Goal: Information Seeking & Learning: Learn about a topic

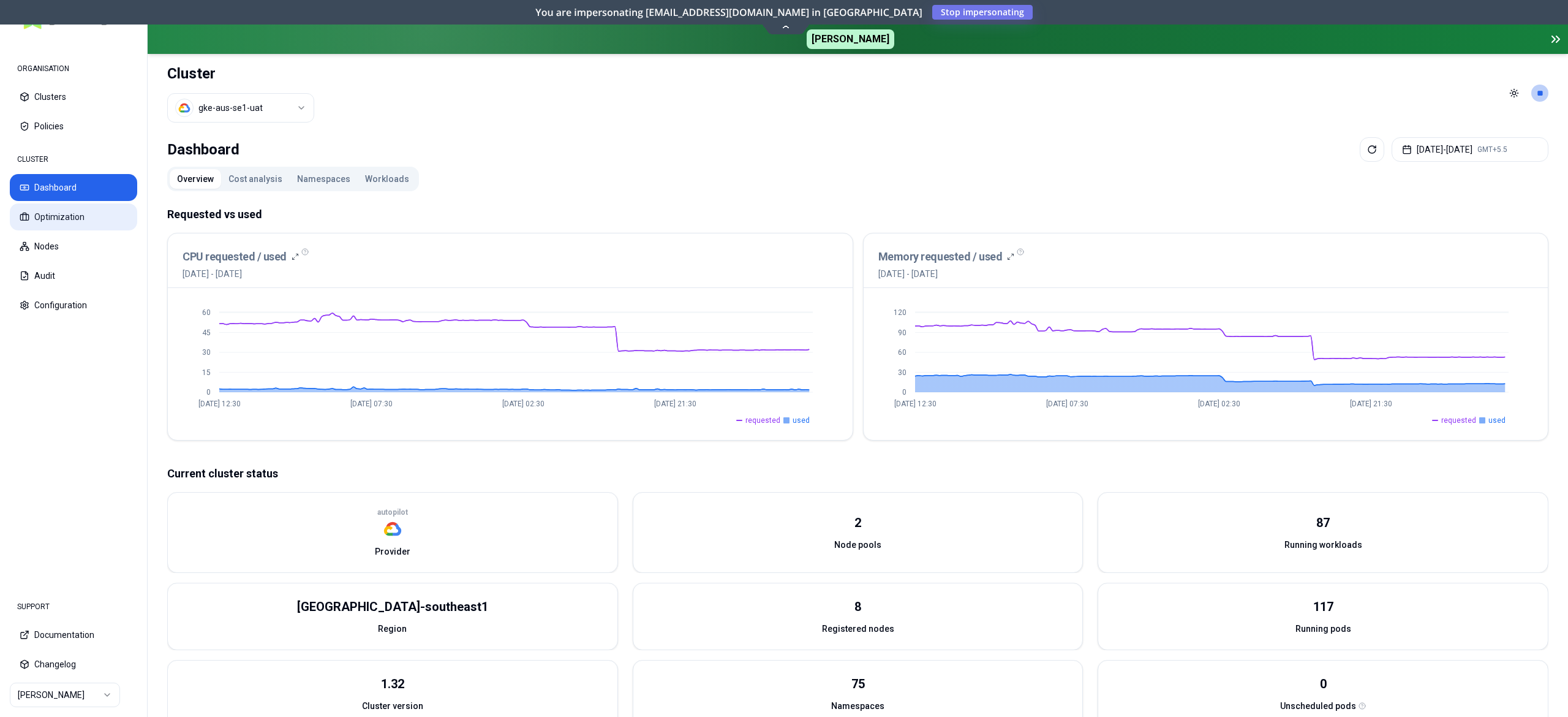
click at [87, 223] on button "Optimization" at bounding box center [73, 217] width 127 height 27
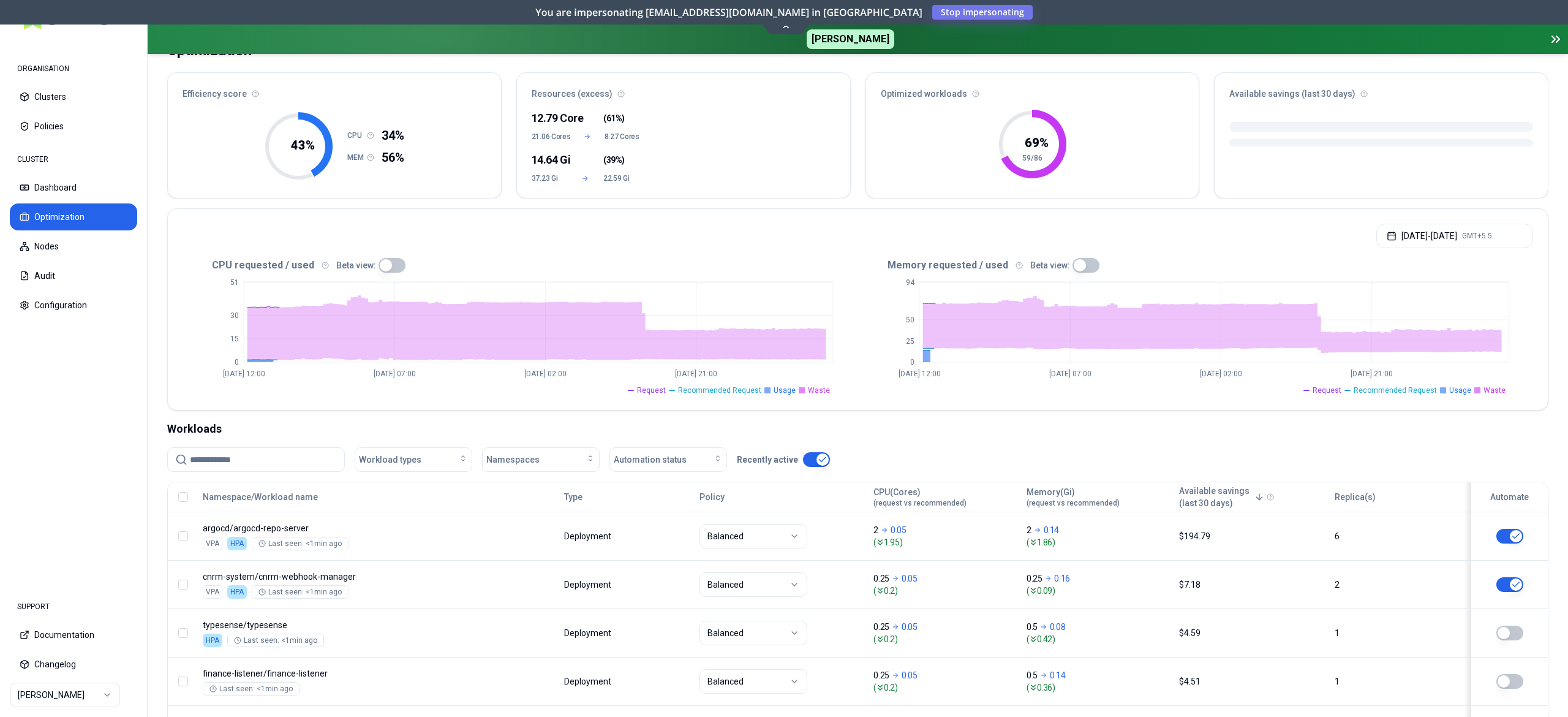
scroll to position [67, 0]
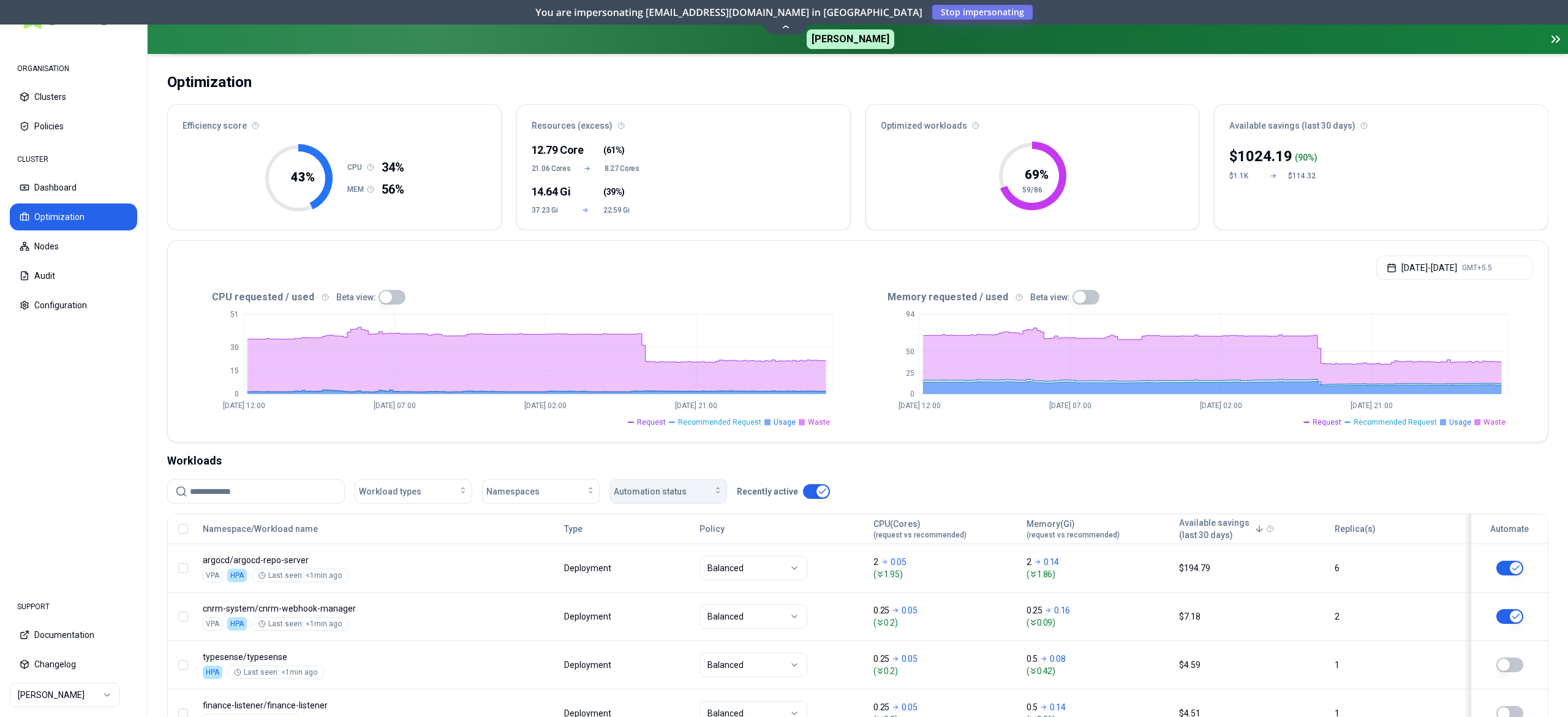
click at [650, 493] on span "Automation status" at bounding box center [650, 491] width 73 height 12
click at [627, 523] on span "on" at bounding box center [623, 519] width 9 height 12
click at [50, 353] on nav "ORGANISATION Clusters Policies CLUSTER Dashboard Optimization Nodes Audit Confi…" at bounding box center [74, 312] width 147 height 545
click at [113, 401] on nav "ORGANISATION Clusters Policies CLUSTER Dashboard Optimization Nodes Audit Confi…" at bounding box center [74, 312] width 147 height 545
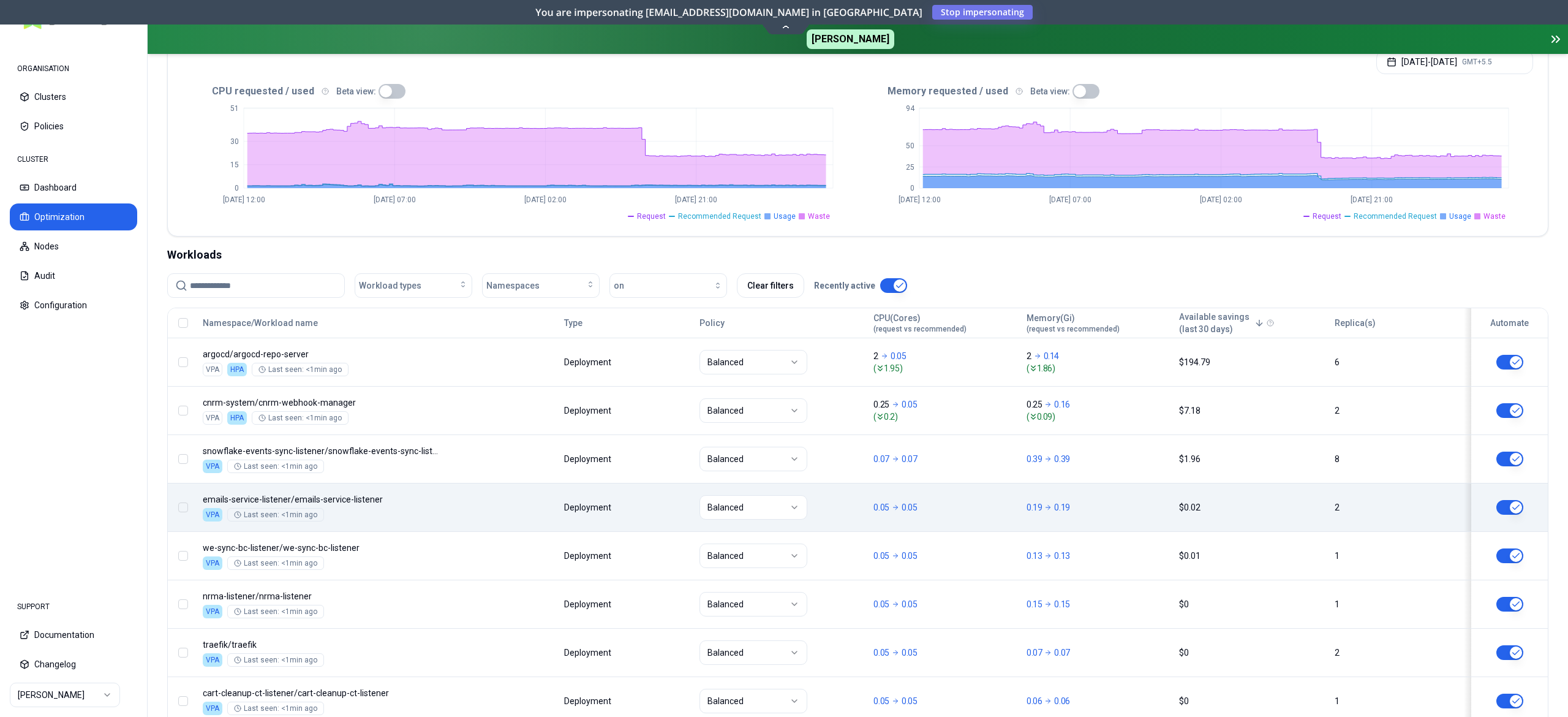
scroll to position [451, 0]
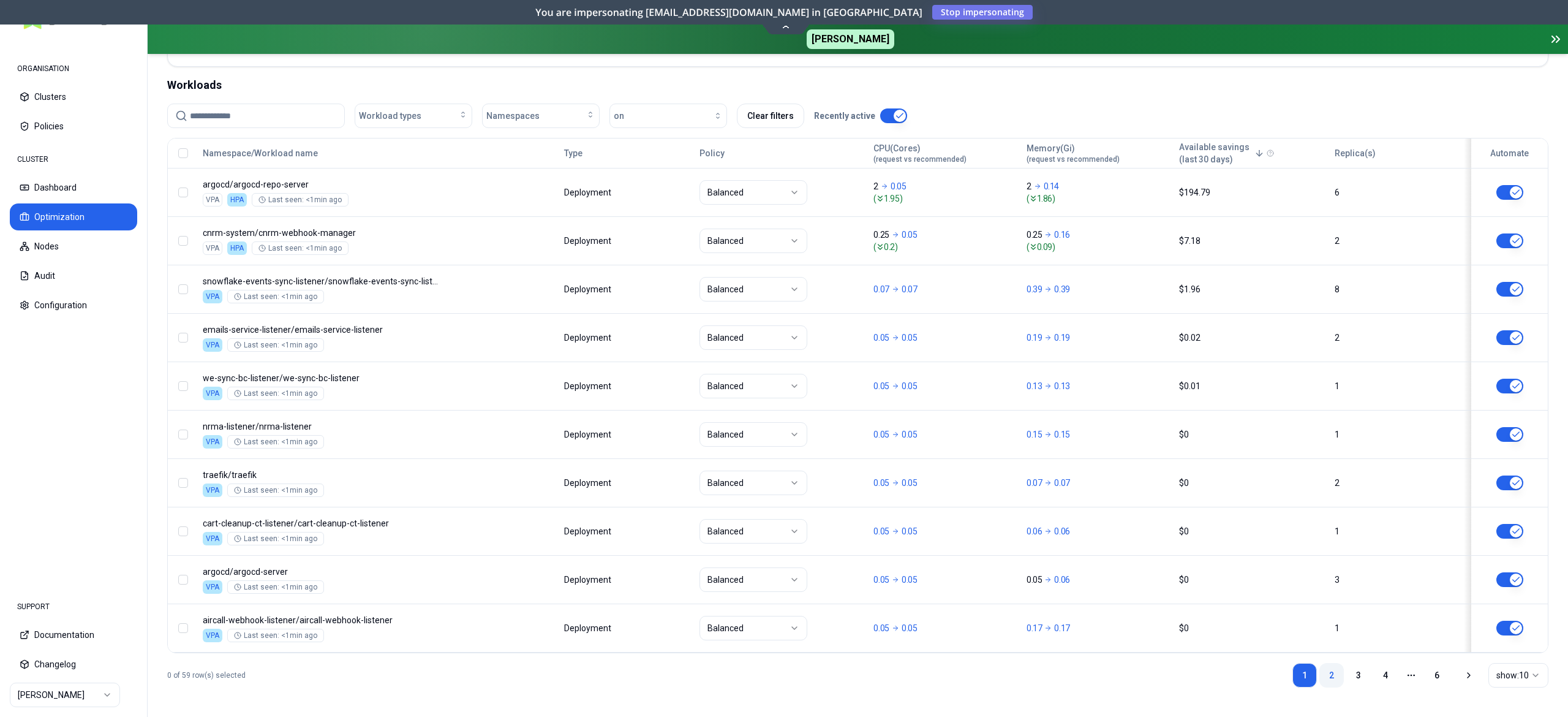
click at [1332, 671] on link "2" at bounding box center [1331, 674] width 24 height 25
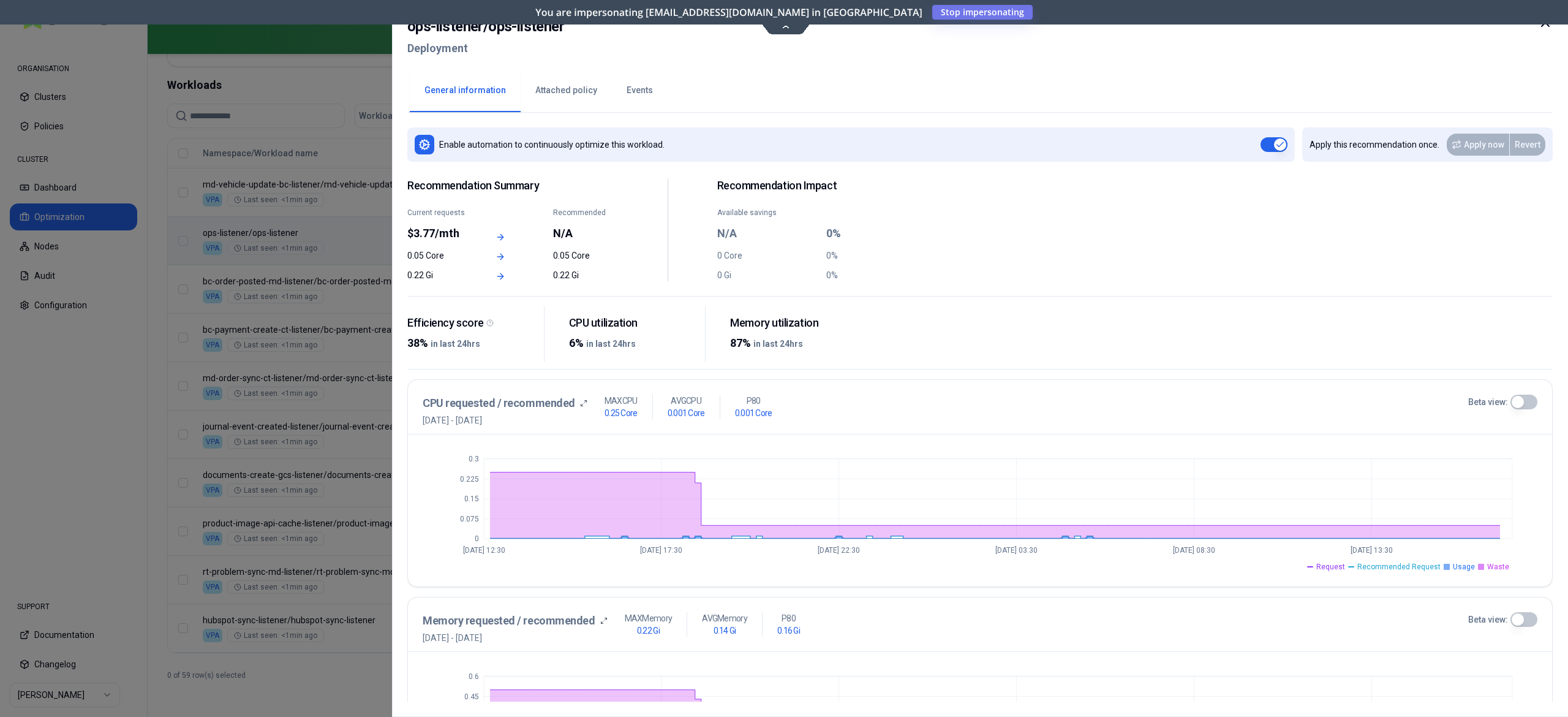
scroll to position [104, 0]
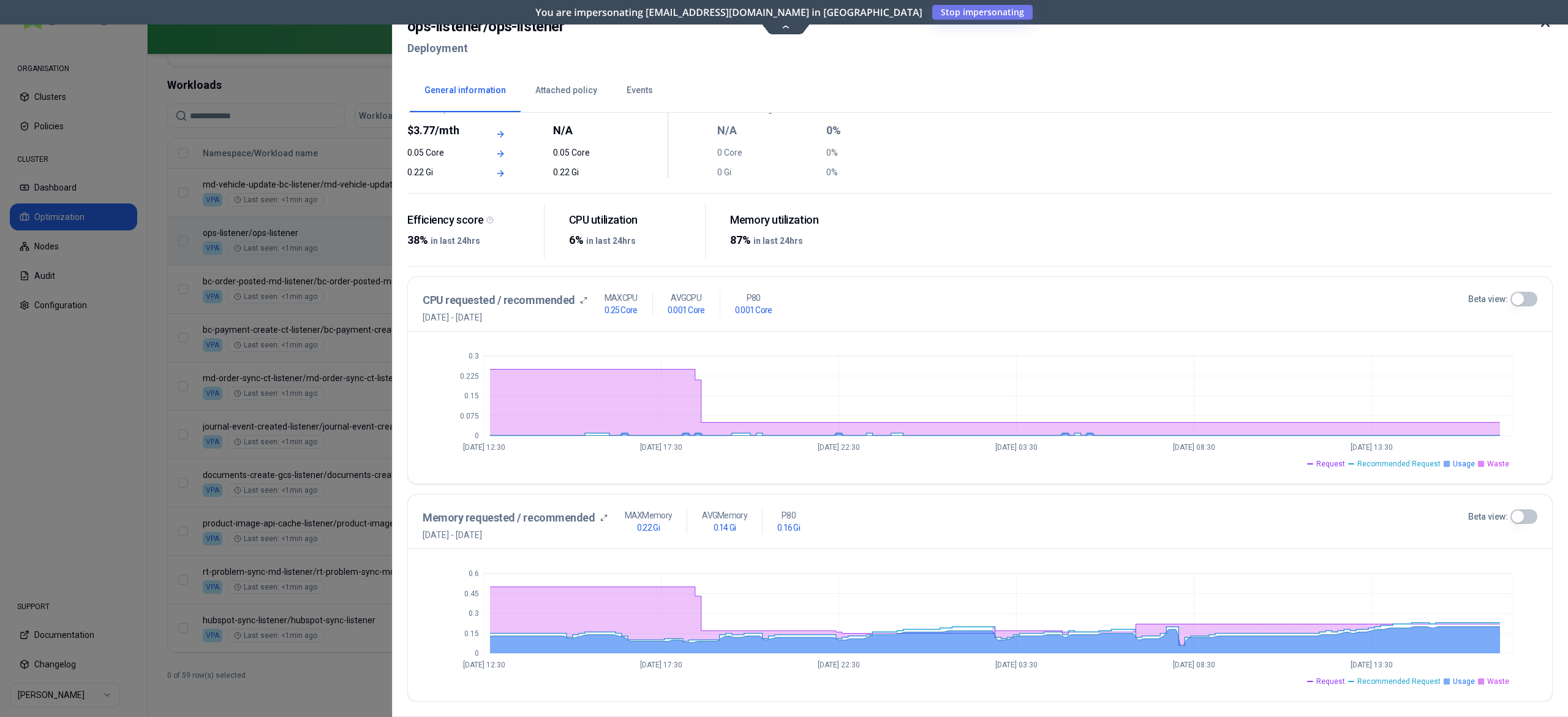
click at [1529, 515] on button "Beta view:" at bounding box center [1524, 516] width 27 height 15
click at [1529, 296] on button "Beta view:" at bounding box center [1524, 299] width 27 height 15
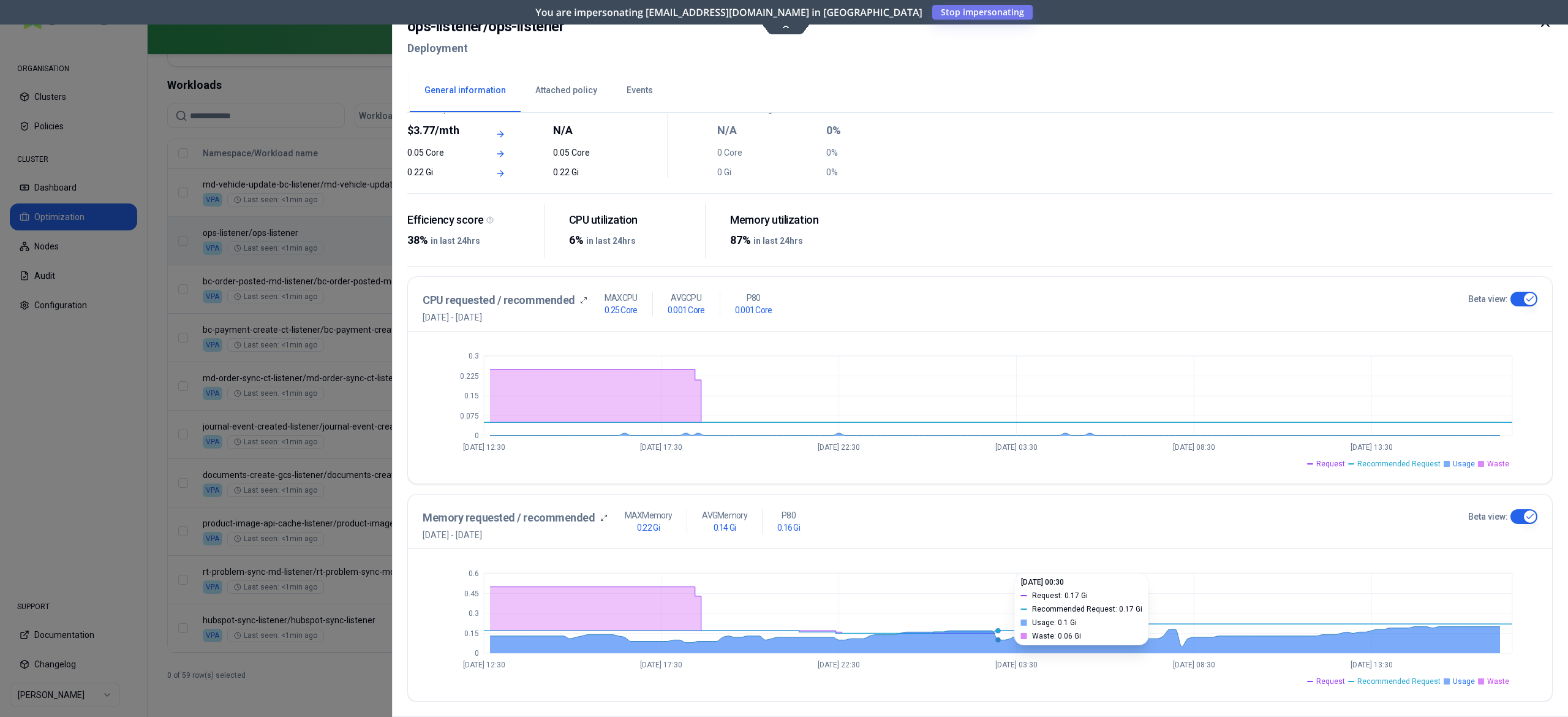
scroll to position [0, 0]
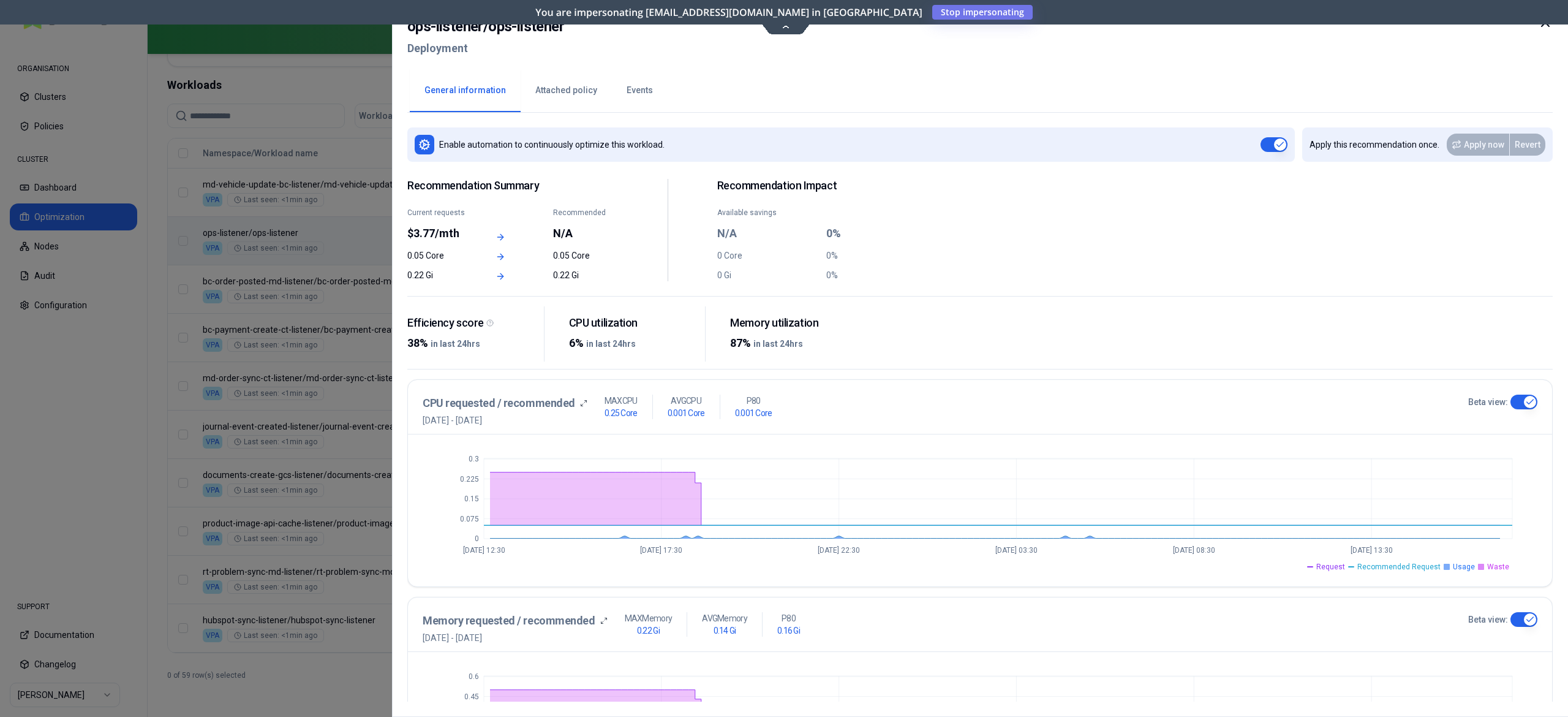
click at [622, 104] on button "Events" at bounding box center [639, 91] width 56 height 43
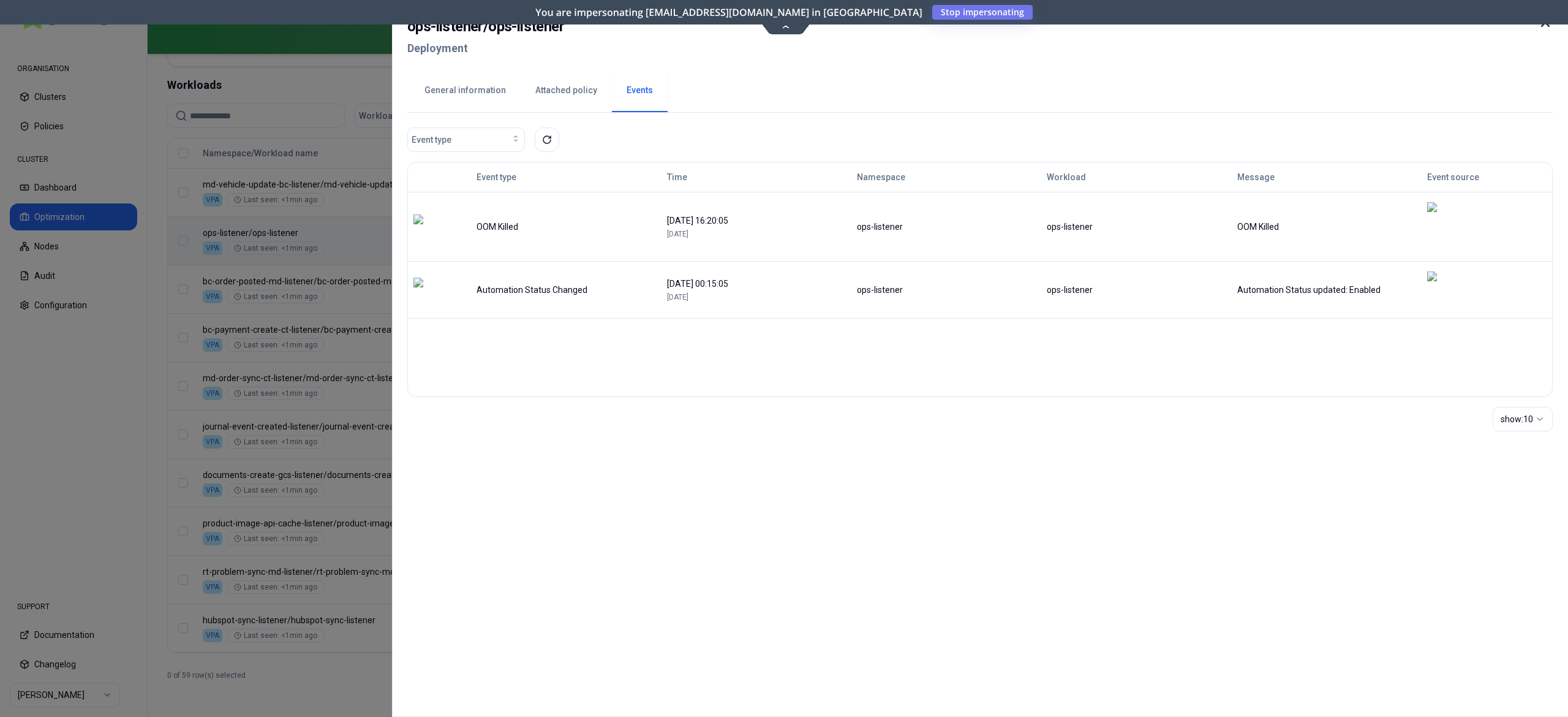
click at [65, 453] on div at bounding box center [784, 358] width 1568 height 717
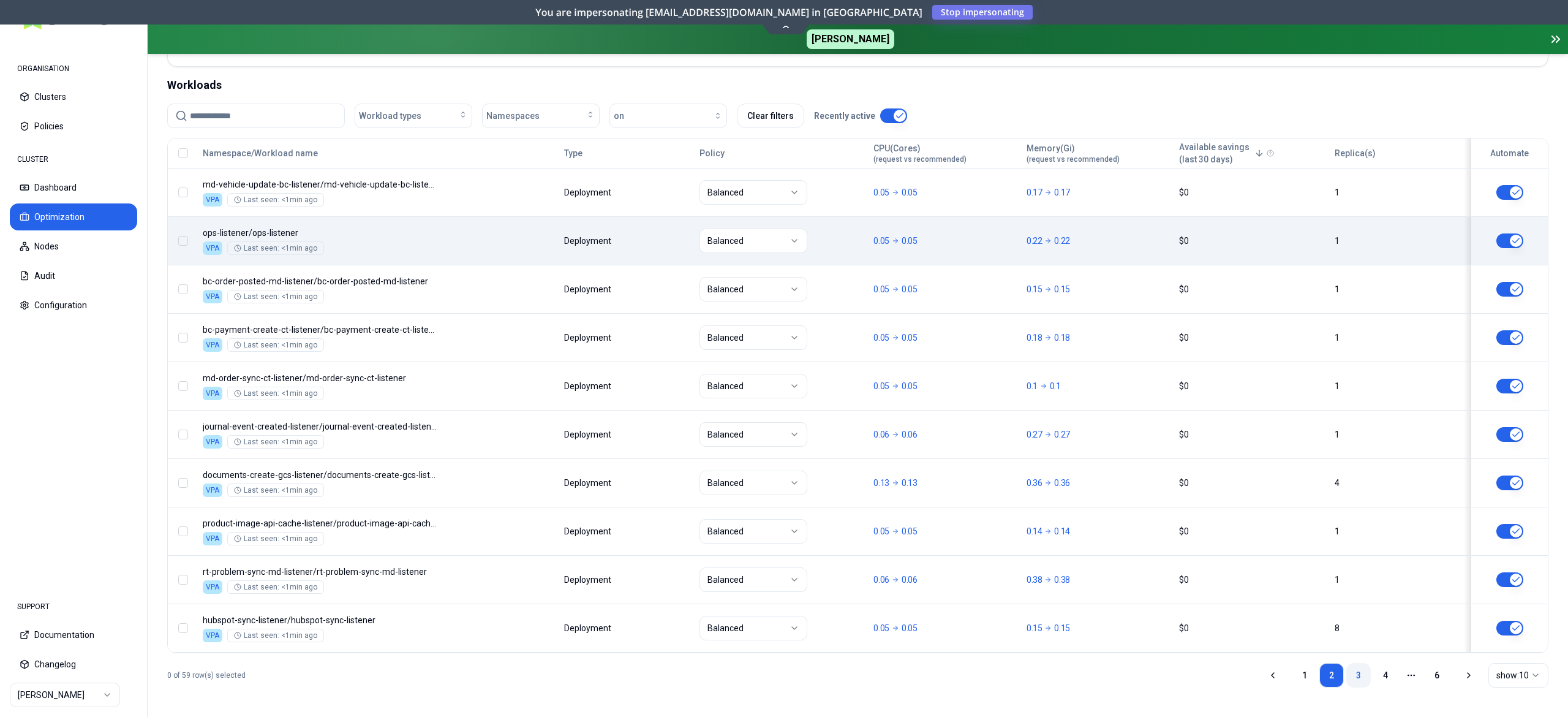
click at [1350, 676] on link "3" at bounding box center [1358, 674] width 24 height 25
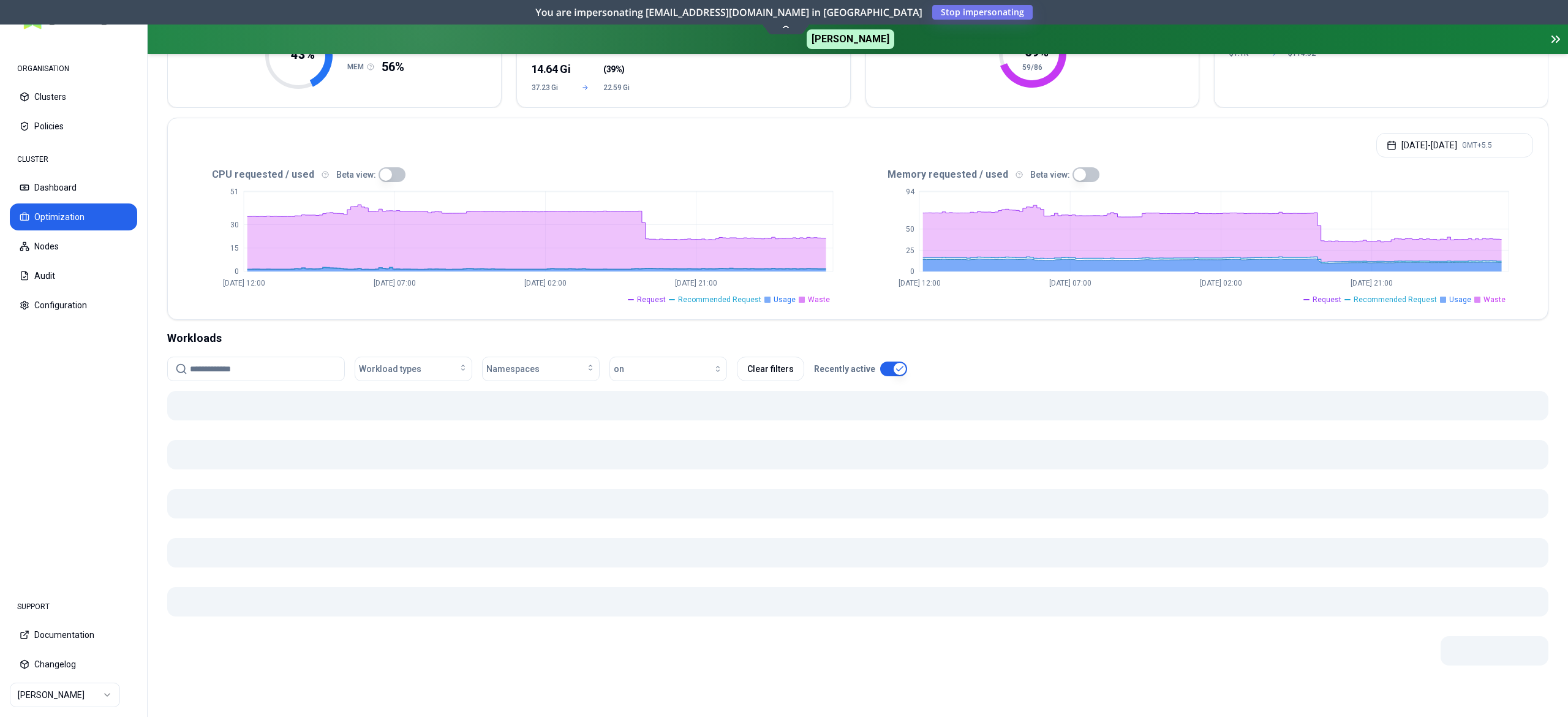
scroll to position [451, 0]
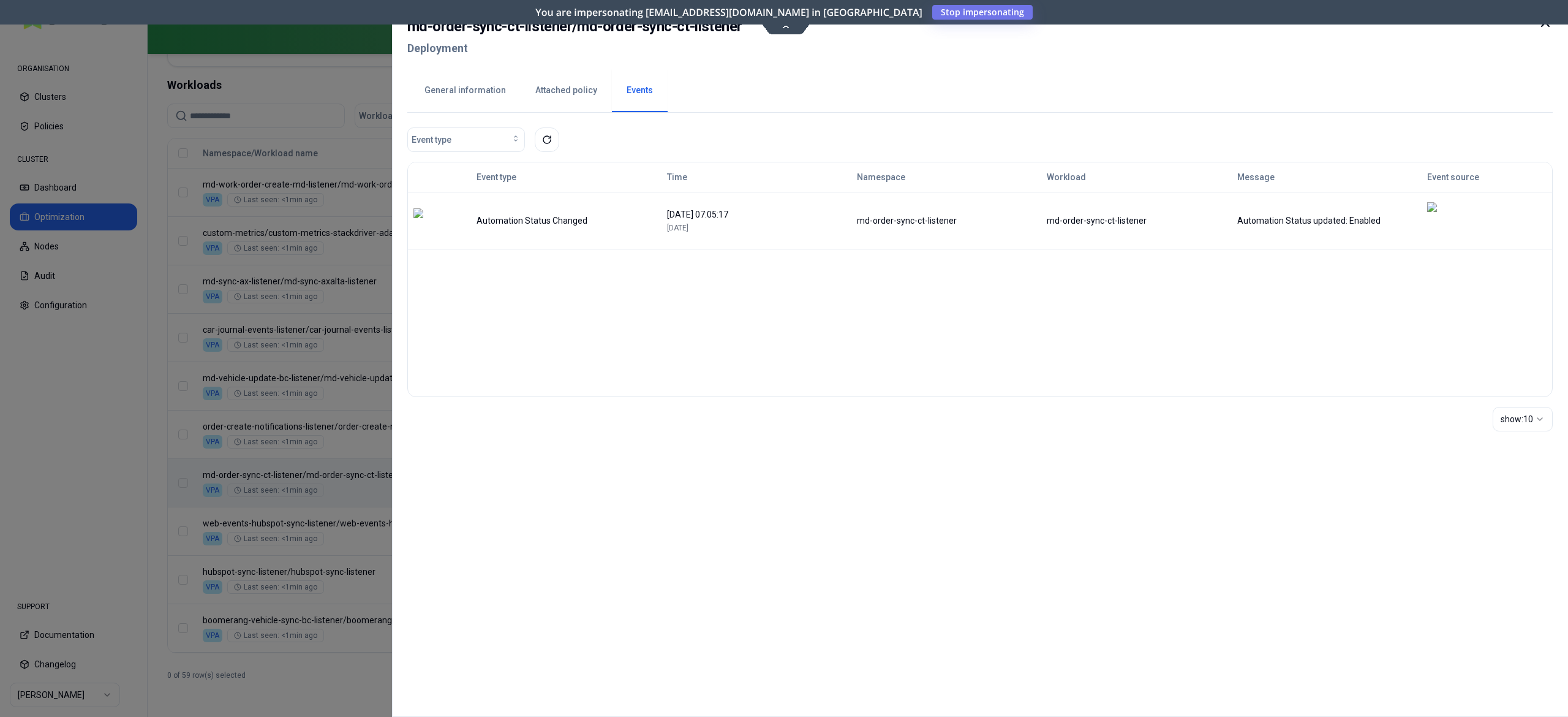
click at [462, 96] on button "General information" at bounding box center [465, 91] width 111 height 43
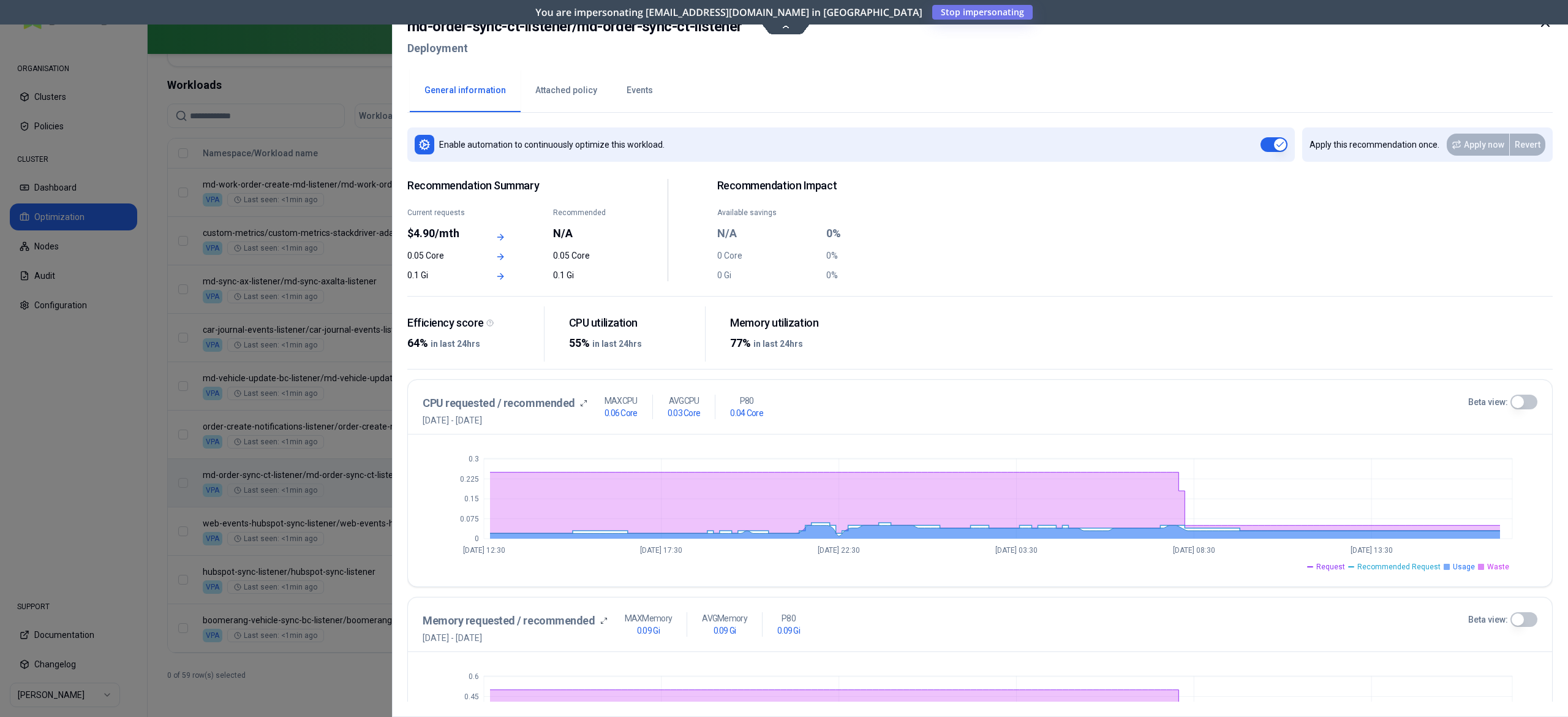
scroll to position [104, 0]
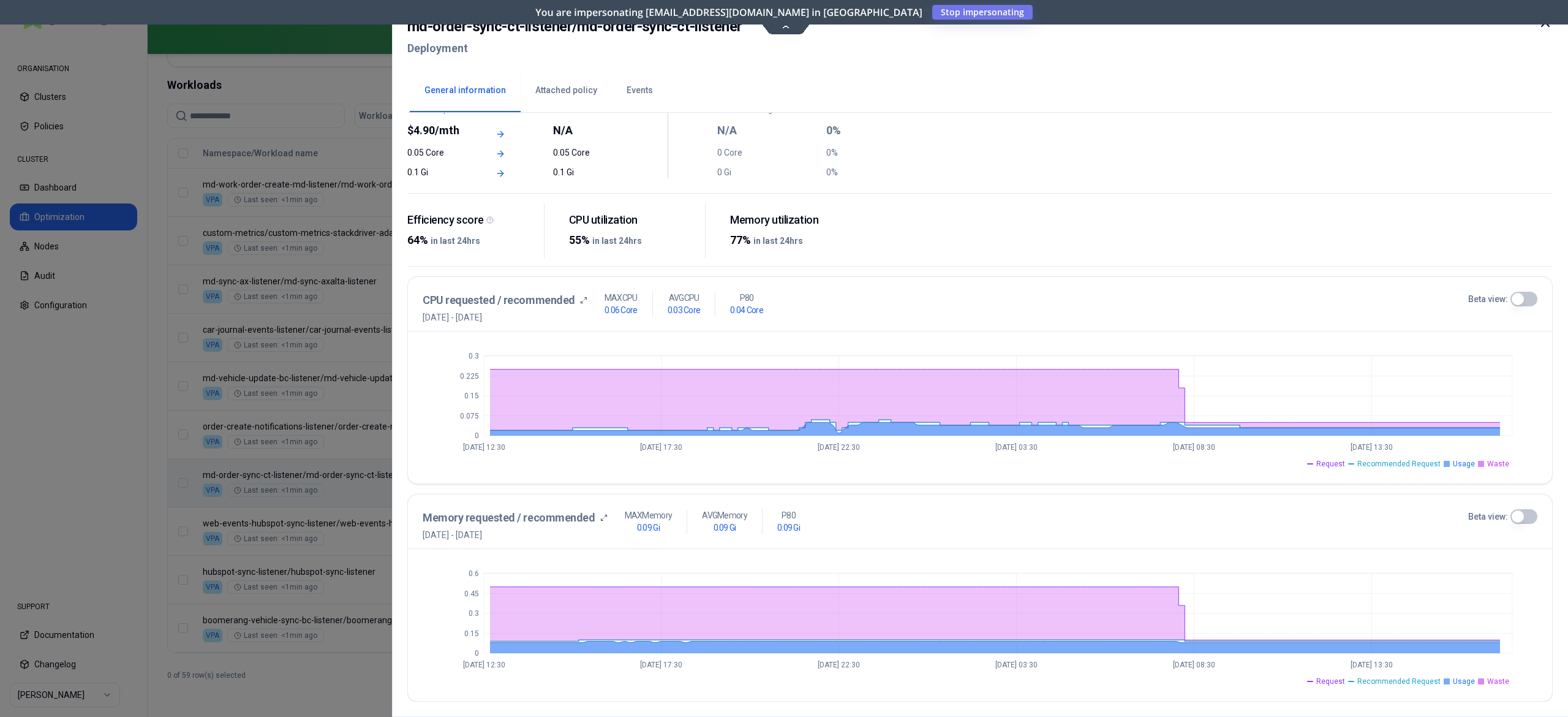
click at [1534, 293] on button "Beta view:" at bounding box center [1524, 299] width 27 height 15
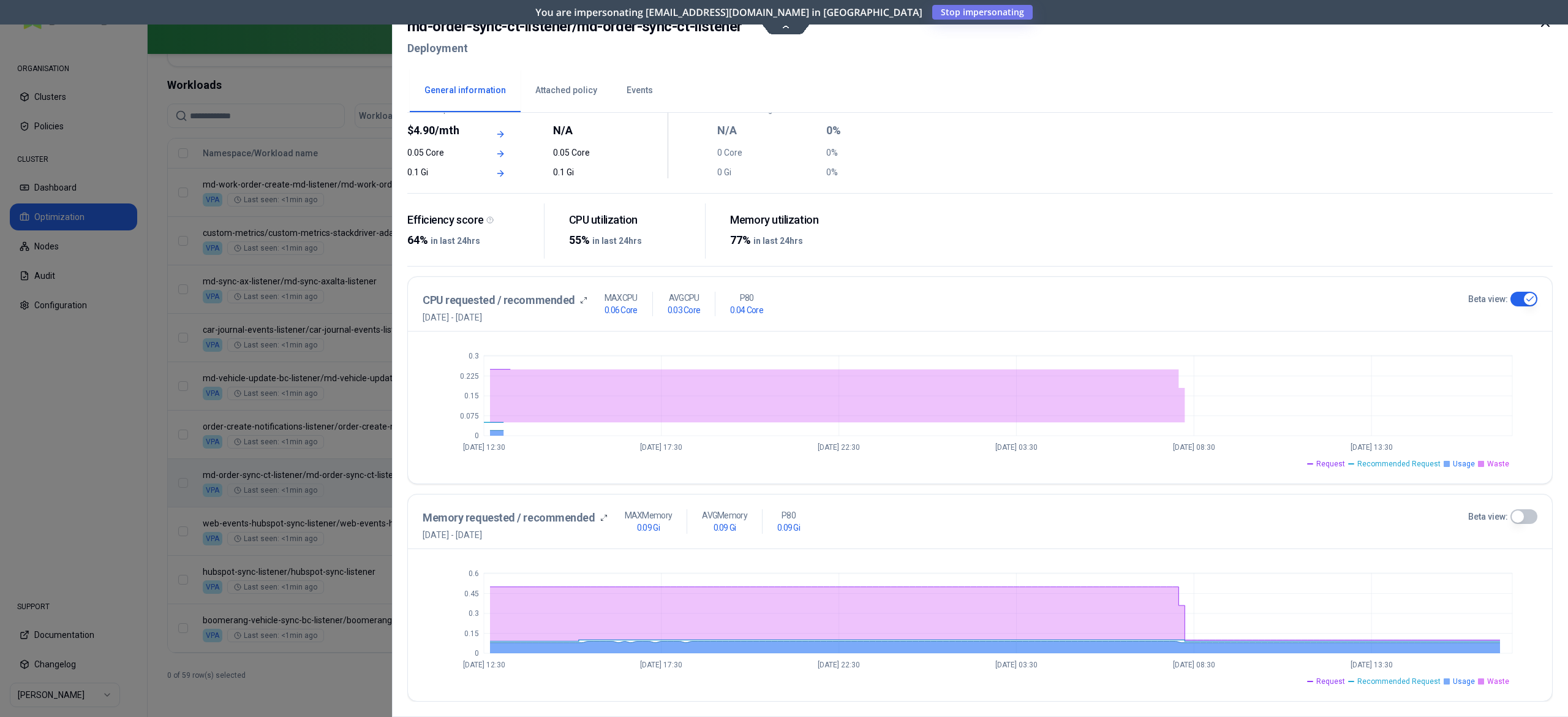
click at [1524, 516] on button "Beta view:" at bounding box center [1524, 516] width 27 height 15
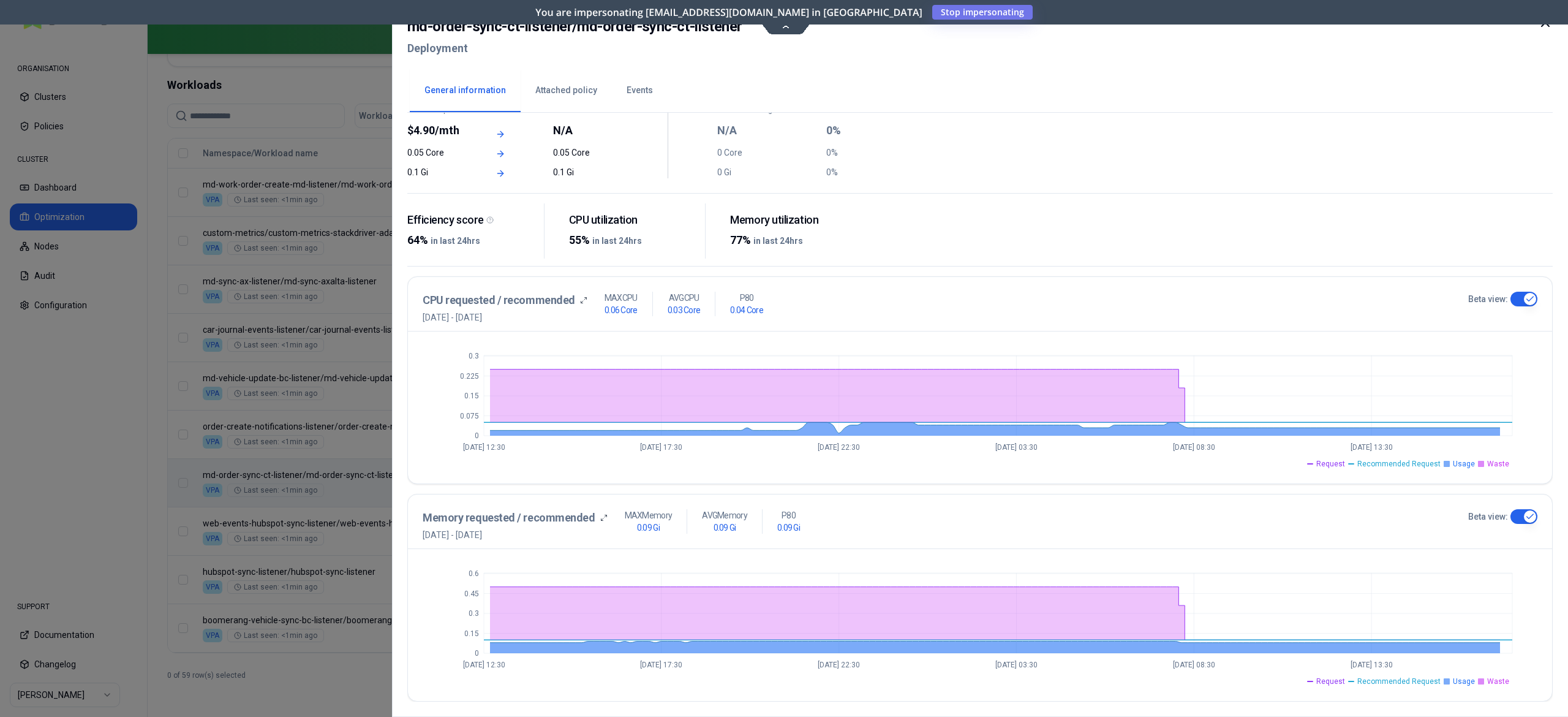
click at [77, 379] on div at bounding box center [784, 358] width 1568 height 717
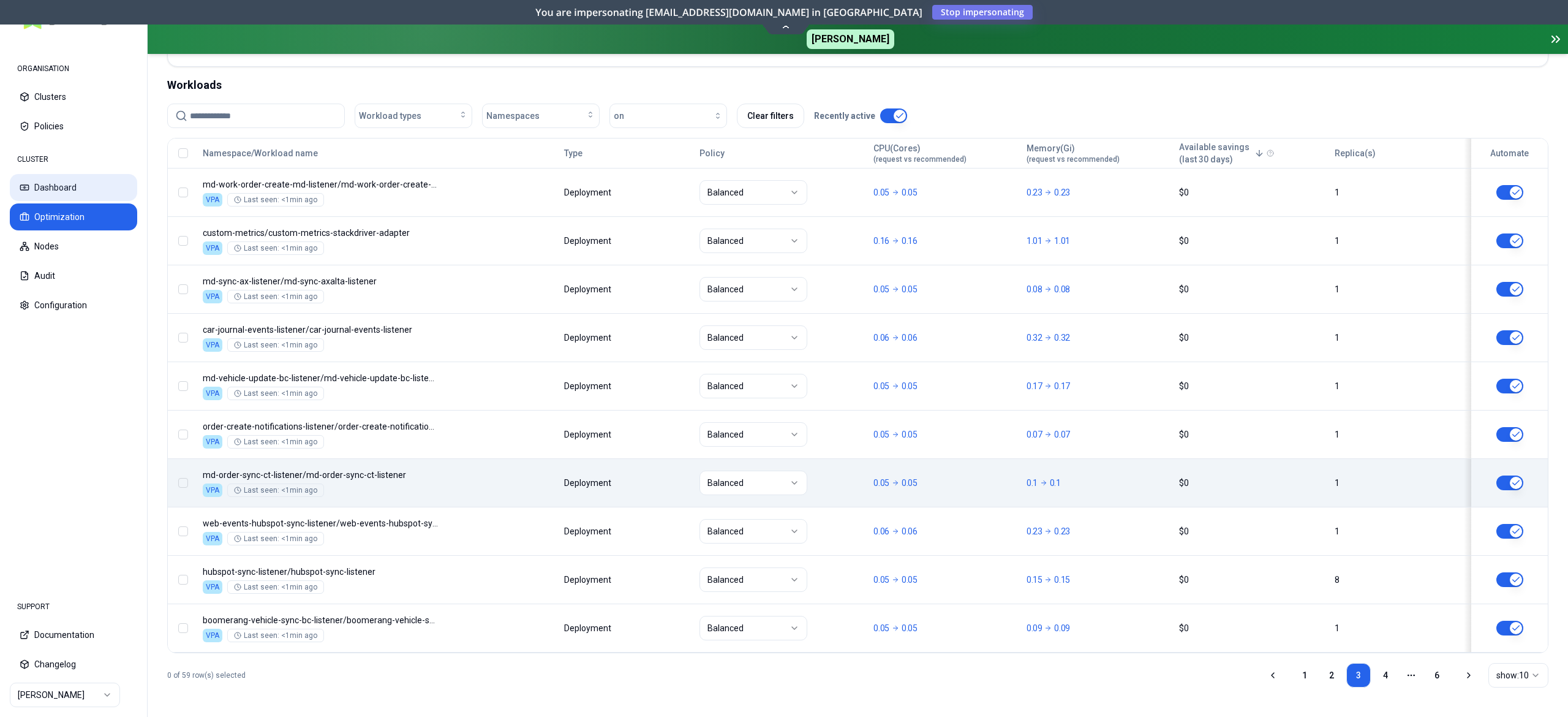
click at [102, 180] on button "Dashboard" at bounding box center [73, 187] width 127 height 27
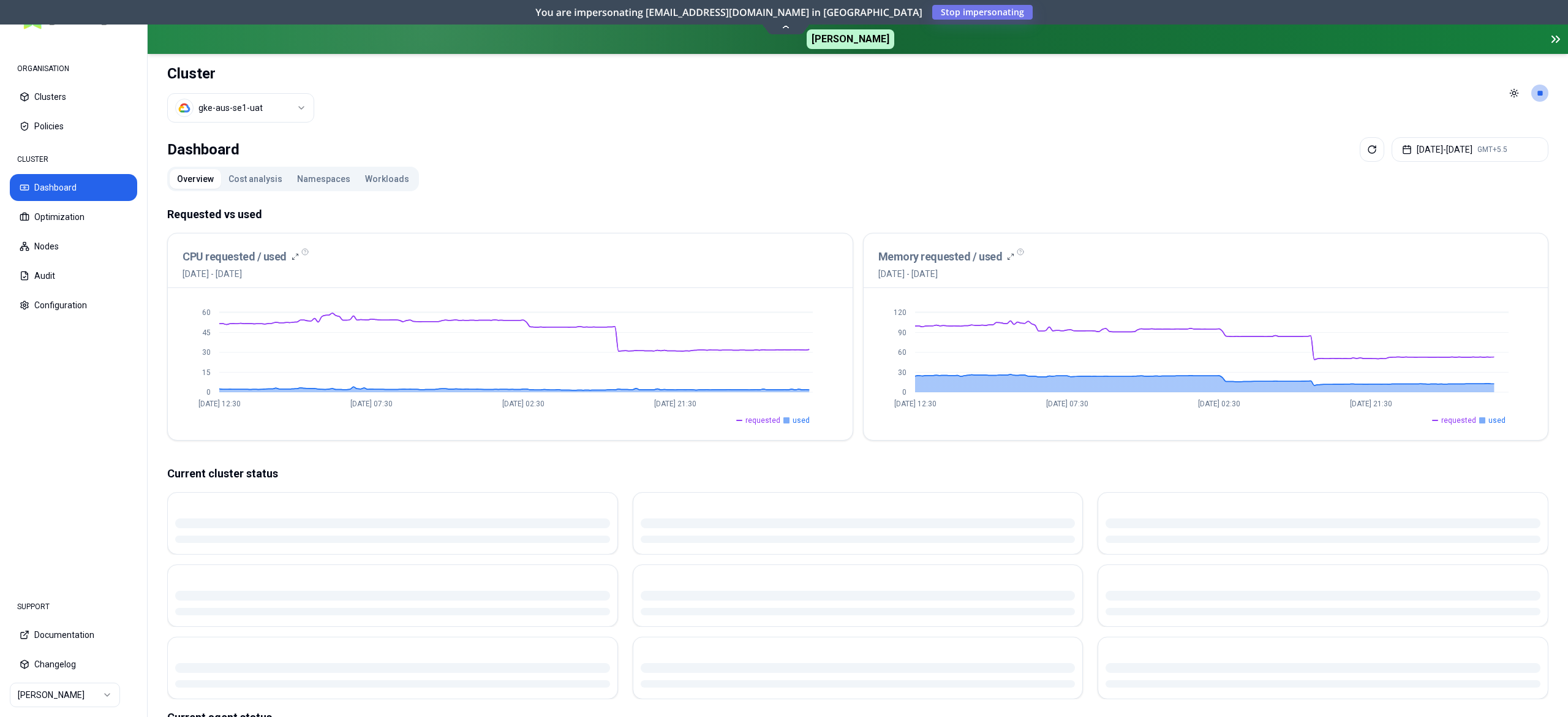
click at [382, 179] on button "Workloads" at bounding box center [386, 179] width 58 height 20
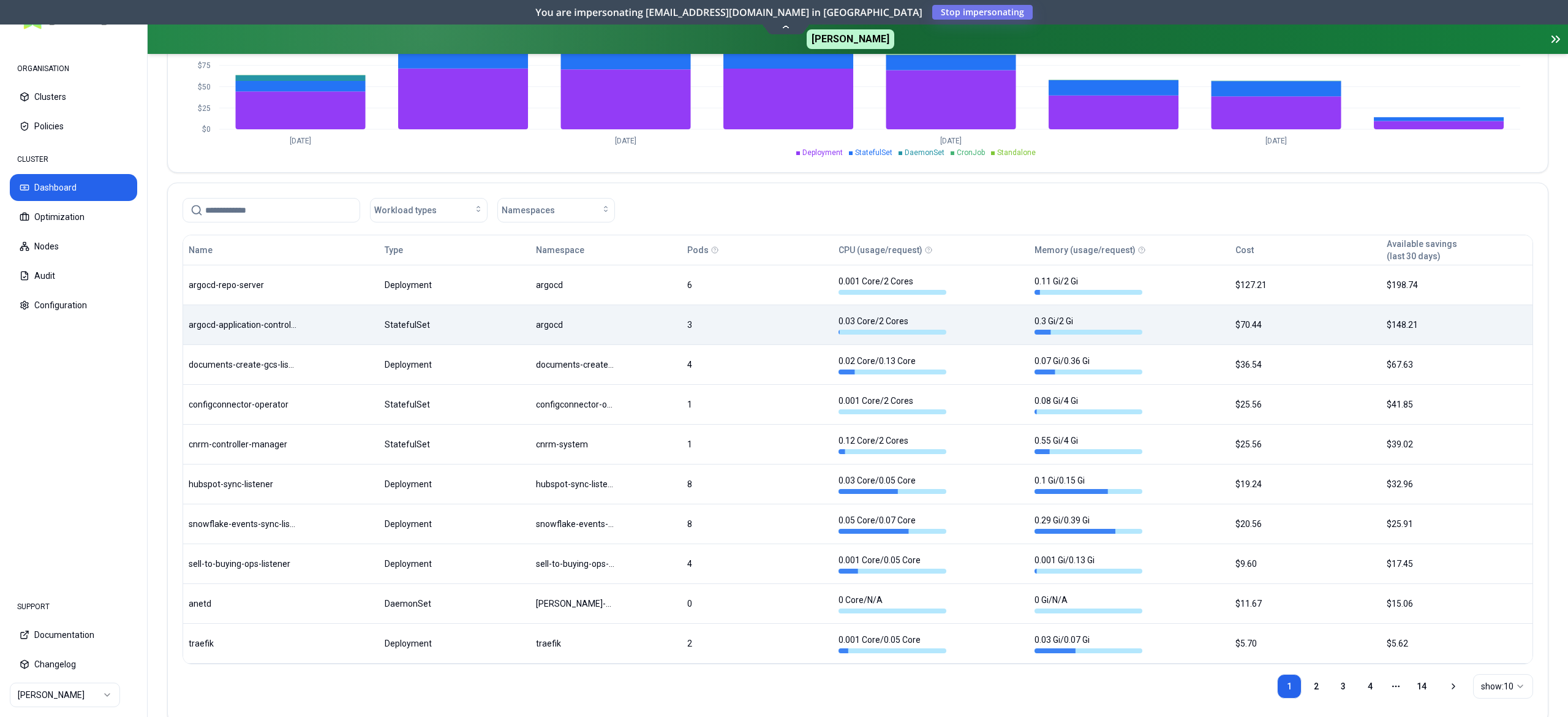
scroll to position [466, 0]
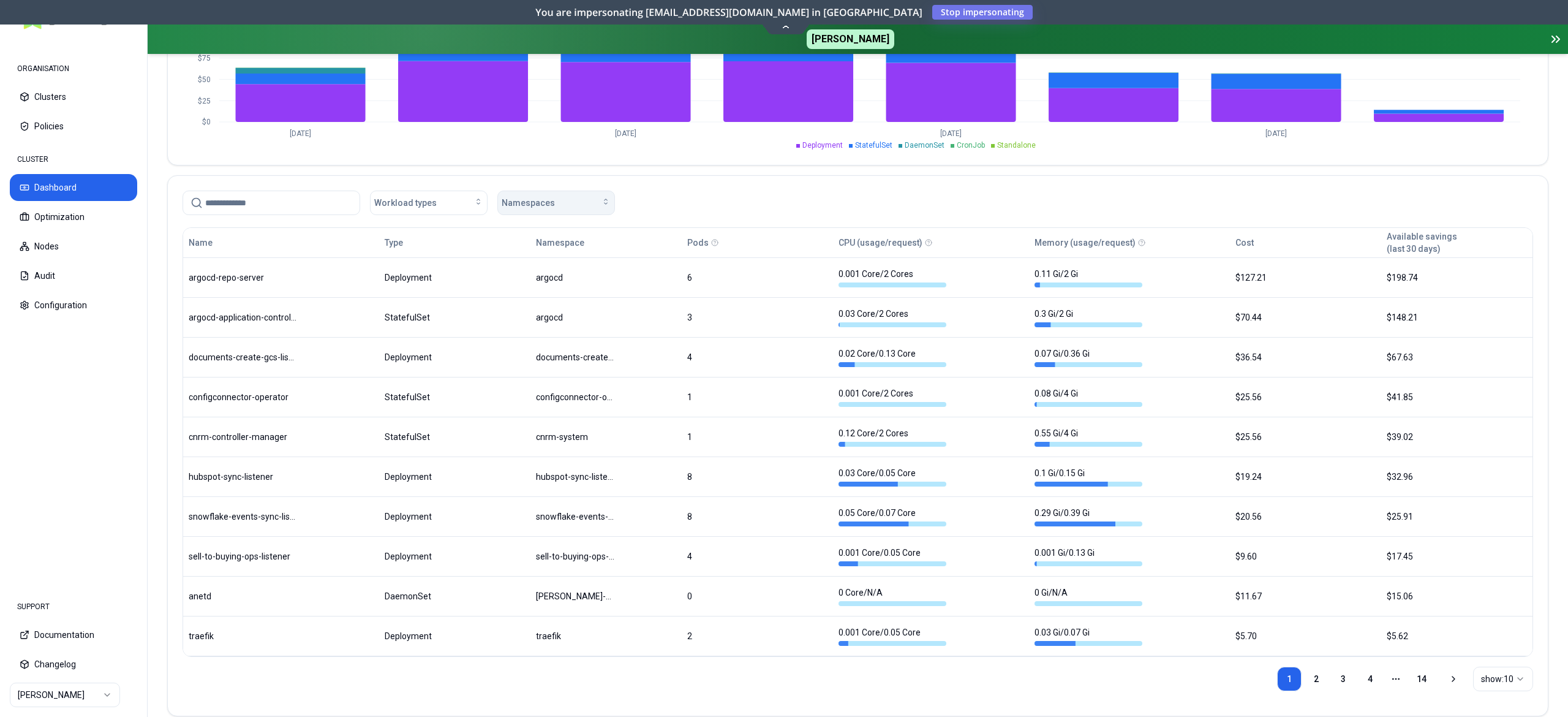
click at [546, 214] on button "Namespaces" at bounding box center [556, 202] width 118 height 25
type input "***"
click at [564, 279] on span "glasswing-agent" at bounding box center [537, 279] width 64 height 12
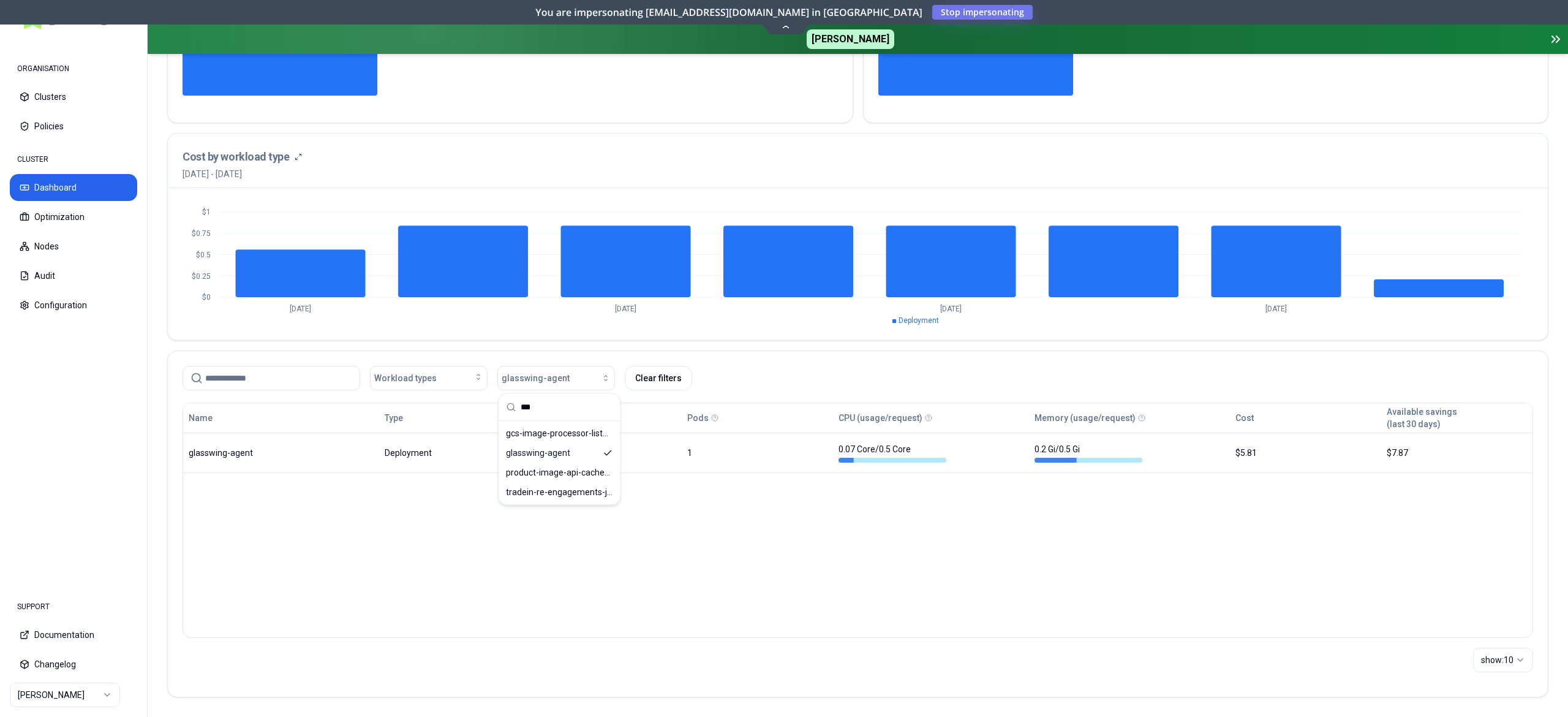
scroll to position [292, 0]
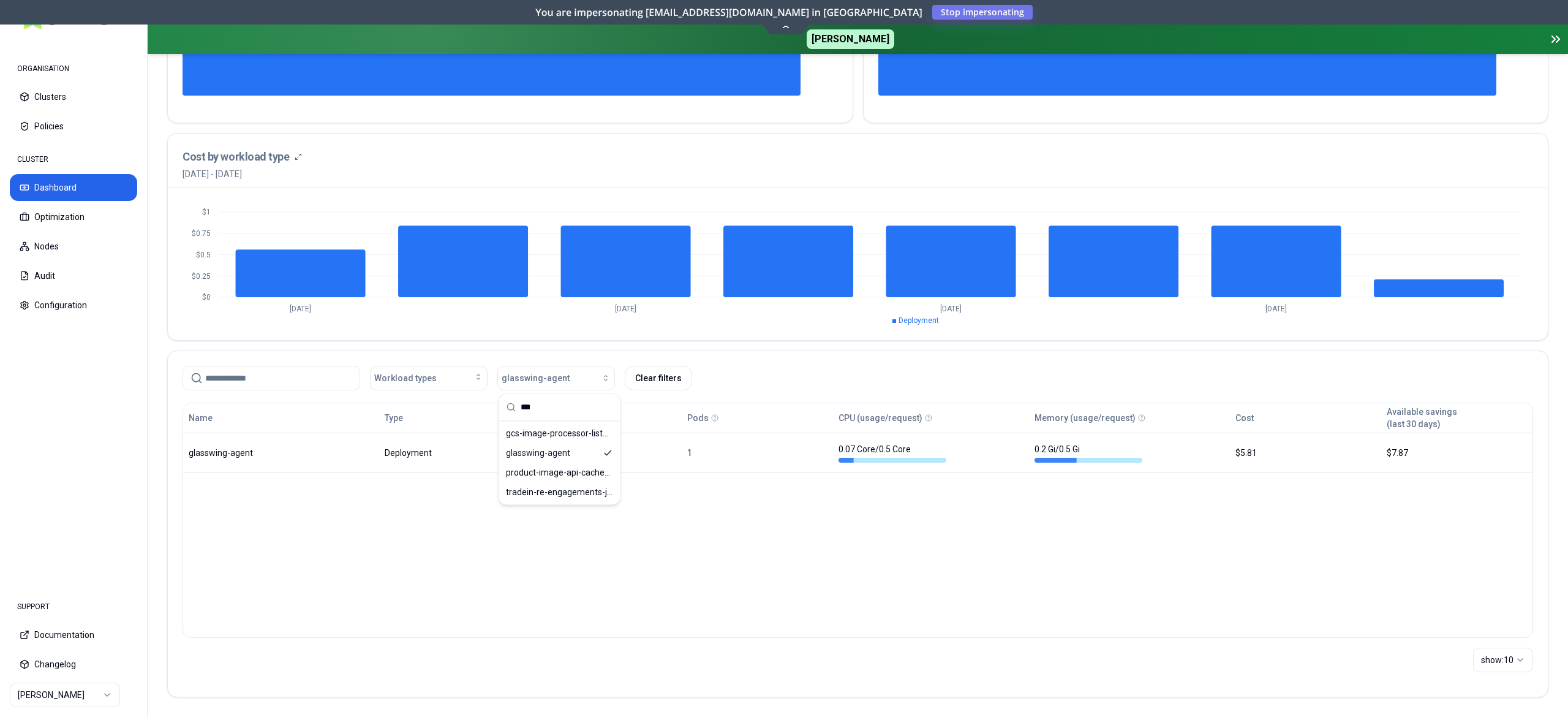
click at [906, 529] on div "Name Type Namespace Pods CPU (usage/request) Memory (usage/request) Cost Availa…" at bounding box center [858, 520] width 1350 height 236
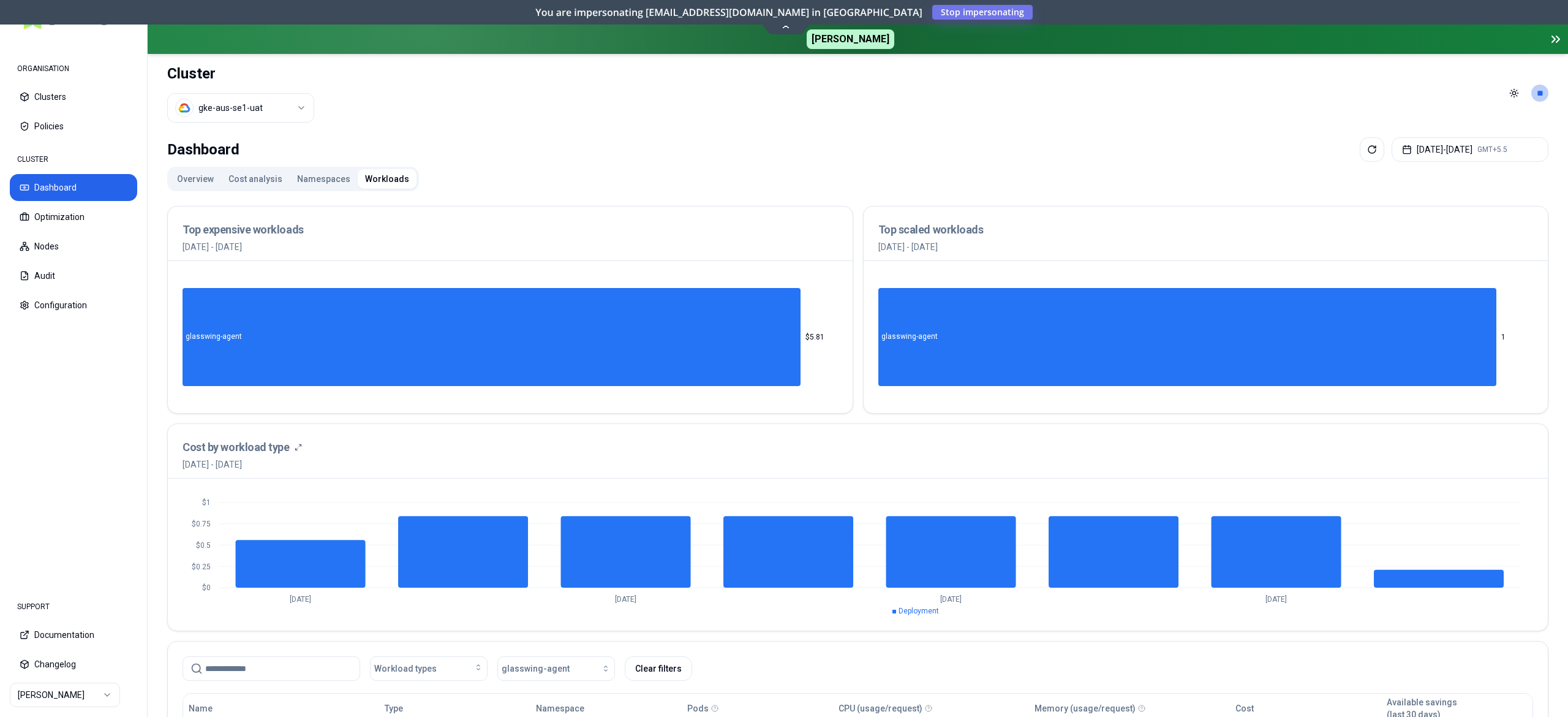
scroll to position [2, 0]
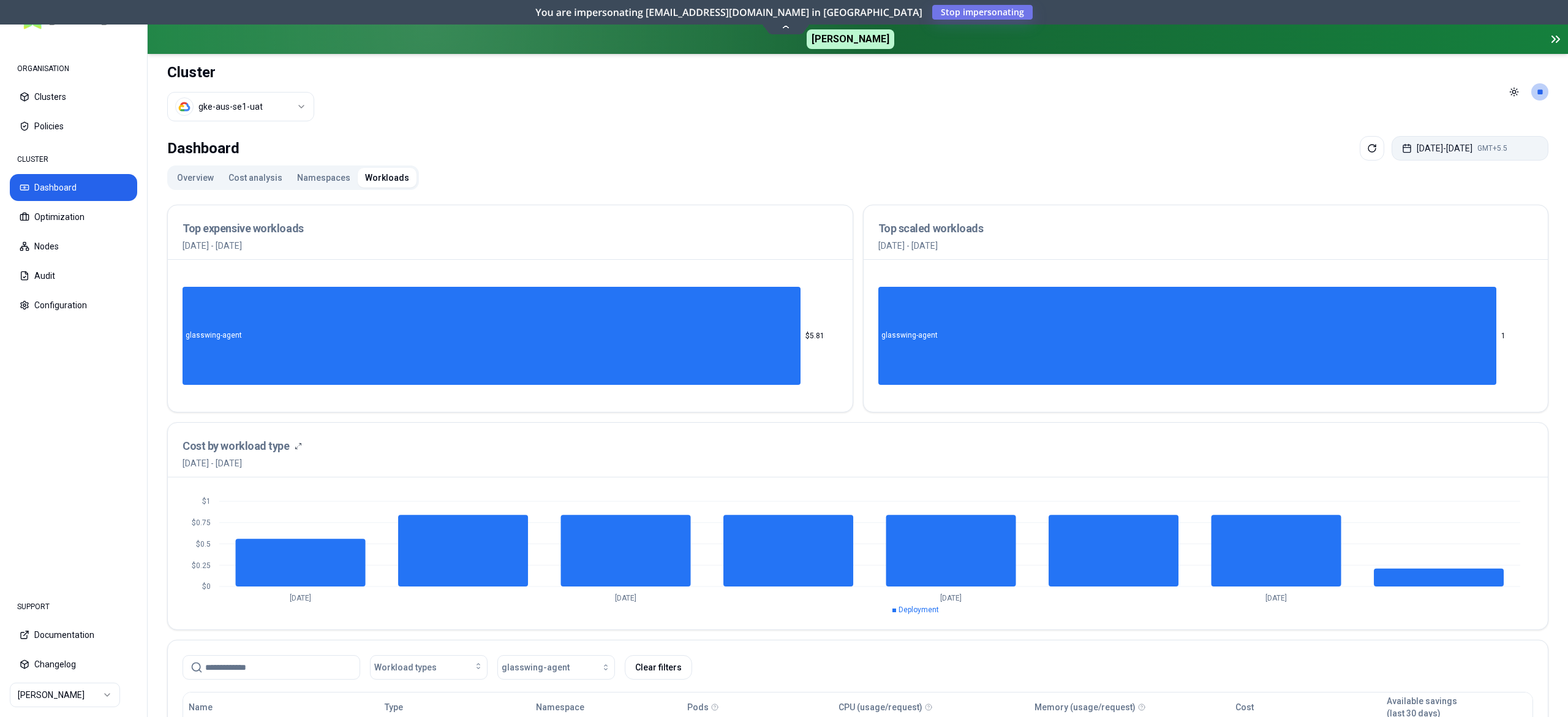
click at [1443, 154] on button "[DATE] - [DATE] GMT+5.5" at bounding box center [1469, 148] width 156 height 25
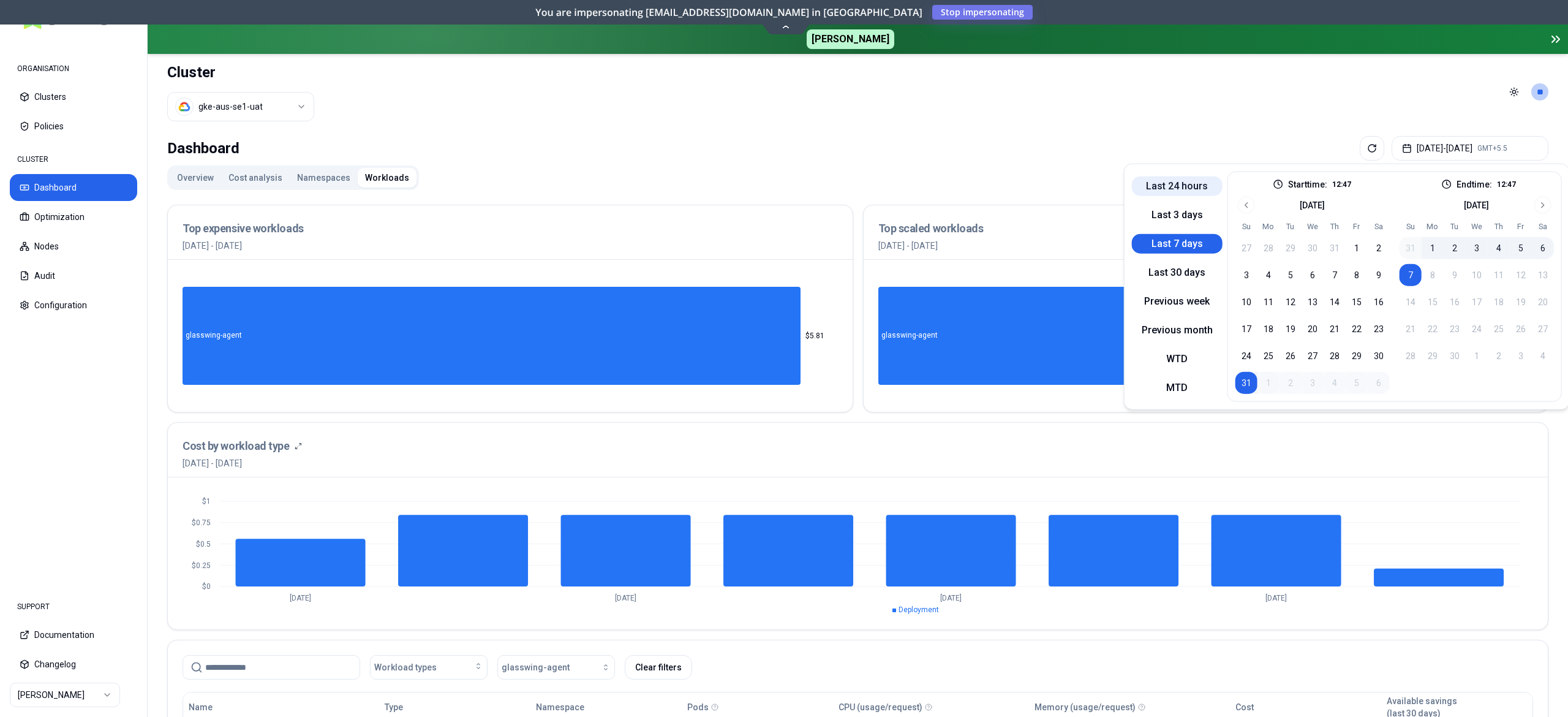
click at [1164, 185] on button "Last 24 hours" at bounding box center [1177, 185] width 91 height 20
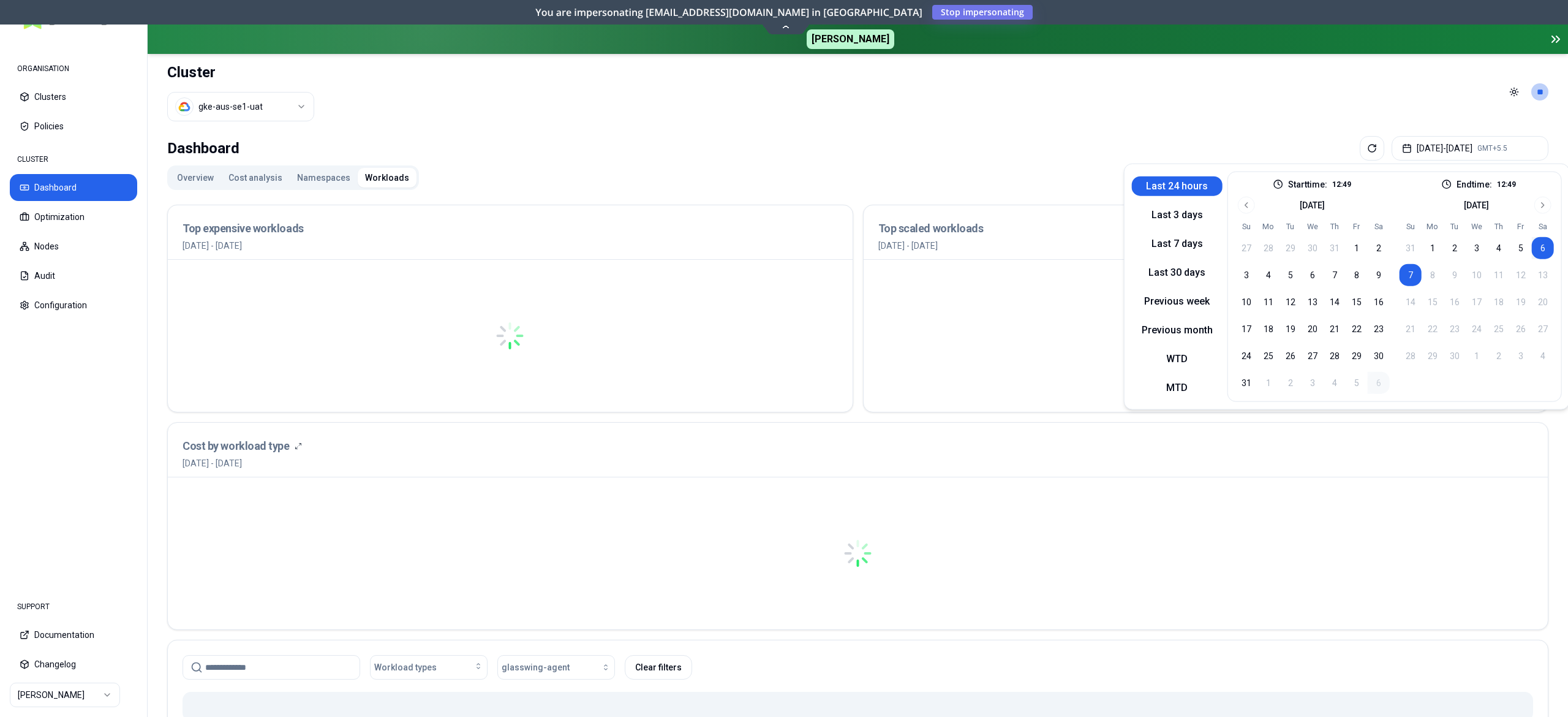
click at [845, 157] on div "Dashboard [DATE] - [DATE] GMT+5.5" at bounding box center [858, 148] width 1381 height 25
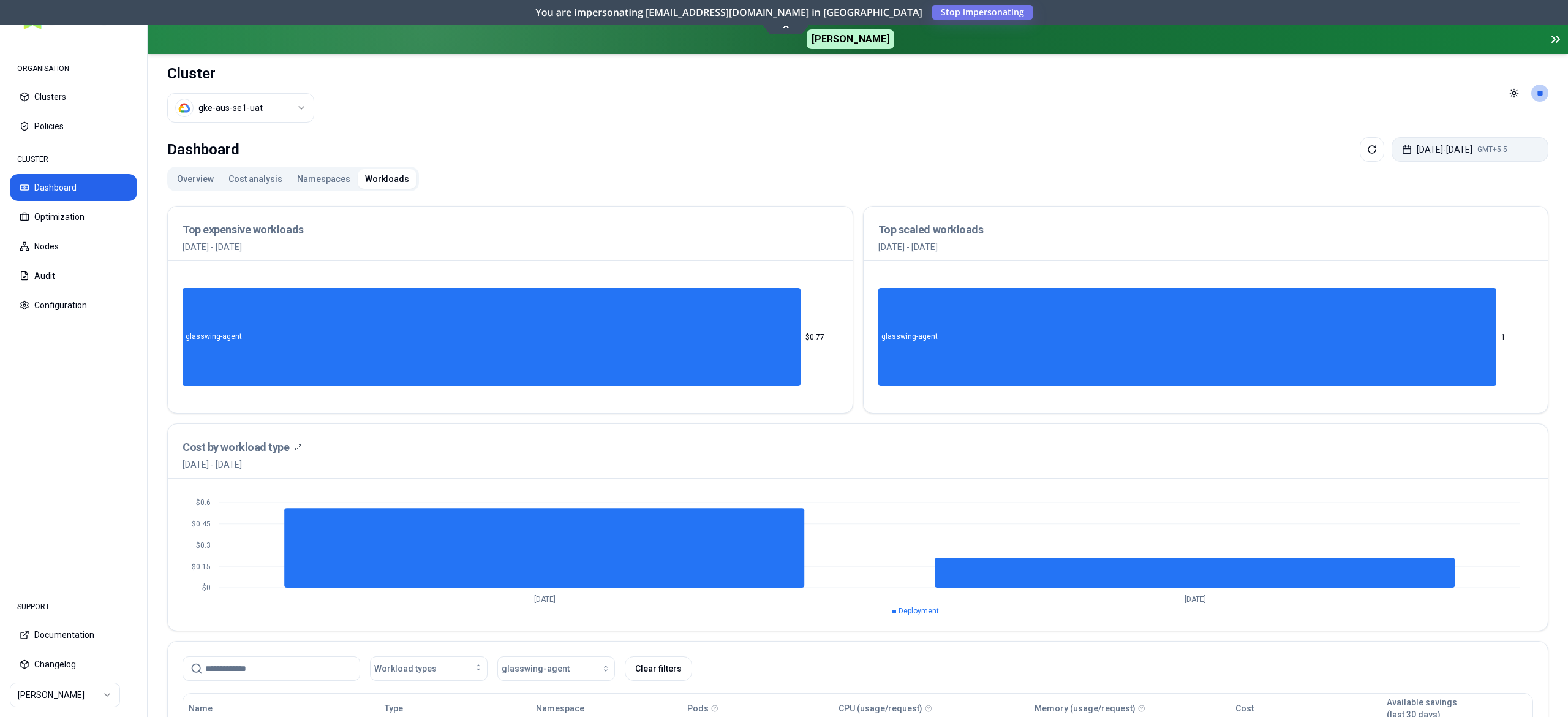
click at [1460, 152] on button "[DATE] - [DATE] GMT+5.5" at bounding box center [1469, 149] width 156 height 25
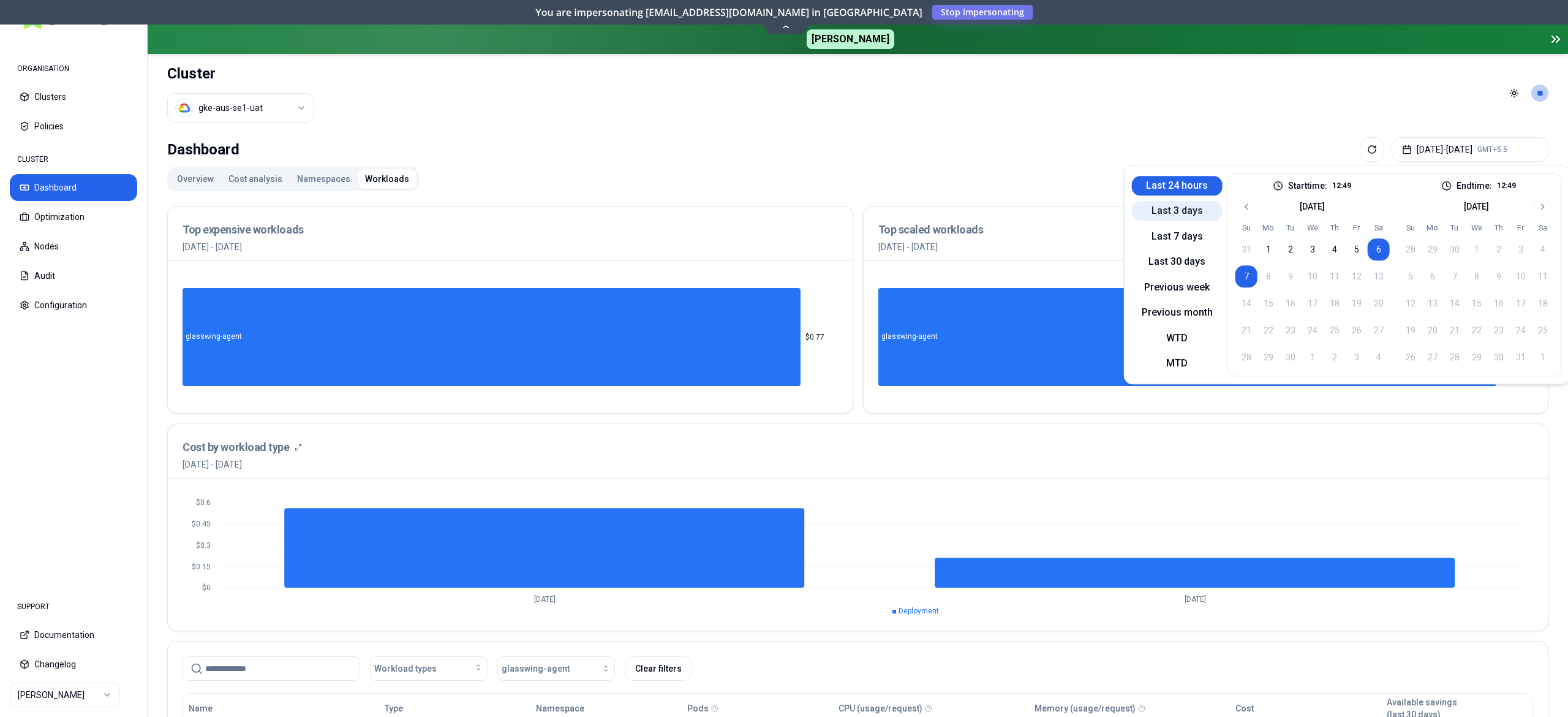
click at [1159, 207] on button "Last 3 days" at bounding box center [1177, 211] width 91 height 20
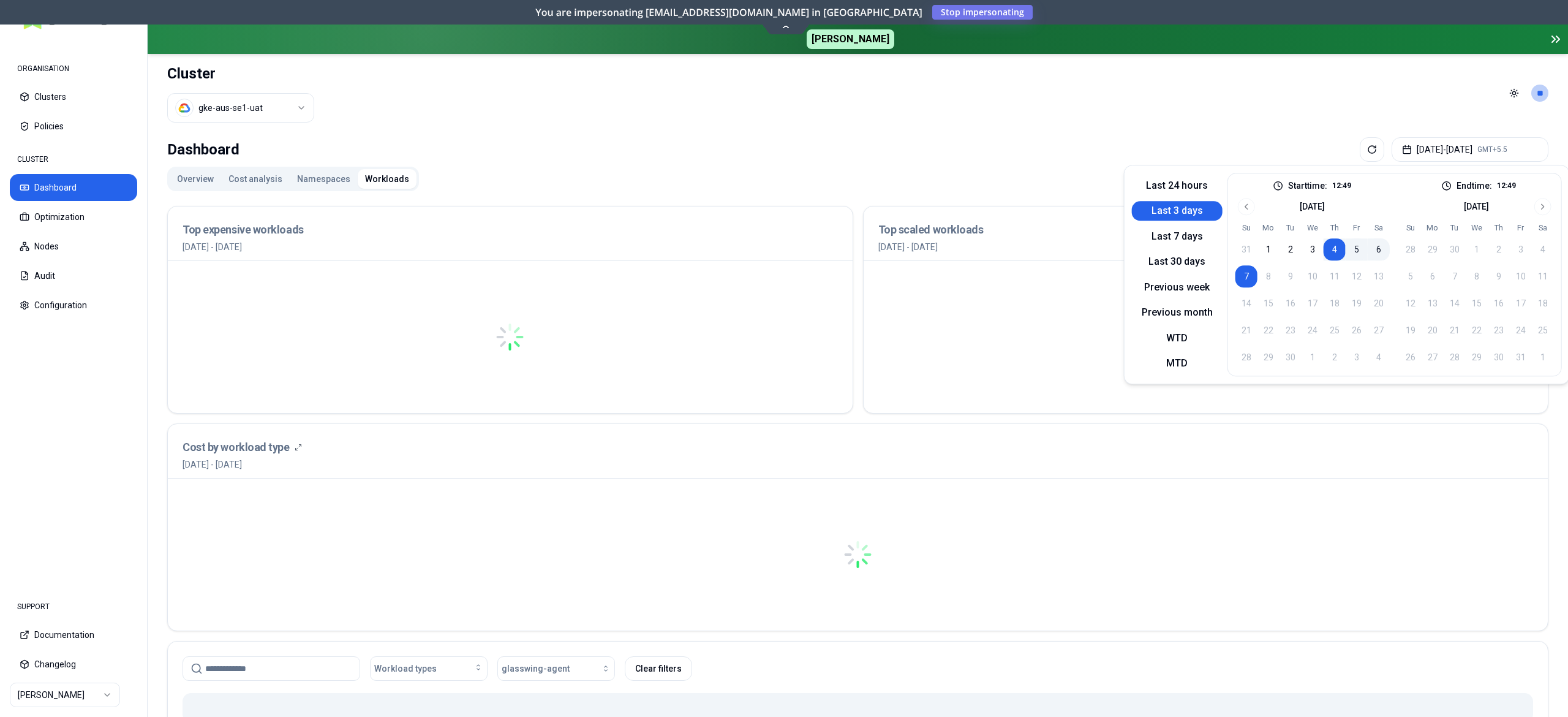
click at [831, 120] on header "Cluster gke-aus-se1-uat Toggle theme **" at bounding box center [858, 92] width 1420 height 78
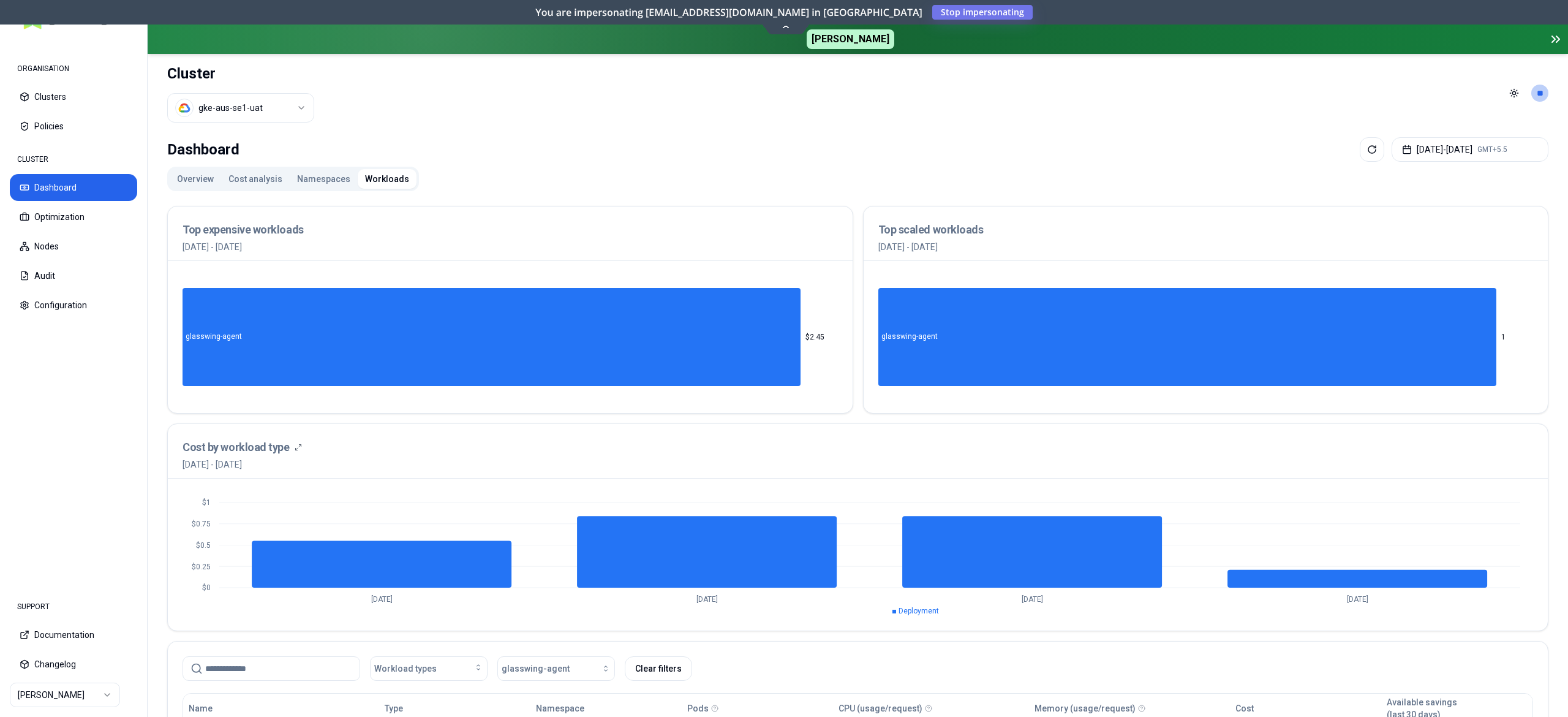
scroll to position [292, 0]
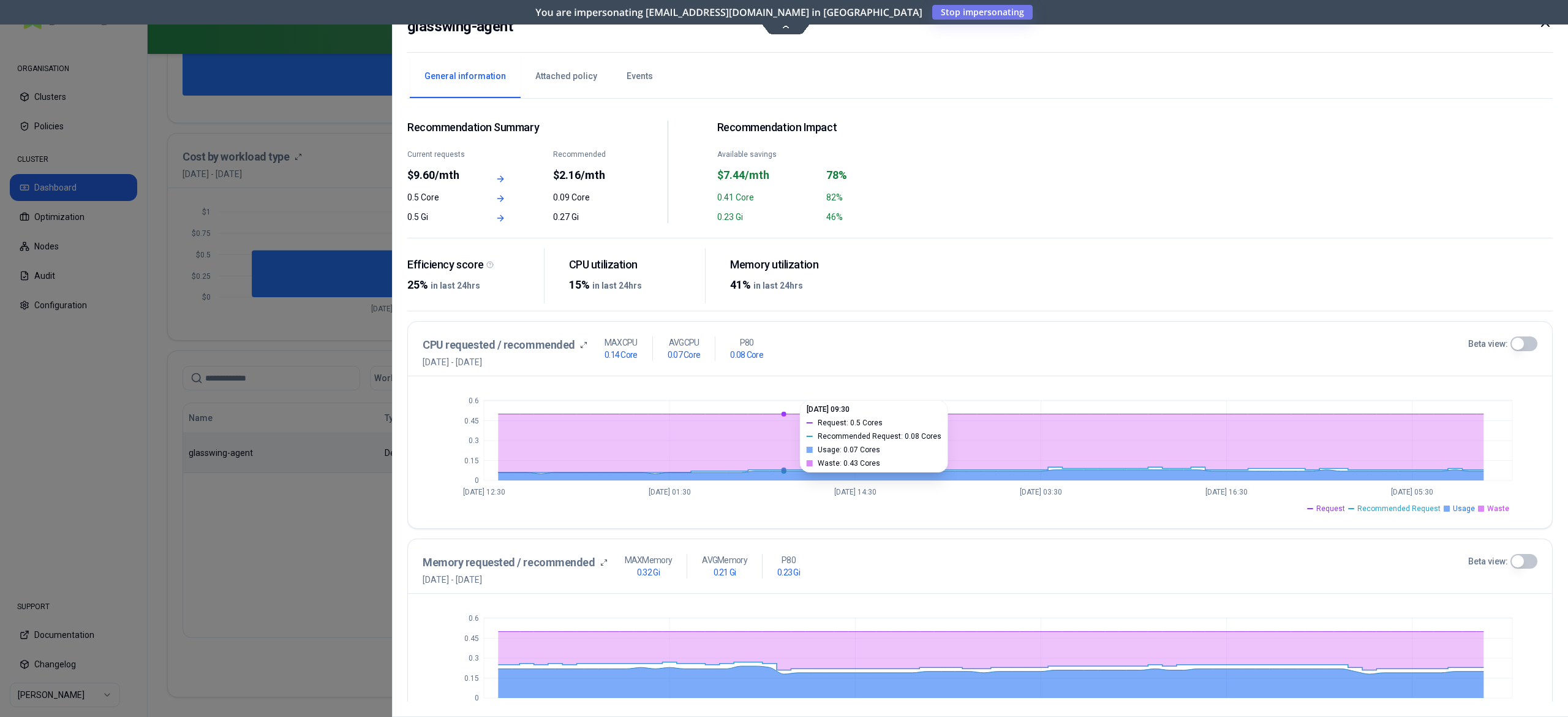
scroll to position [2, 0]
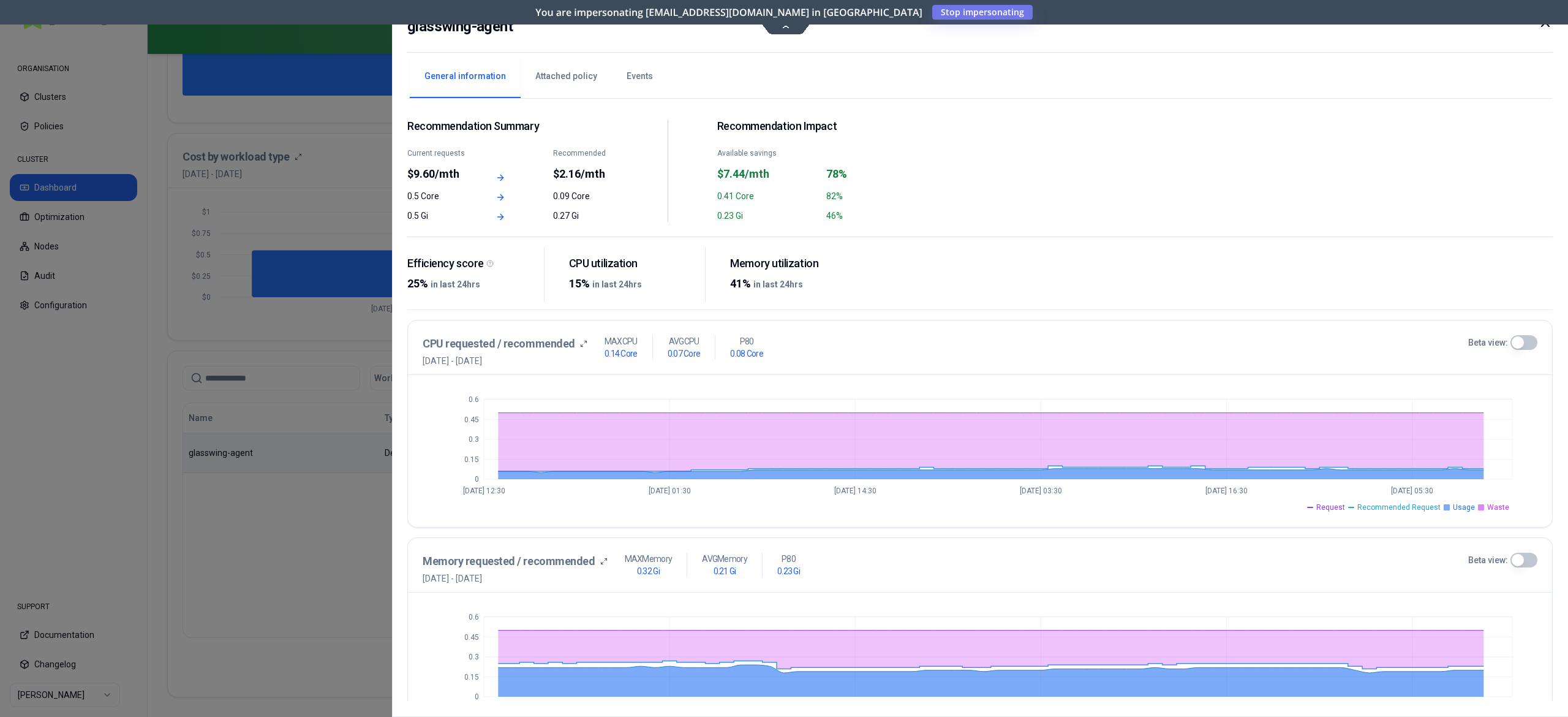
click at [311, 535] on div at bounding box center [784, 358] width 1568 height 717
click at [334, 578] on div at bounding box center [784, 358] width 1568 height 717
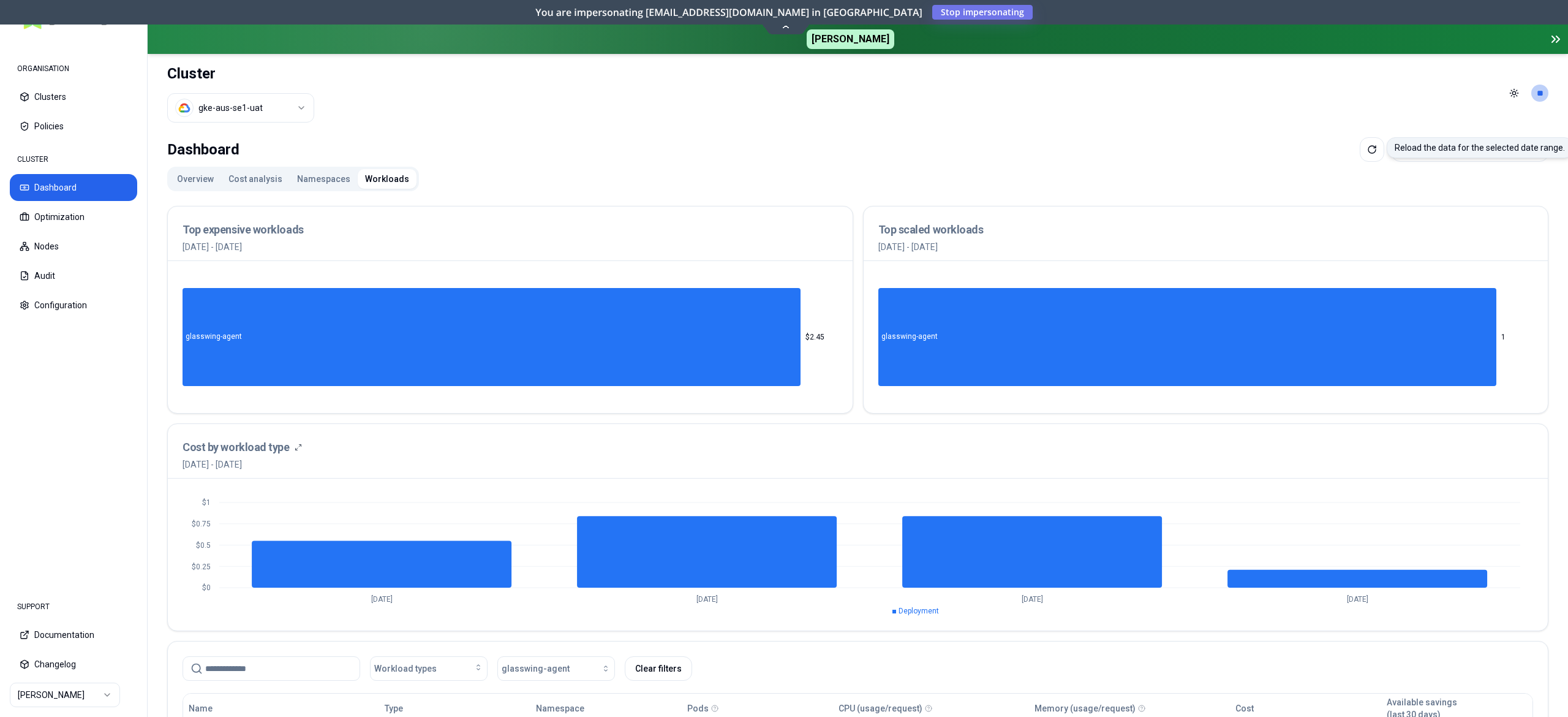
click at [1421, 152] on p "Reload the data for the selected date range." at bounding box center [1479, 147] width 170 height 12
click at [1418, 146] on button "[DATE] - [DATE] GMT+5.5" at bounding box center [1469, 149] width 156 height 25
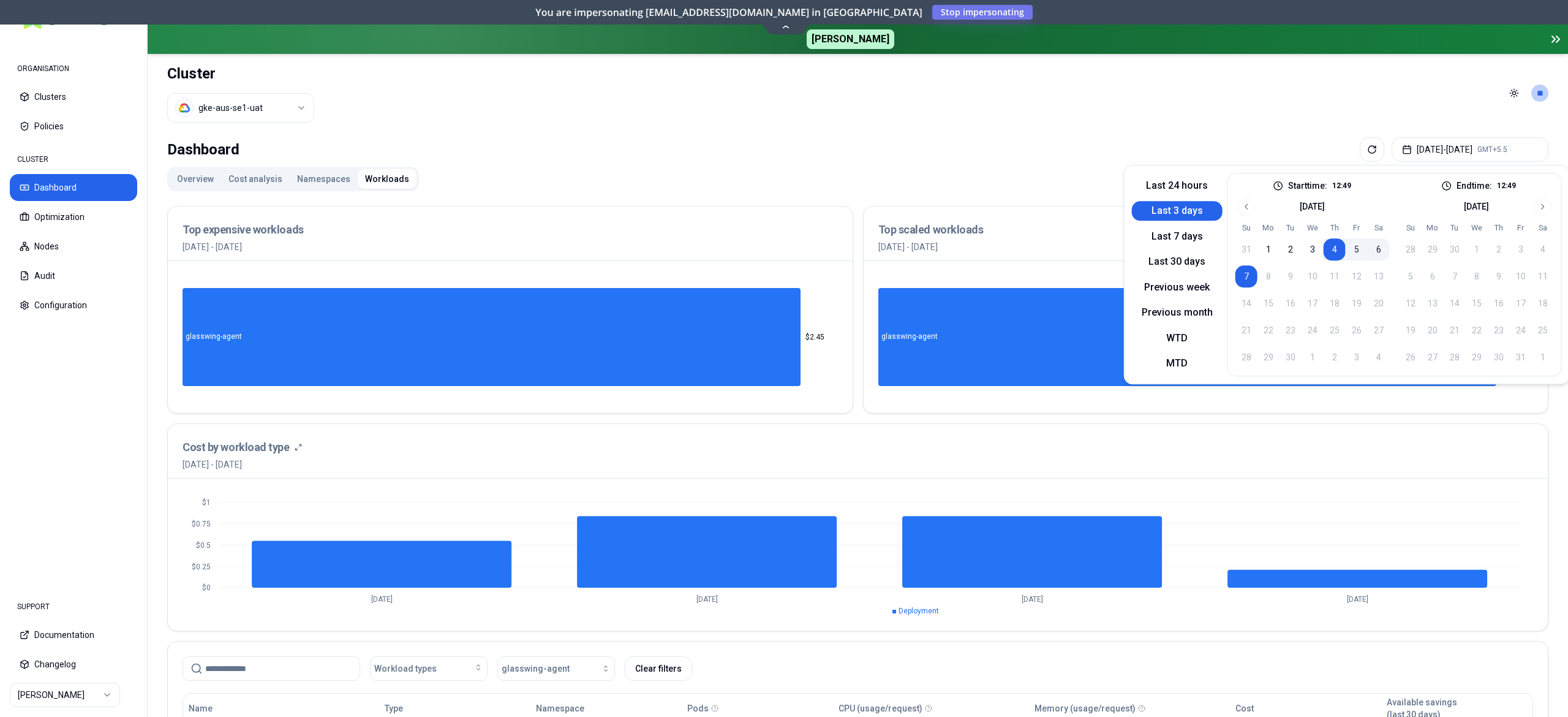
click at [1163, 174] on div "Last 24 hours Last 3 days Last 7 days Last 30 days Previous week Previous month…" at bounding box center [1177, 274] width 91 height 203
click at [1148, 187] on button "Last 24 hours" at bounding box center [1177, 185] width 91 height 20
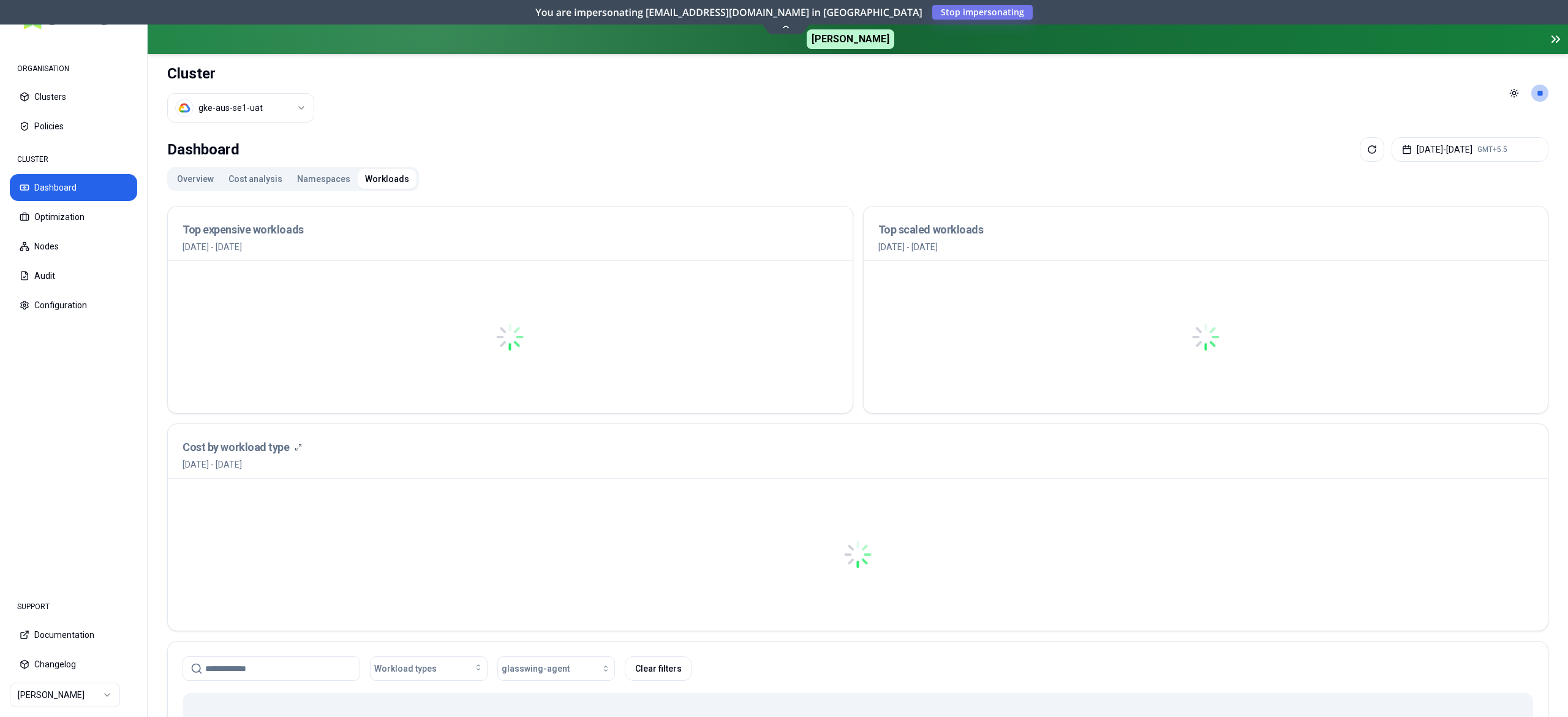
click at [937, 157] on div "Dashboard [DATE] - [DATE] GMT+5.5" at bounding box center [858, 149] width 1381 height 25
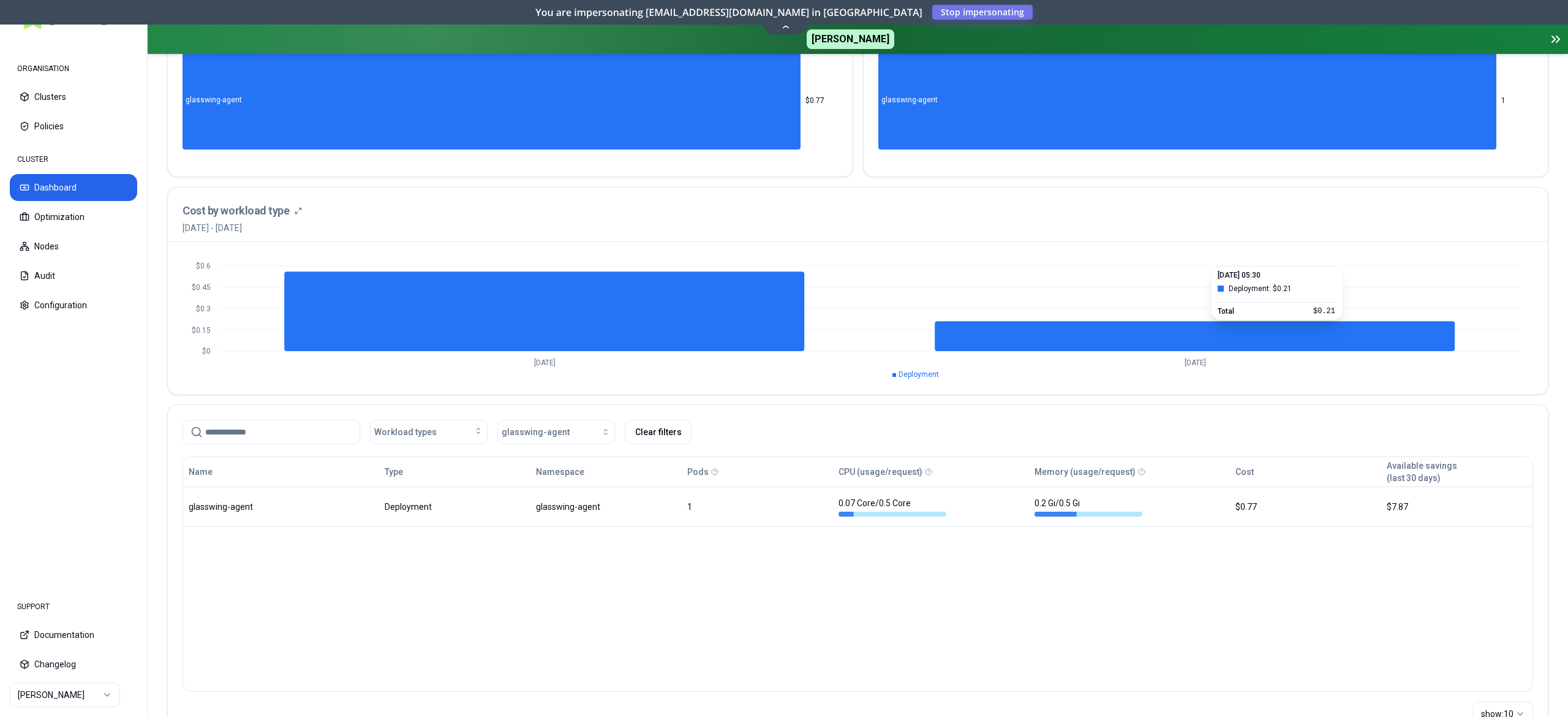
scroll to position [236, 0]
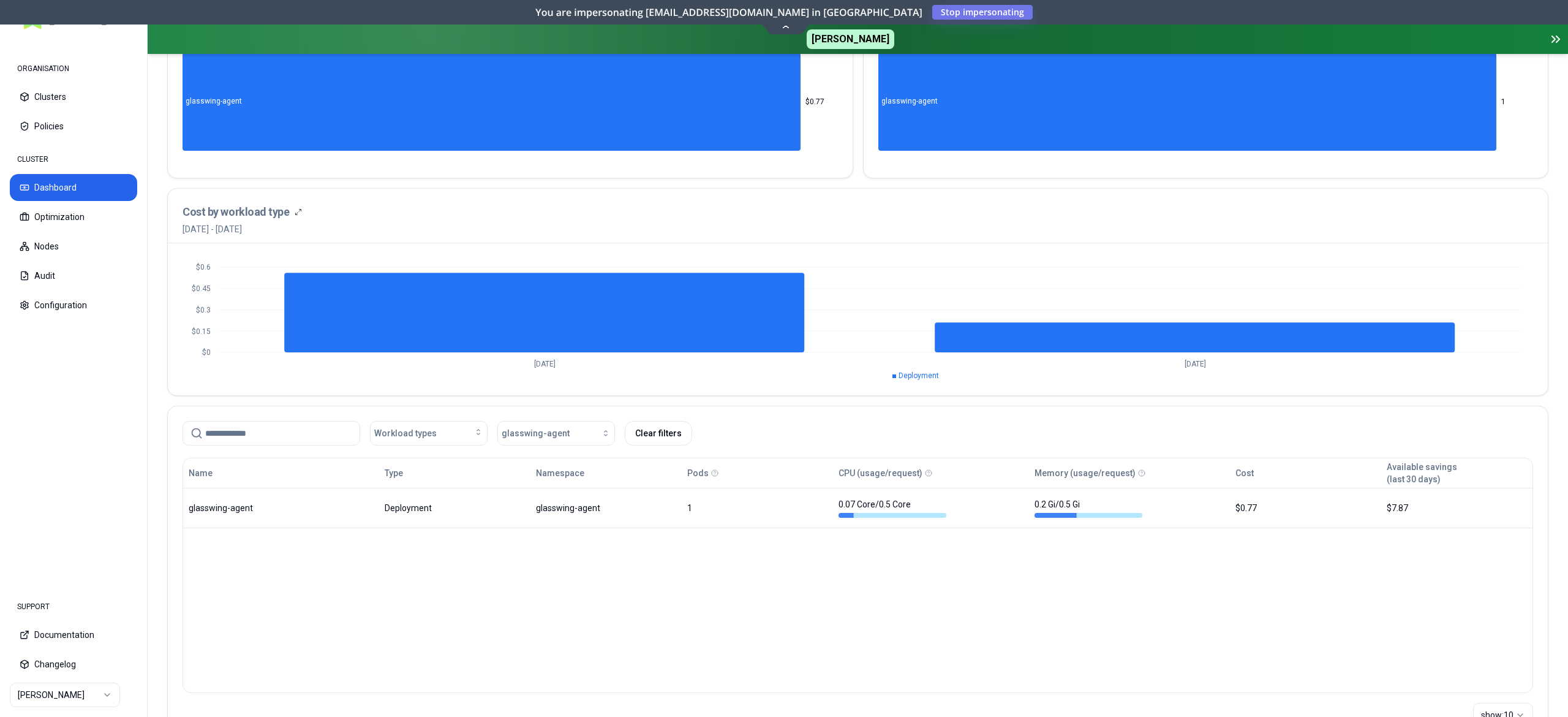
click at [954, 403] on div "Top expensive workloads [DATE] - [DATE] glasswing-agent $0.77 Top scaled worklo…" at bounding box center [858, 356] width 1381 height 791
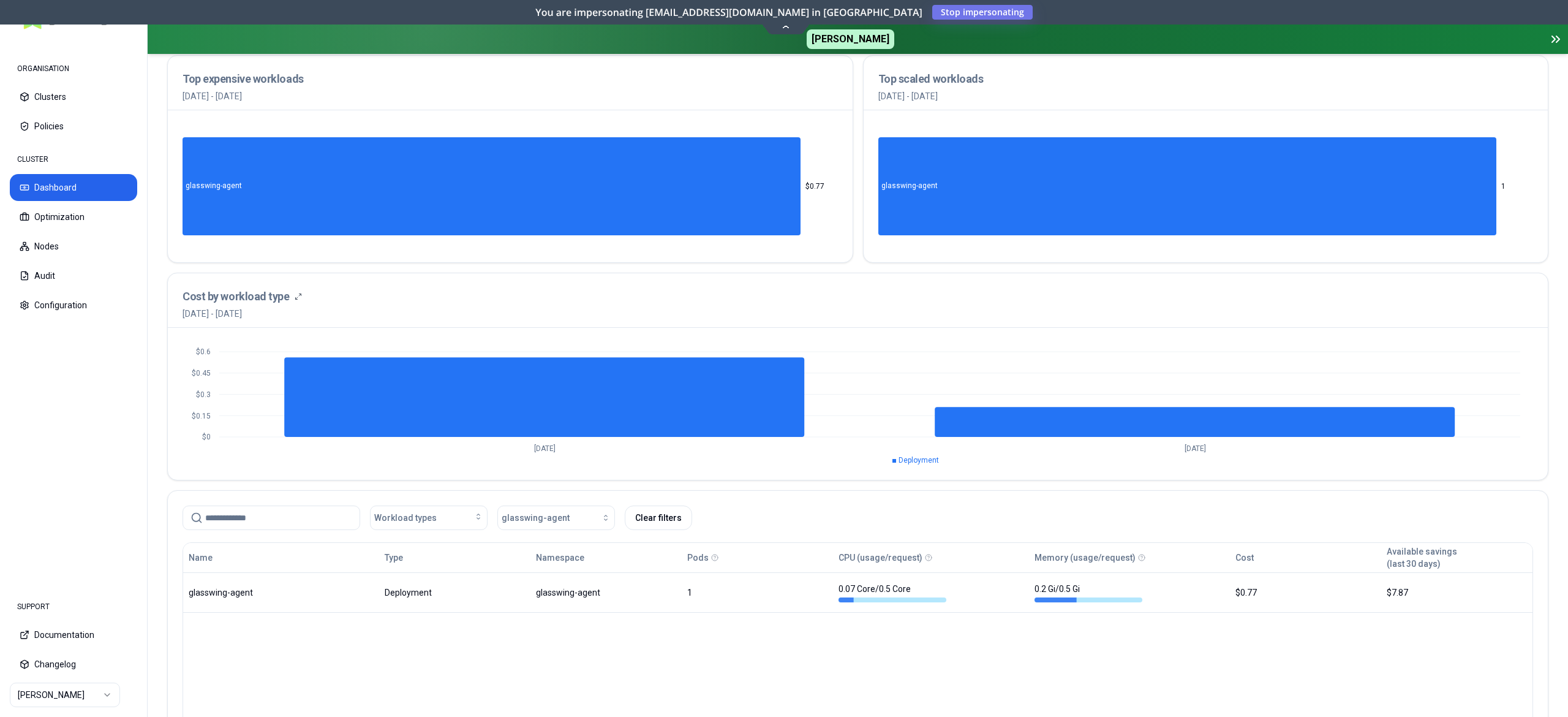
scroll to position [0, 0]
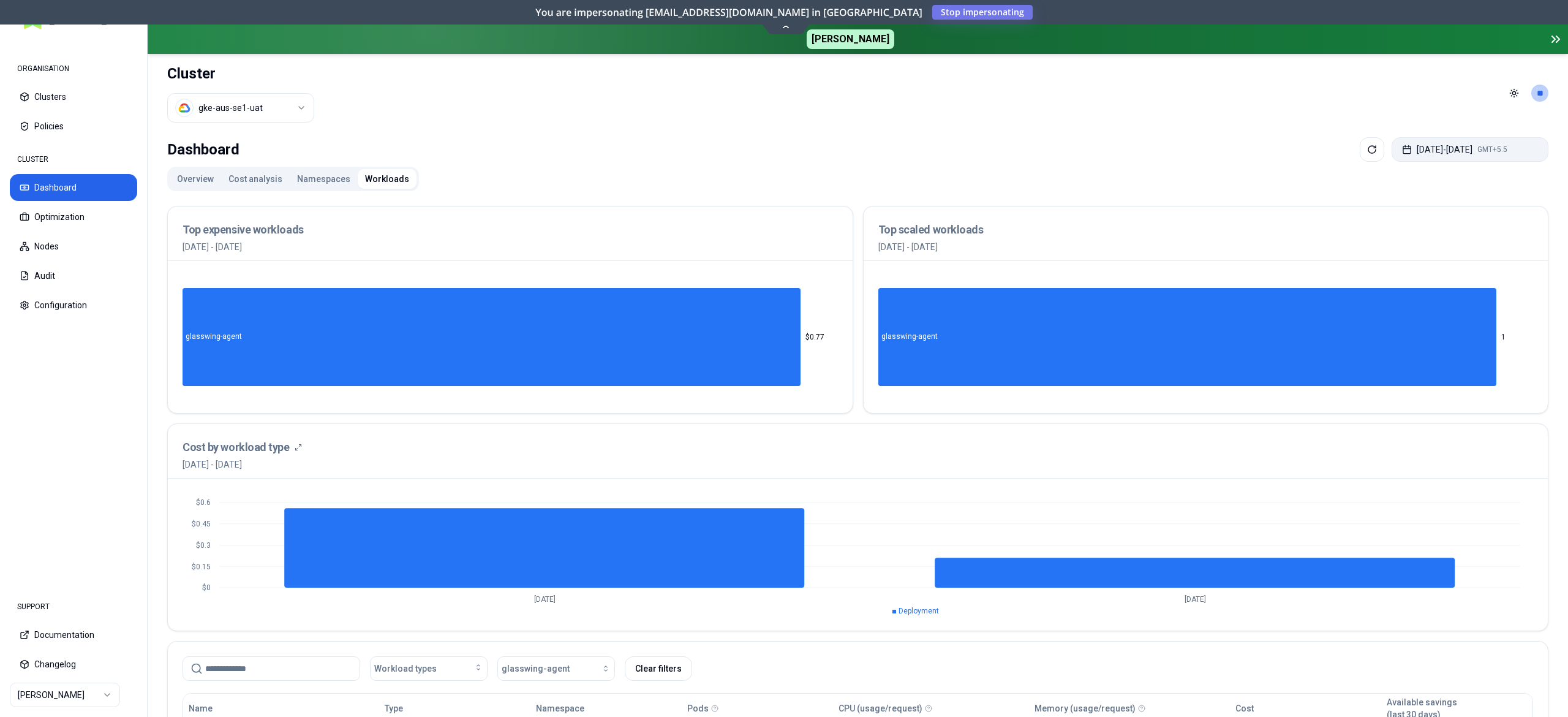
click at [1427, 149] on button "[DATE] - [DATE] GMT+5.5" at bounding box center [1469, 149] width 156 height 25
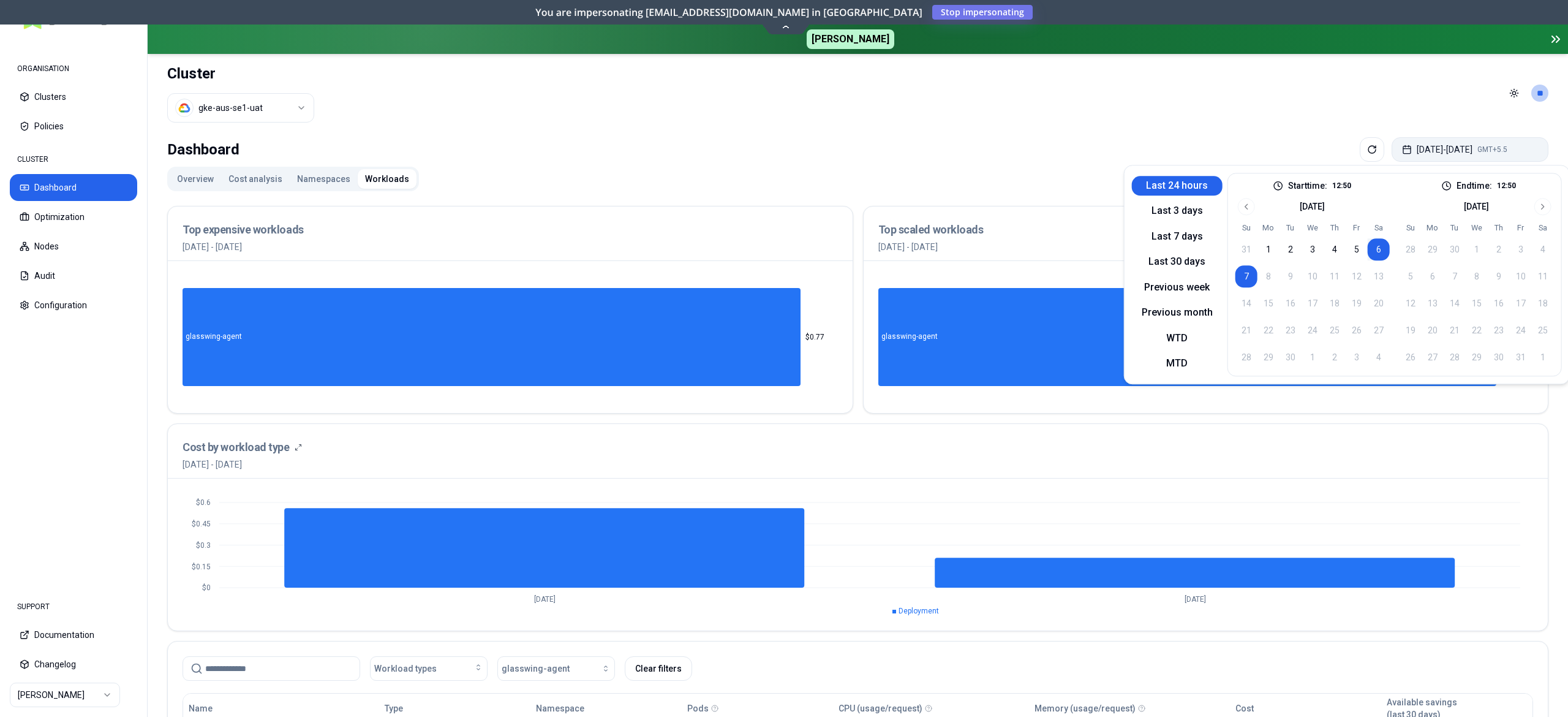
click at [1427, 149] on button "[DATE] - [DATE] GMT+5.5" at bounding box center [1469, 149] width 156 height 25
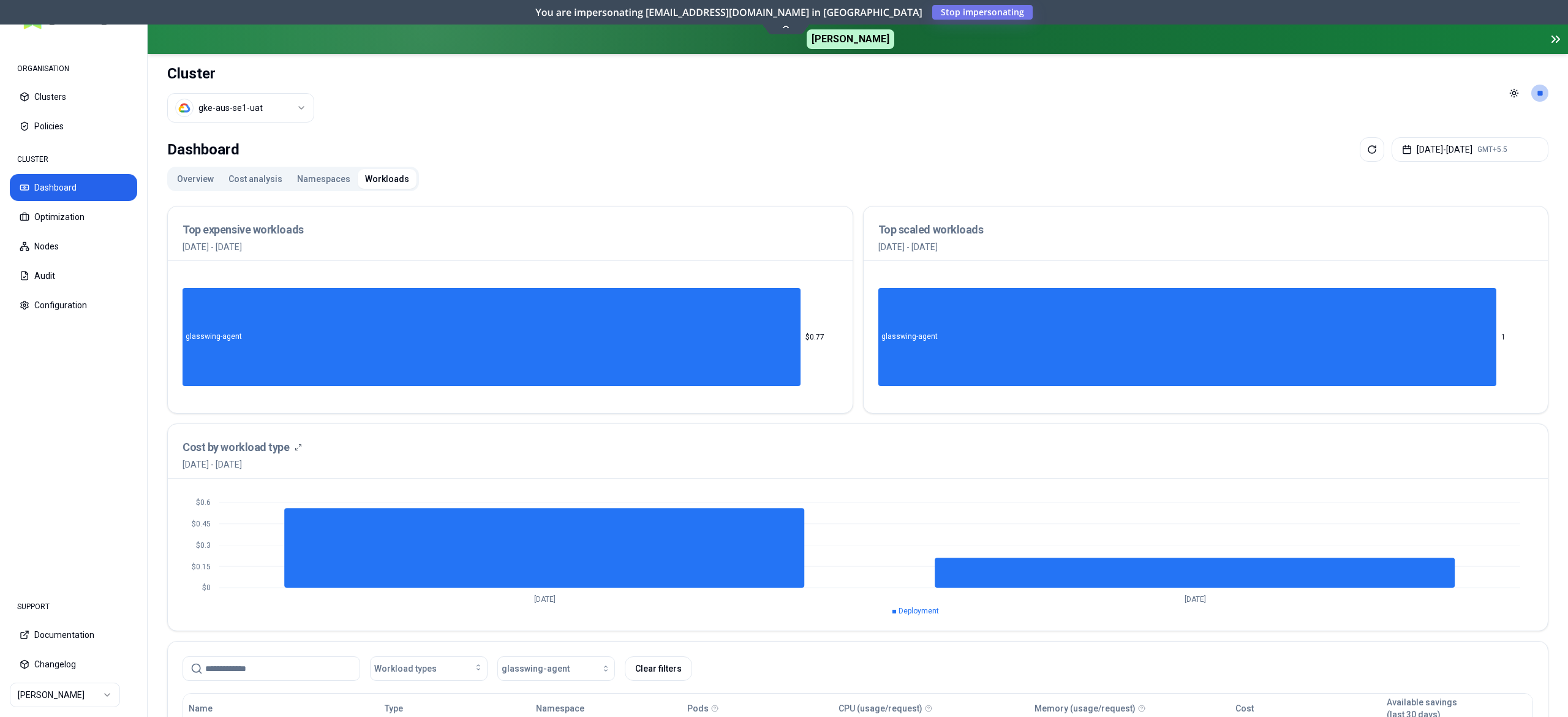
click at [1054, 108] on header "Cluster gke-aus-se1-uat Toggle theme **" at bounding box center [858, 92] width 1420 height 78
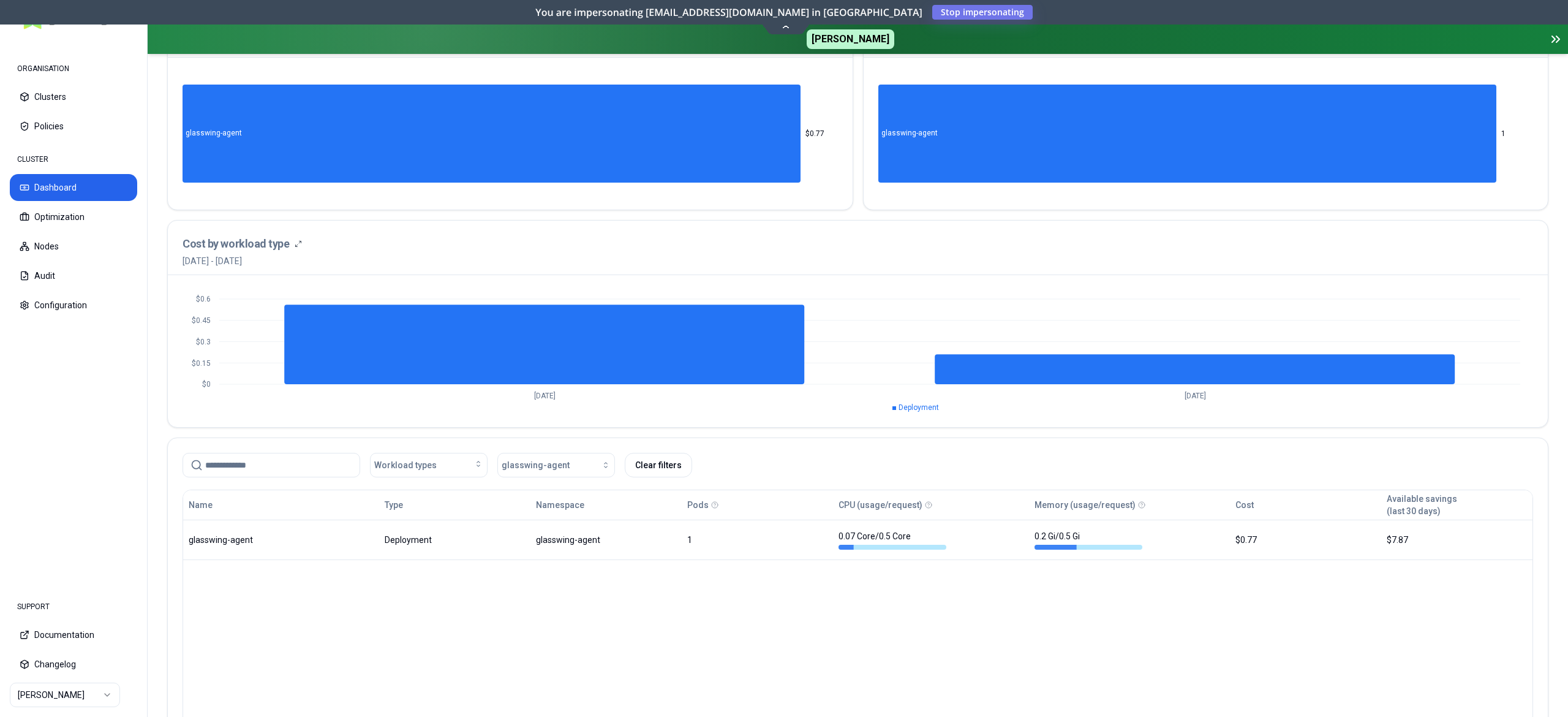
scroll to position [81, 0]
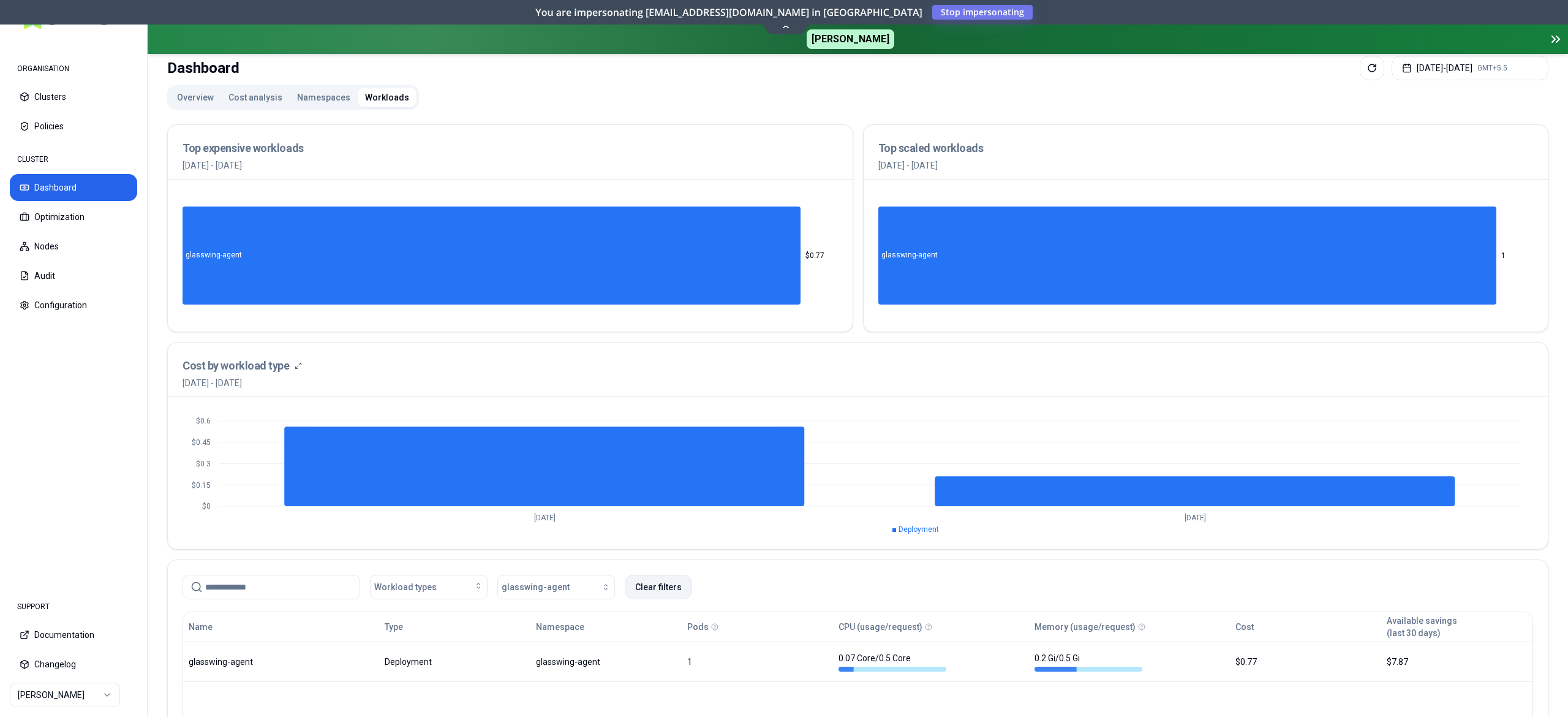
click at [657, 586] on button "Clear filters" at bounding box center [658, 587] width 67 height 25
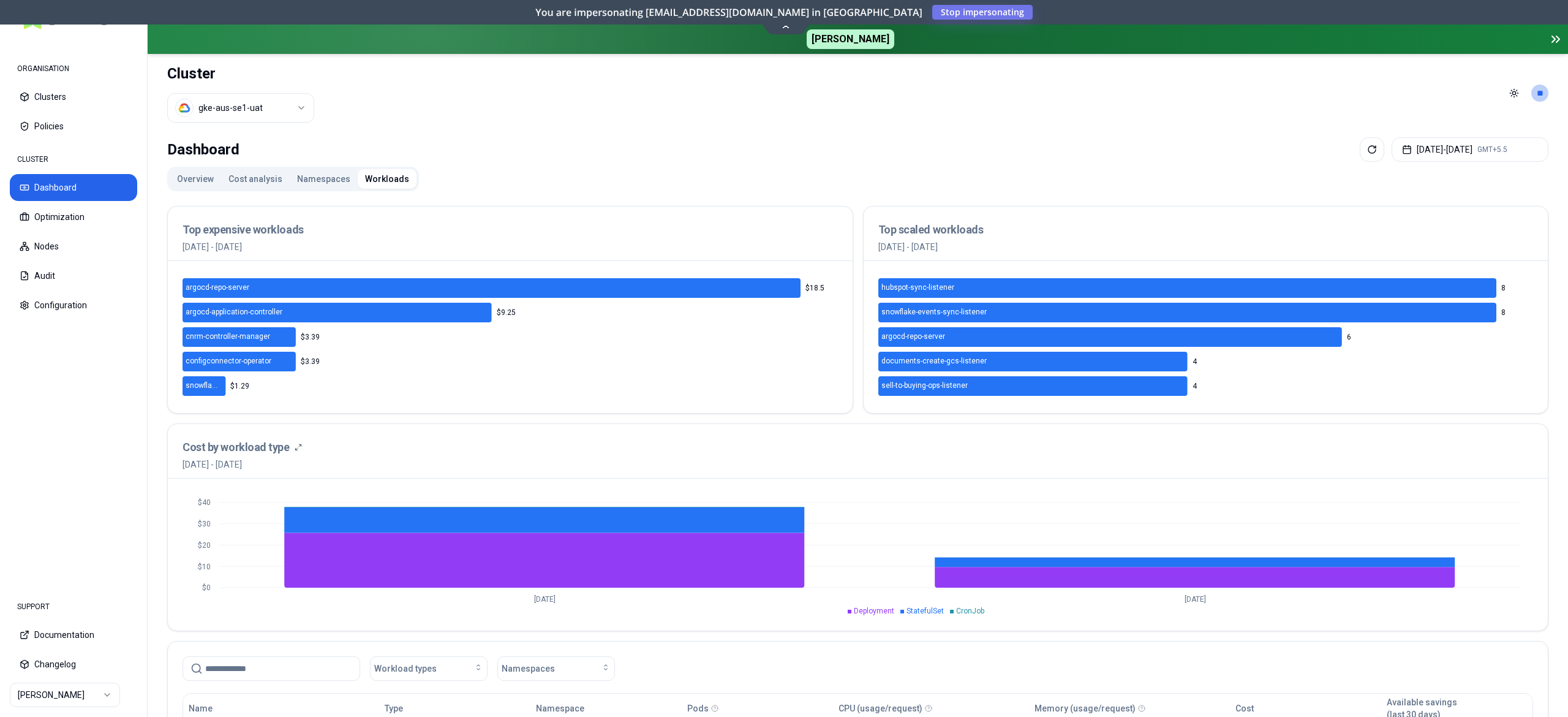
click at [178, 172] on button "Overview" at bounding box center [195, 179] width 51 height 20
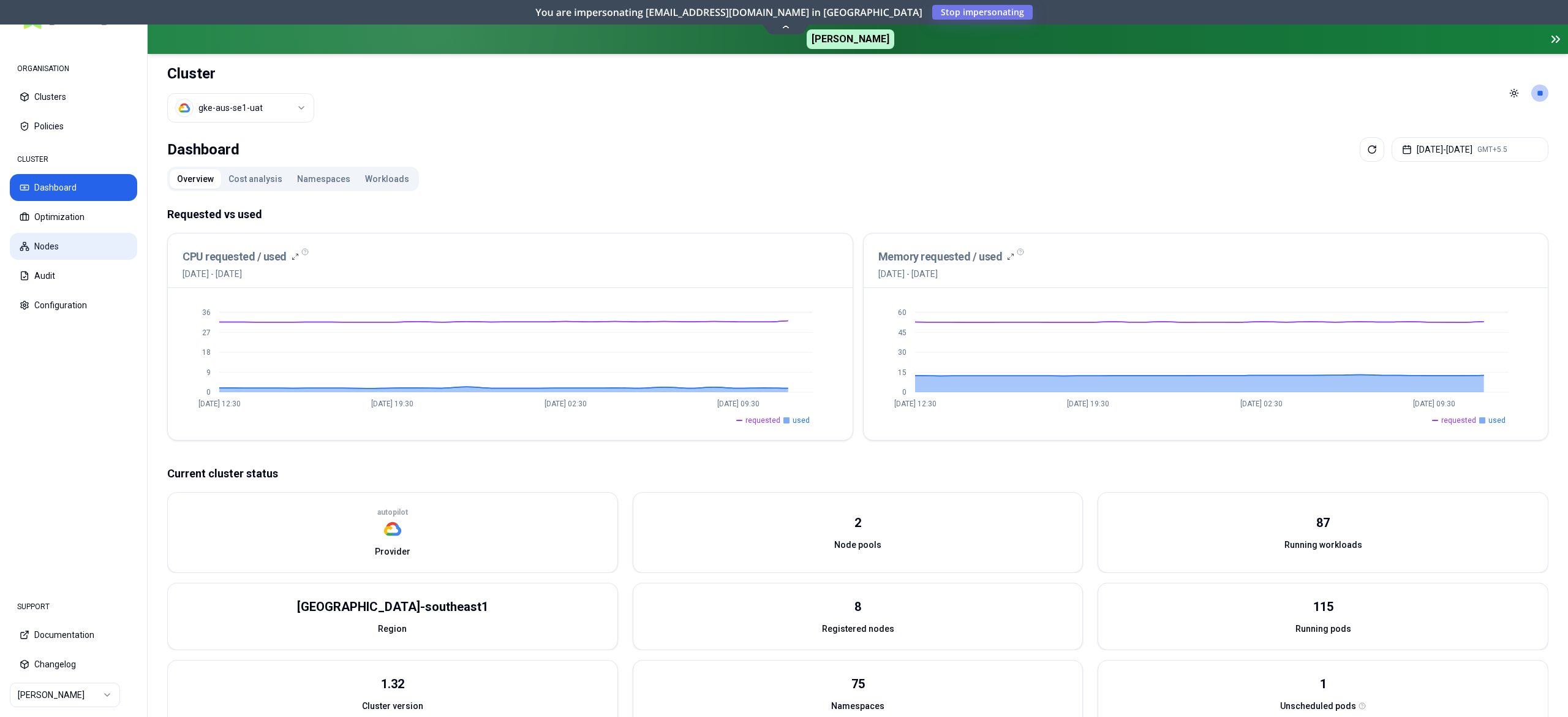
click at [66, 257] on button "Nodes" at bounding box center [73, 246] width 127 height 27
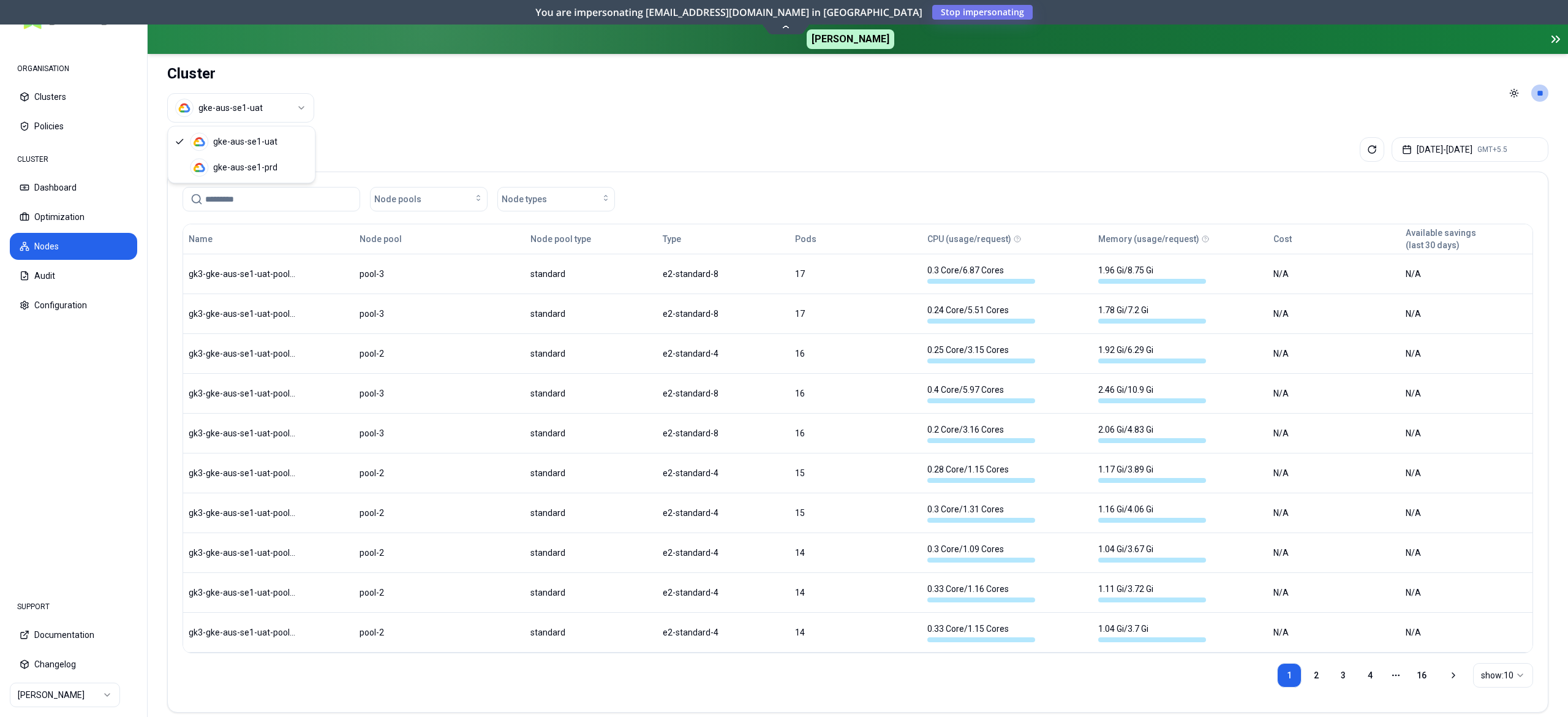
click at [273, 113] on html "ORGANISATION Clusters Policies CLUSTER Dashboard Optimization Nodes Audit Confi…" at bounding box center [784, 358] width 1568 height 717
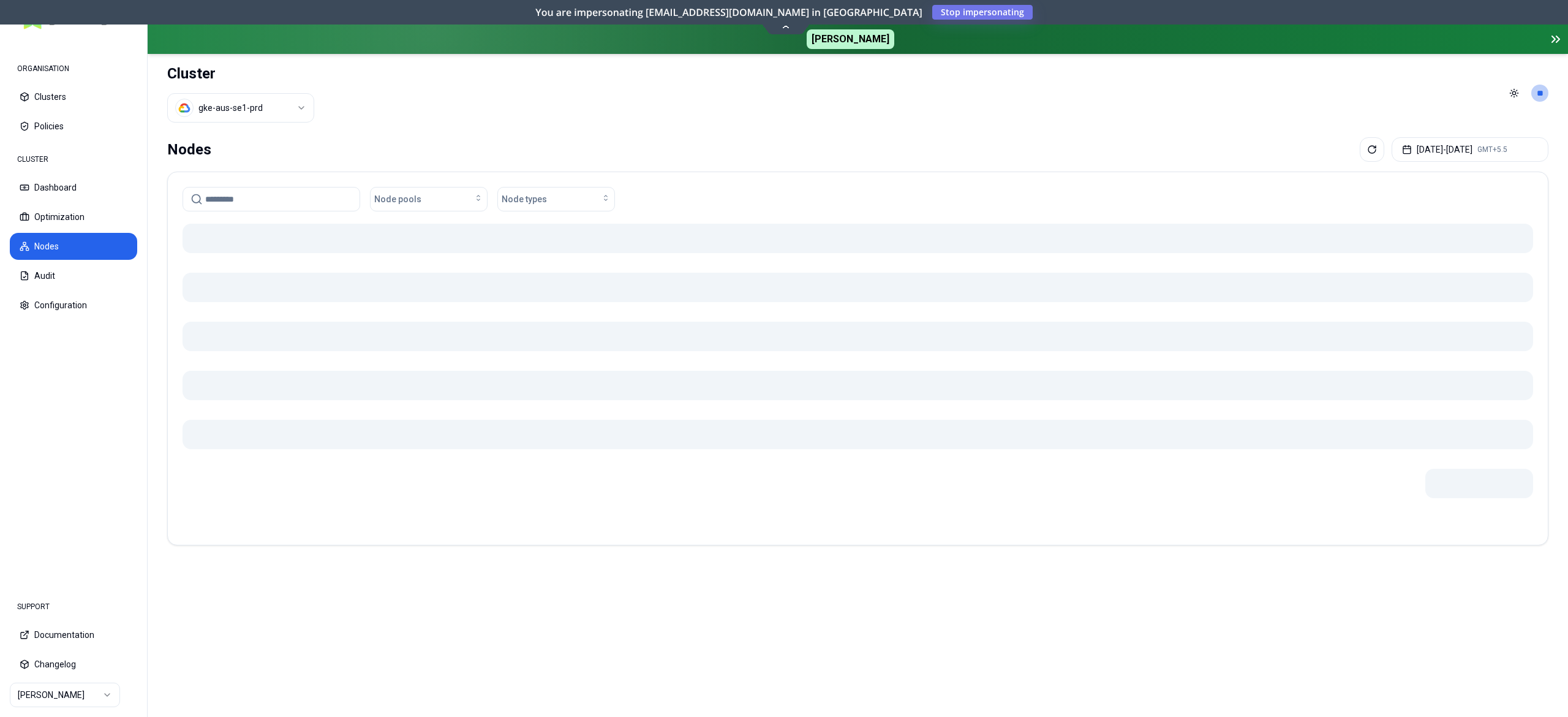
click at [640, 138] on div "Nodes [DATE] - [DATE] GMT+5.5" at bounding box center [858, 149] width 1381 height 25
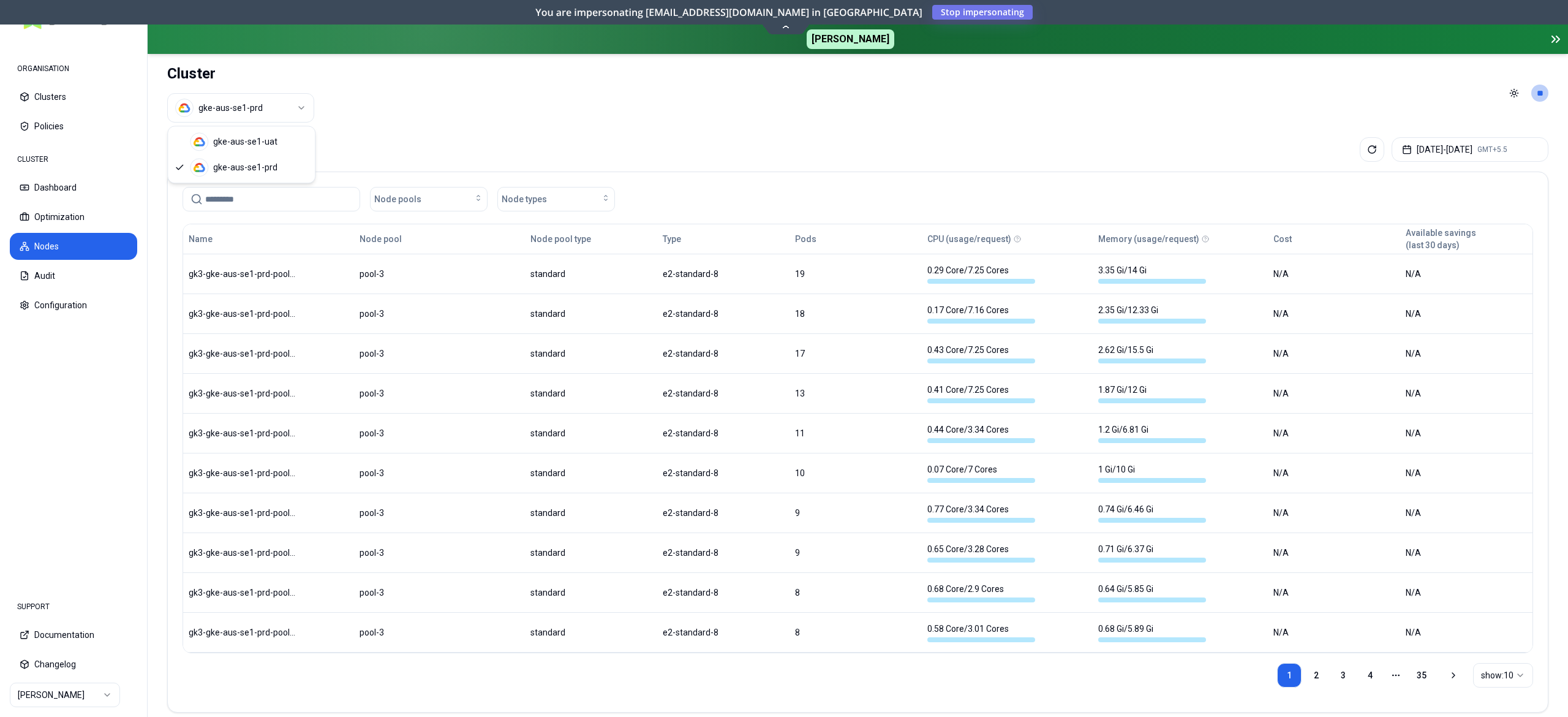
click at [265, 102] on html "ORGANISATION Clusters Policies CLUSTER Dashboard Optimization Nodes Audit Confi…" at bounding box center [784, 358] width 1568 height 717
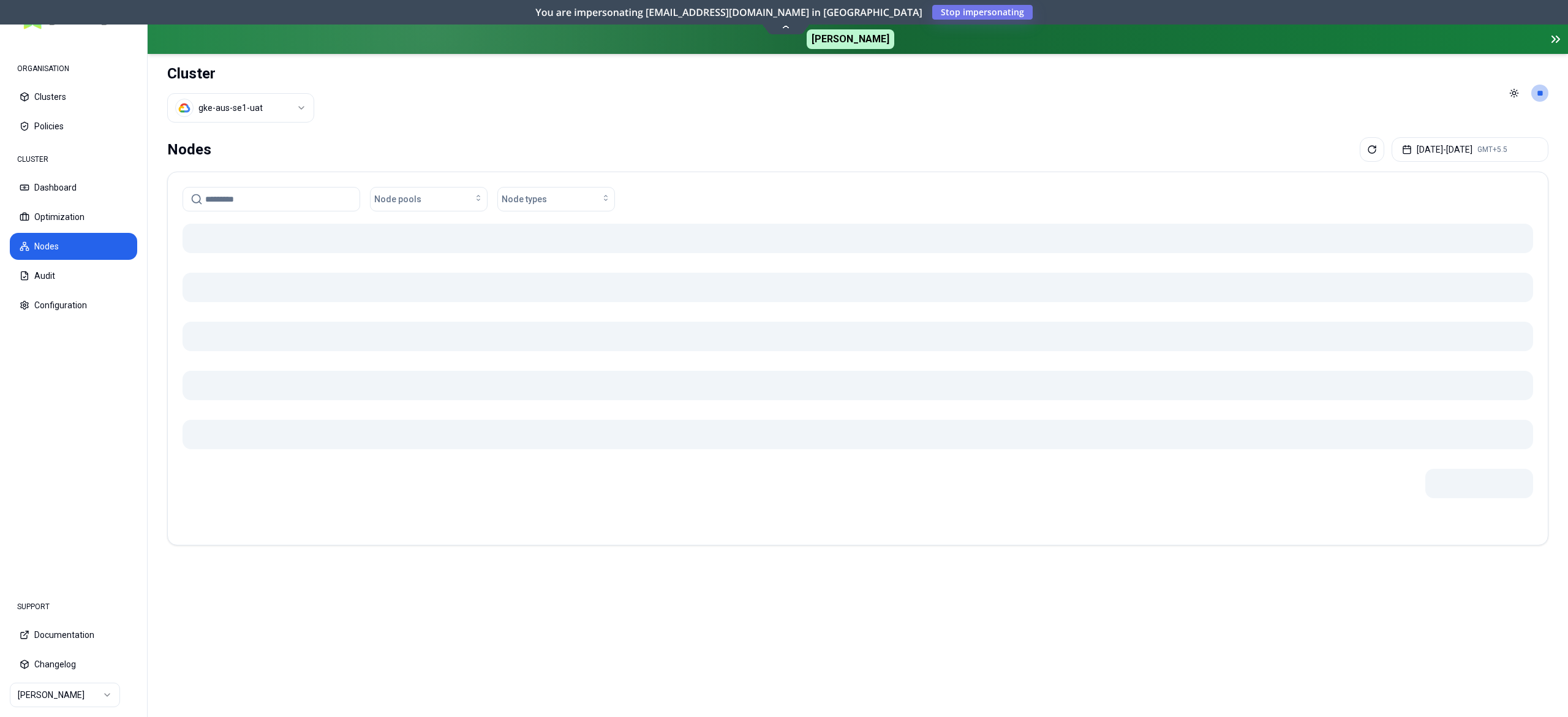
click at [498, 146] on div "Nodes [DATE] - [DATE] GMT+5.5" at bounding box center [858, 149] width 1381 height 25
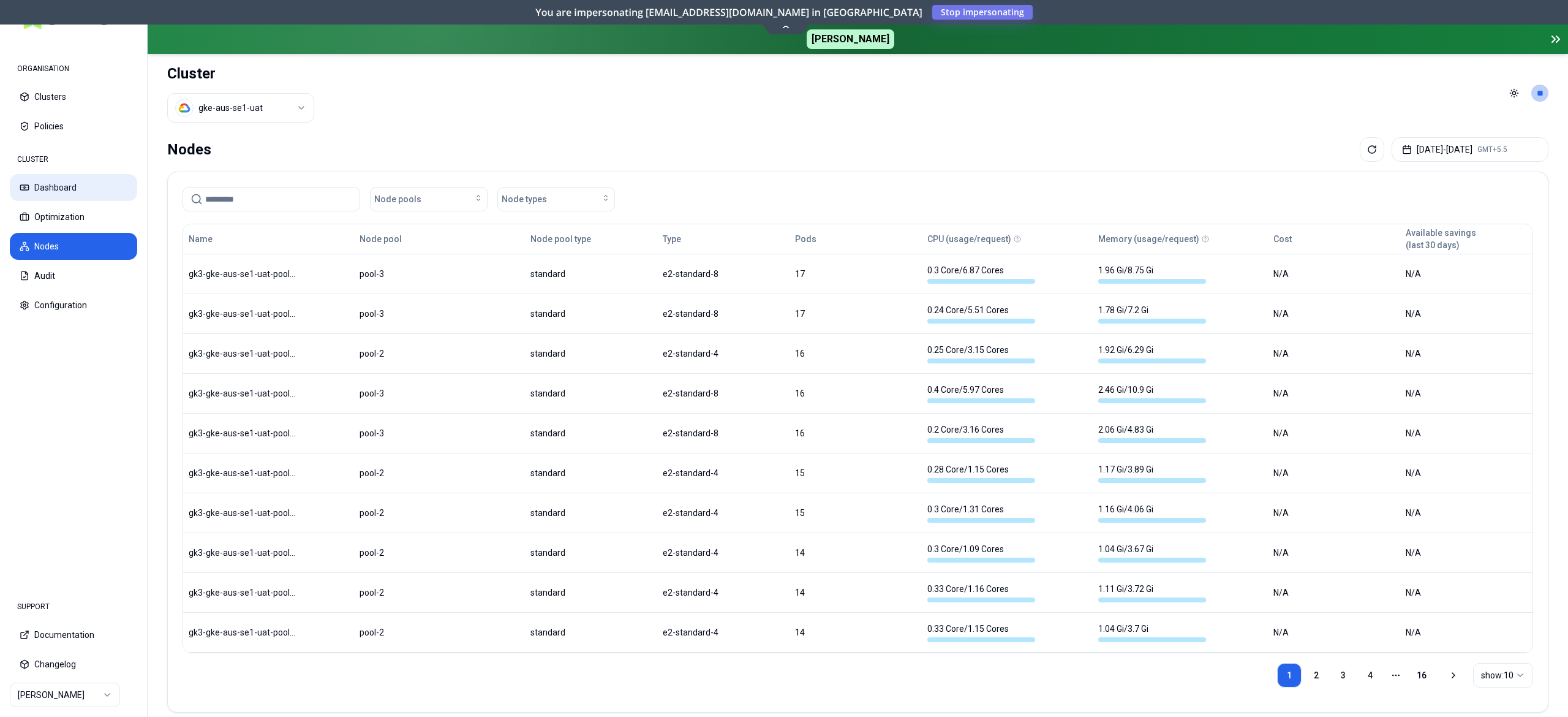
click at [61, 188] on button "Dashboard" at bounding box center [73, 187] width 127 height 27
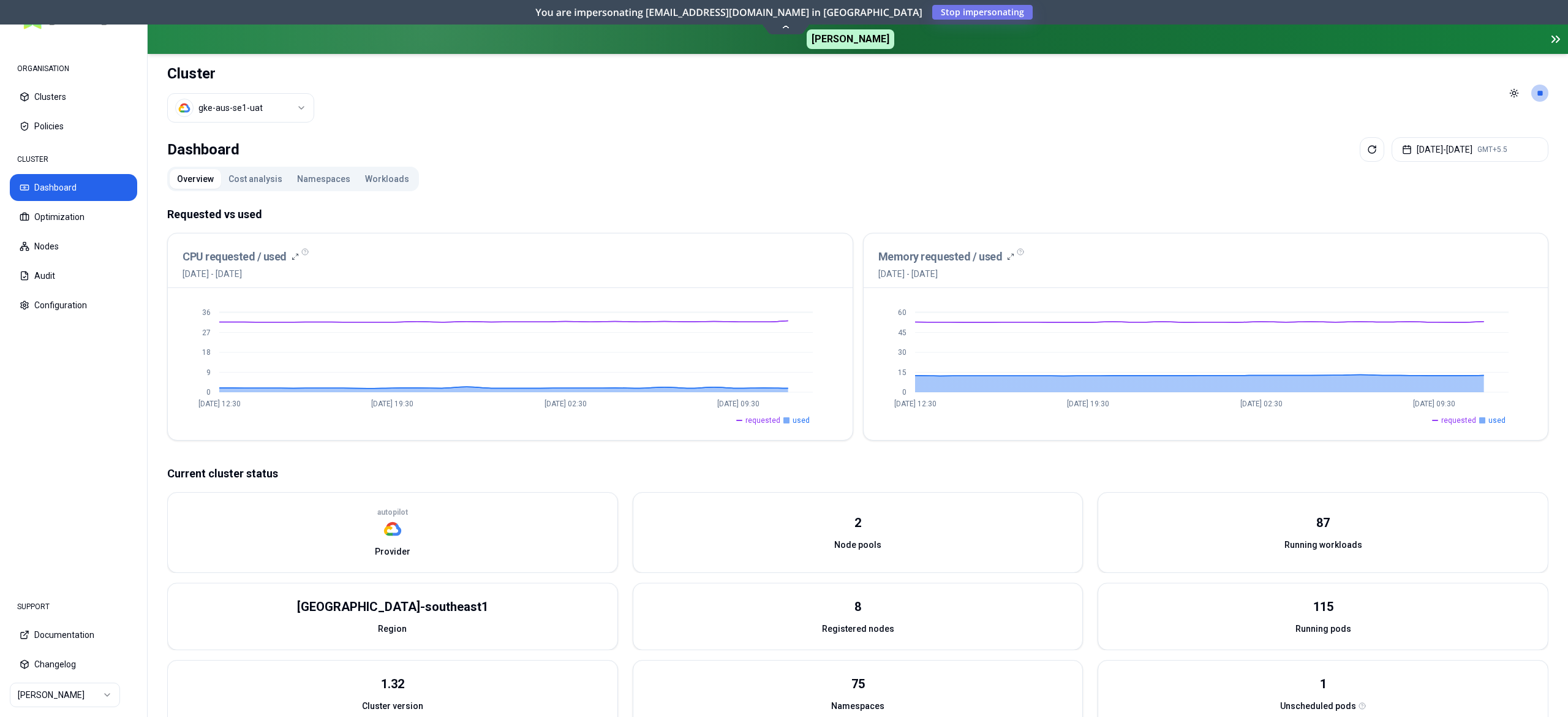
click at [379, 186] on button "Workloads" at bounding box center [386, 179] width 58 height 20
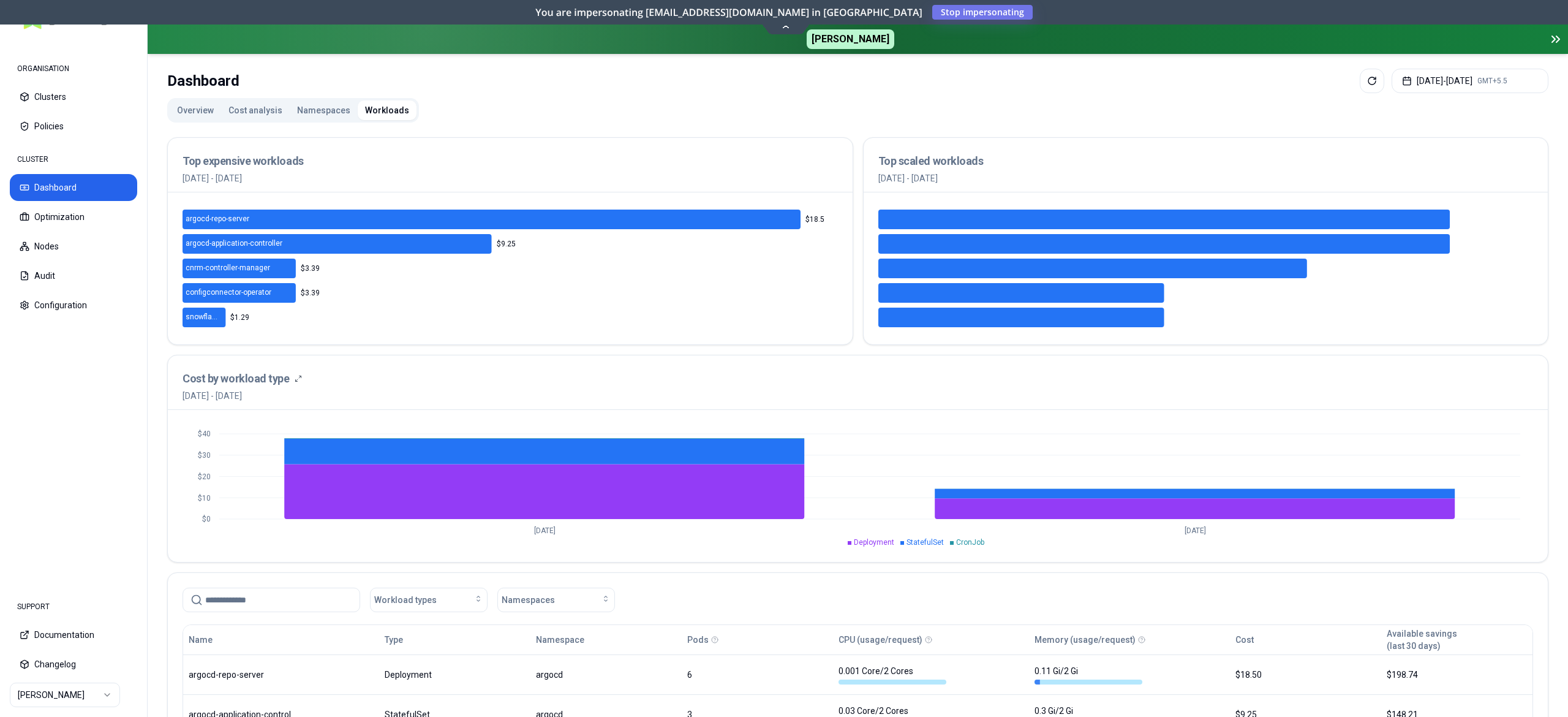
scroll to position [71, 0]
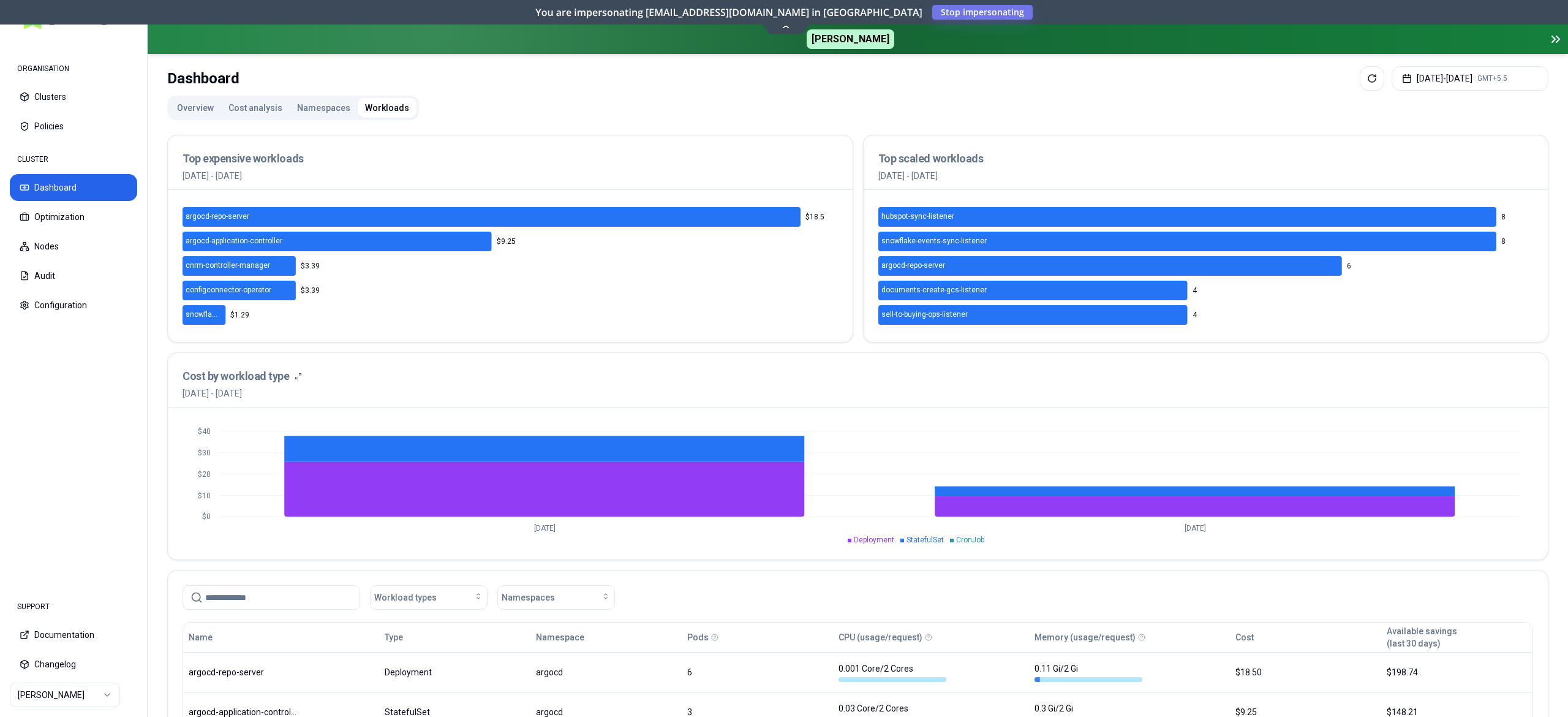
click at [83, 428] on nav "ORGANISATION Clusters Policies CLUSTER Dashboard Optimization Nodes Audit Confi…" at bounding box center [74, 312] width 147 height 545
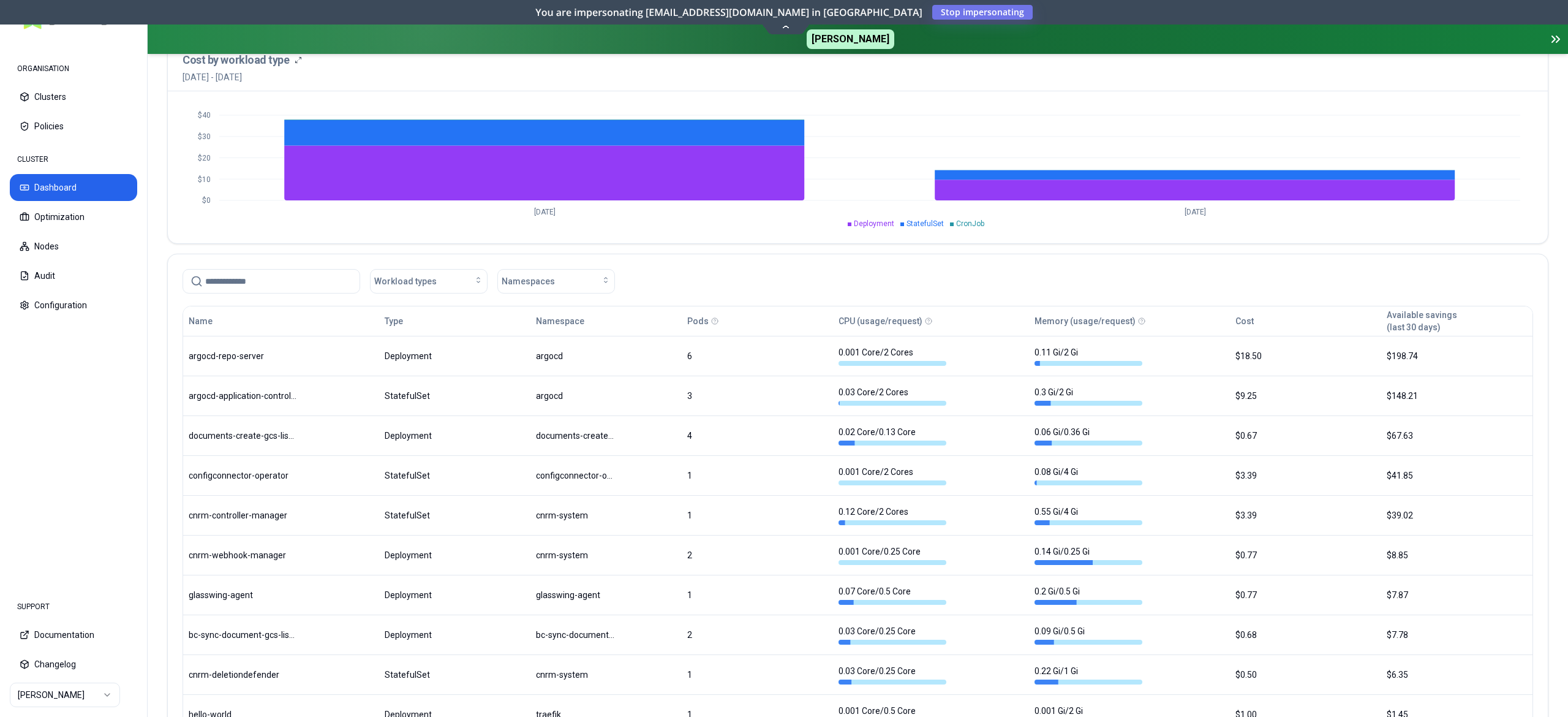
scroll to position [392, 0]
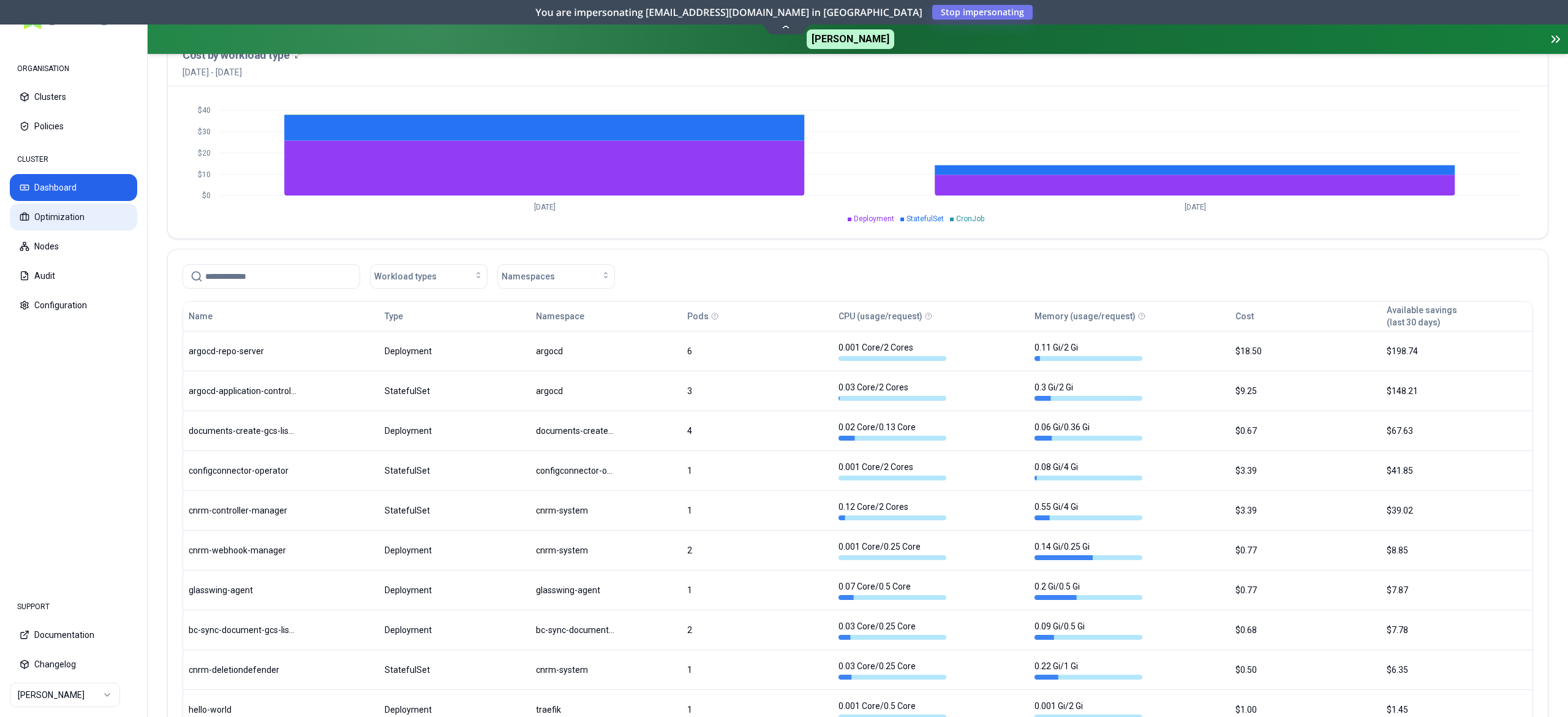
click at [75, 223] on button "Optimization" at bounding box center [73, 217] width 127 height 27
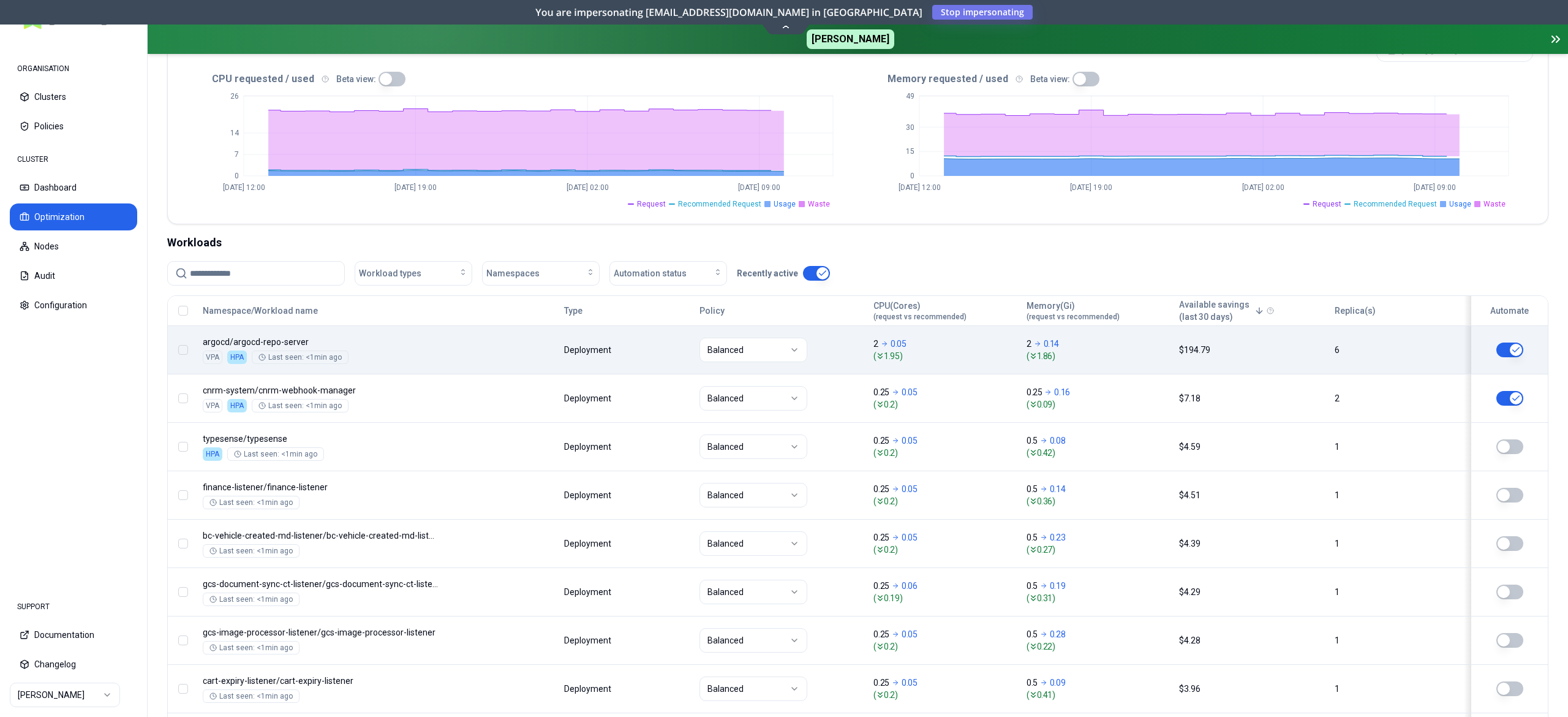
scroll to position [289, 0]
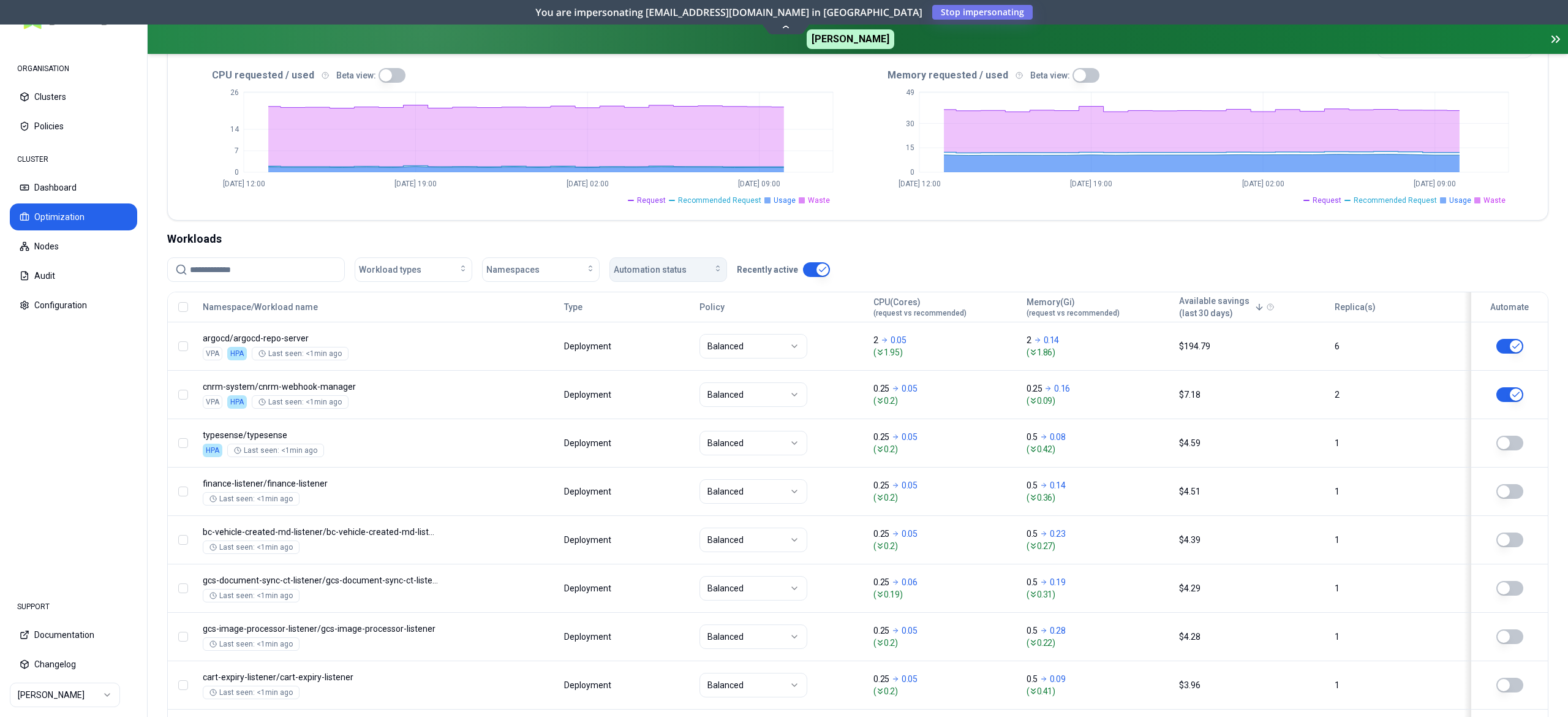
click at [654, 277] on button "Automation status" at bounding box center [668, 269] width 118 height 25
click at [657, 301] on div "on" at bounding box center [671, 299] width 116 height 20
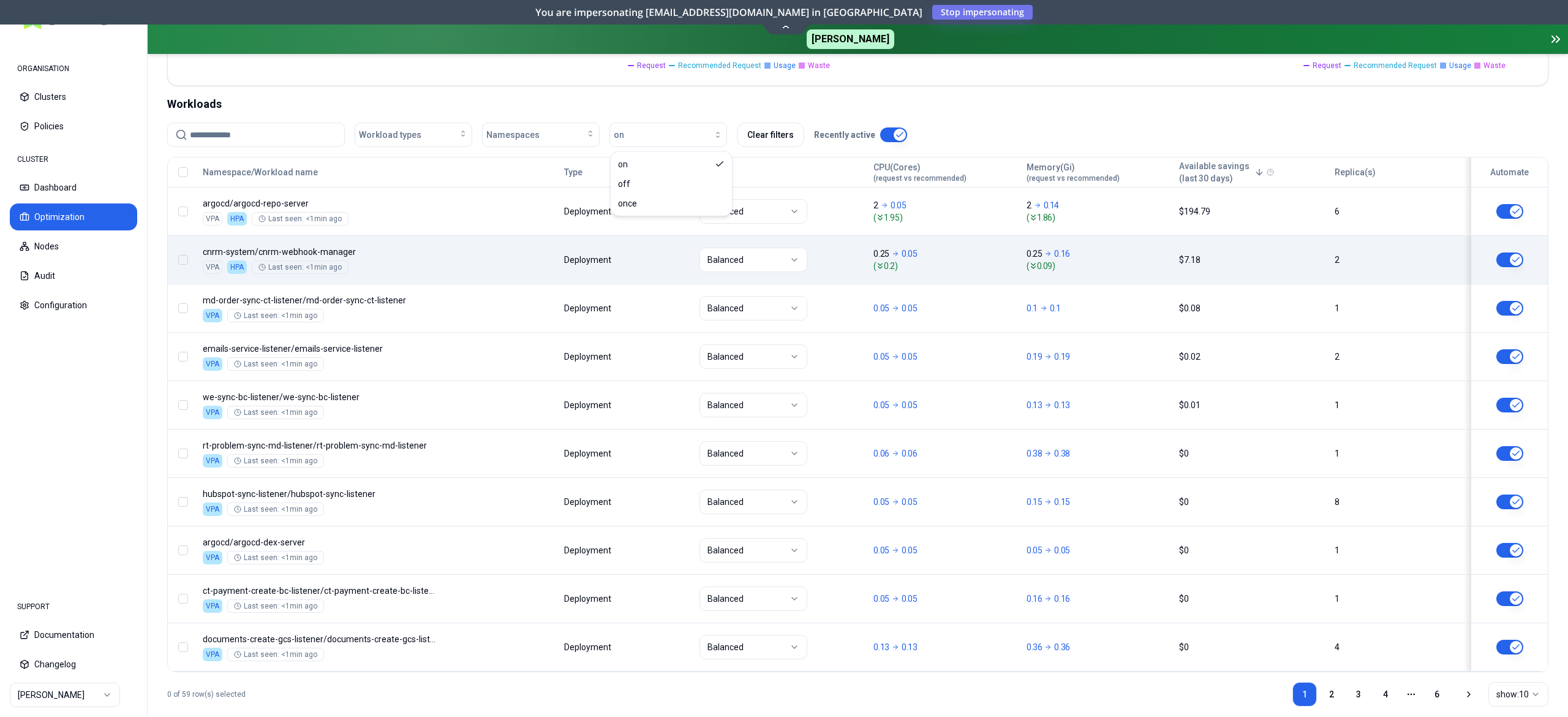
scroll to position [451, 0]
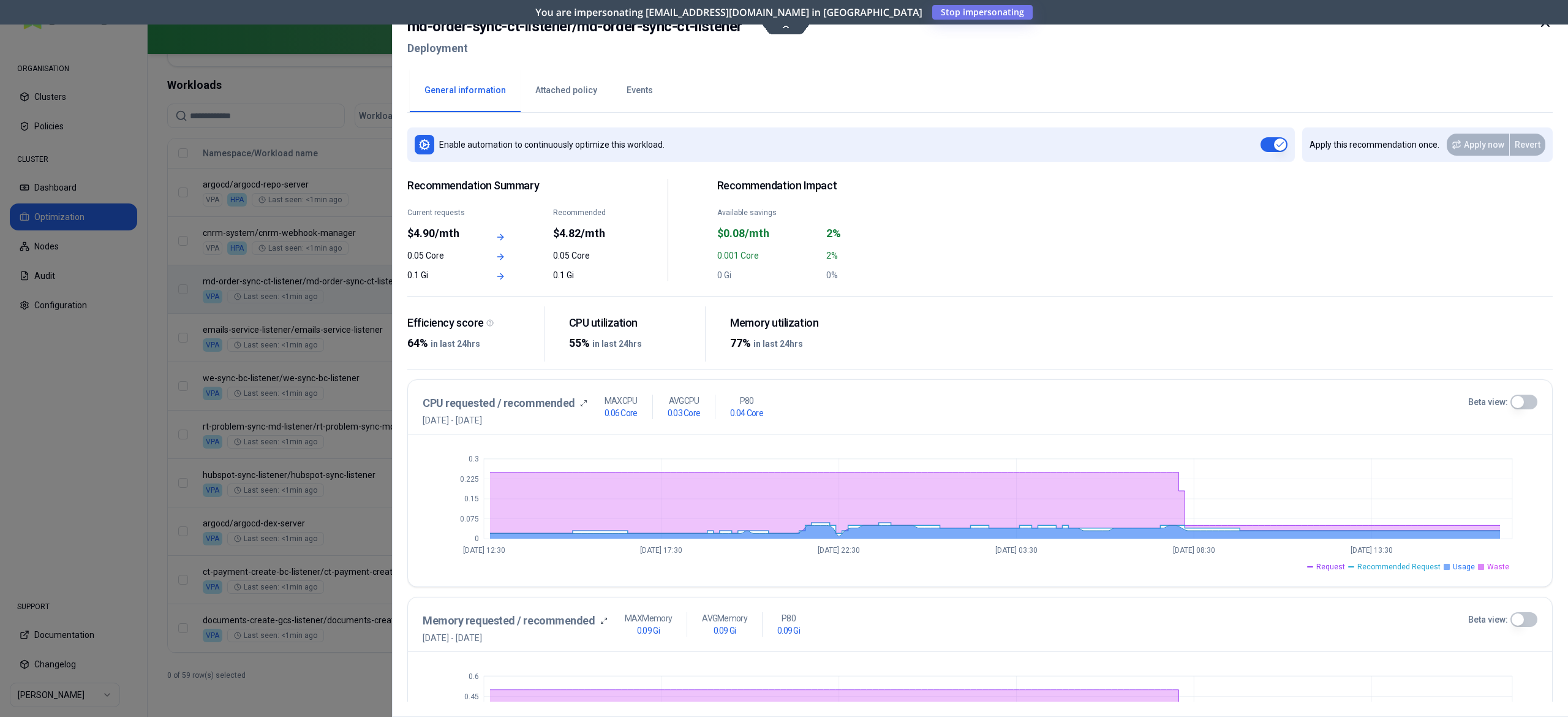
click at [337, 425] on div at bounding box center [784, 358] width 1568 height 717
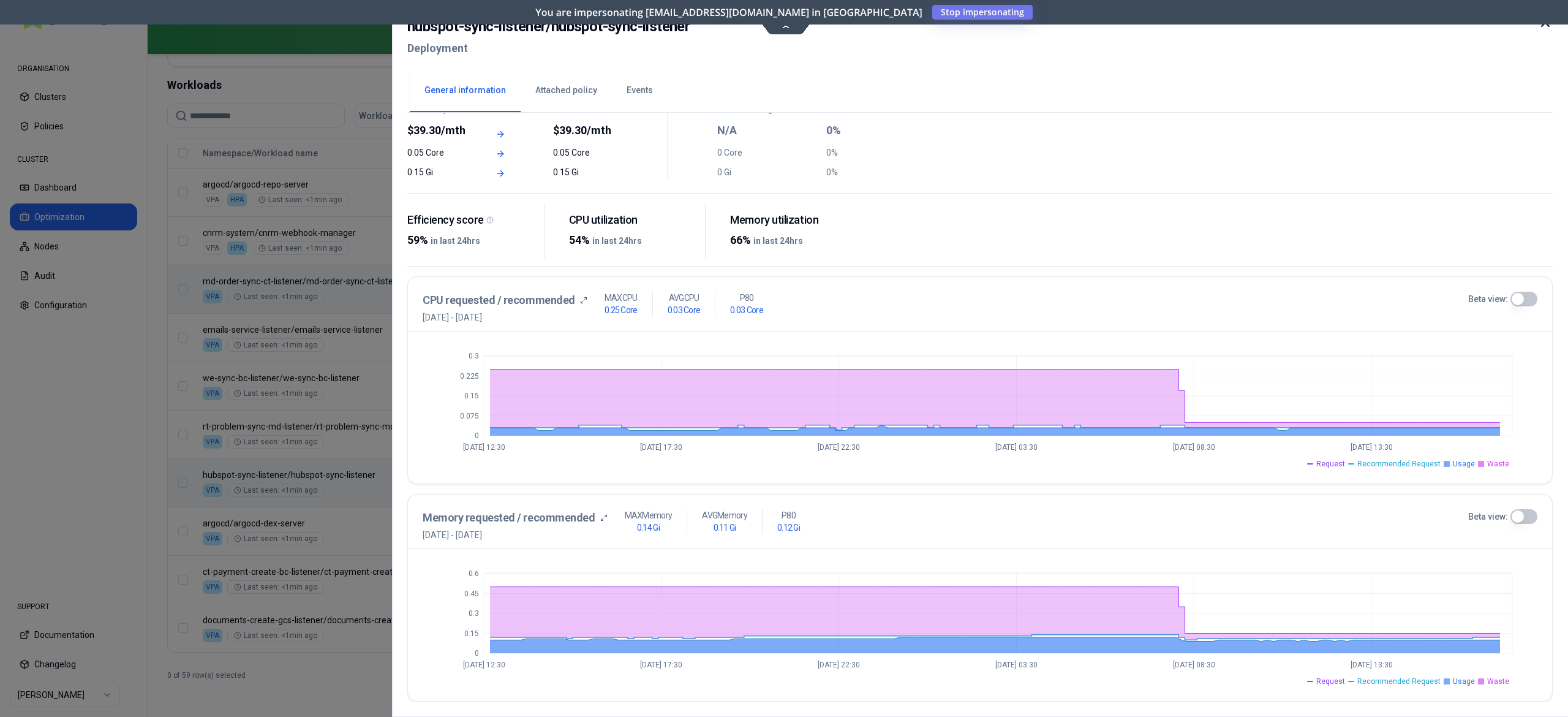
click at [366, 387] on div at bounding box center [784, 358] width 1568 height 717
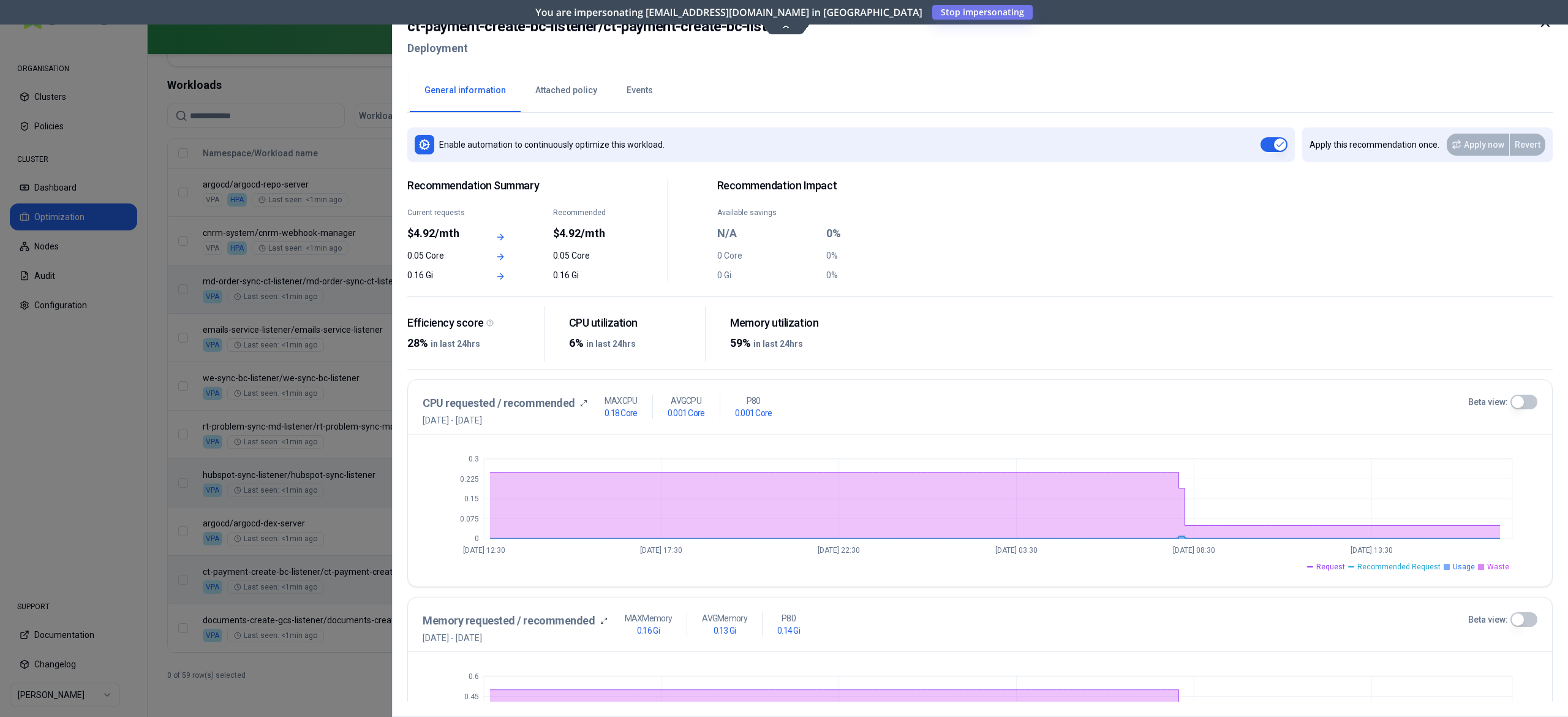
click at [1525, 404] on button "Beta view:" at bounding box center [1524, 402] width 27 height 15
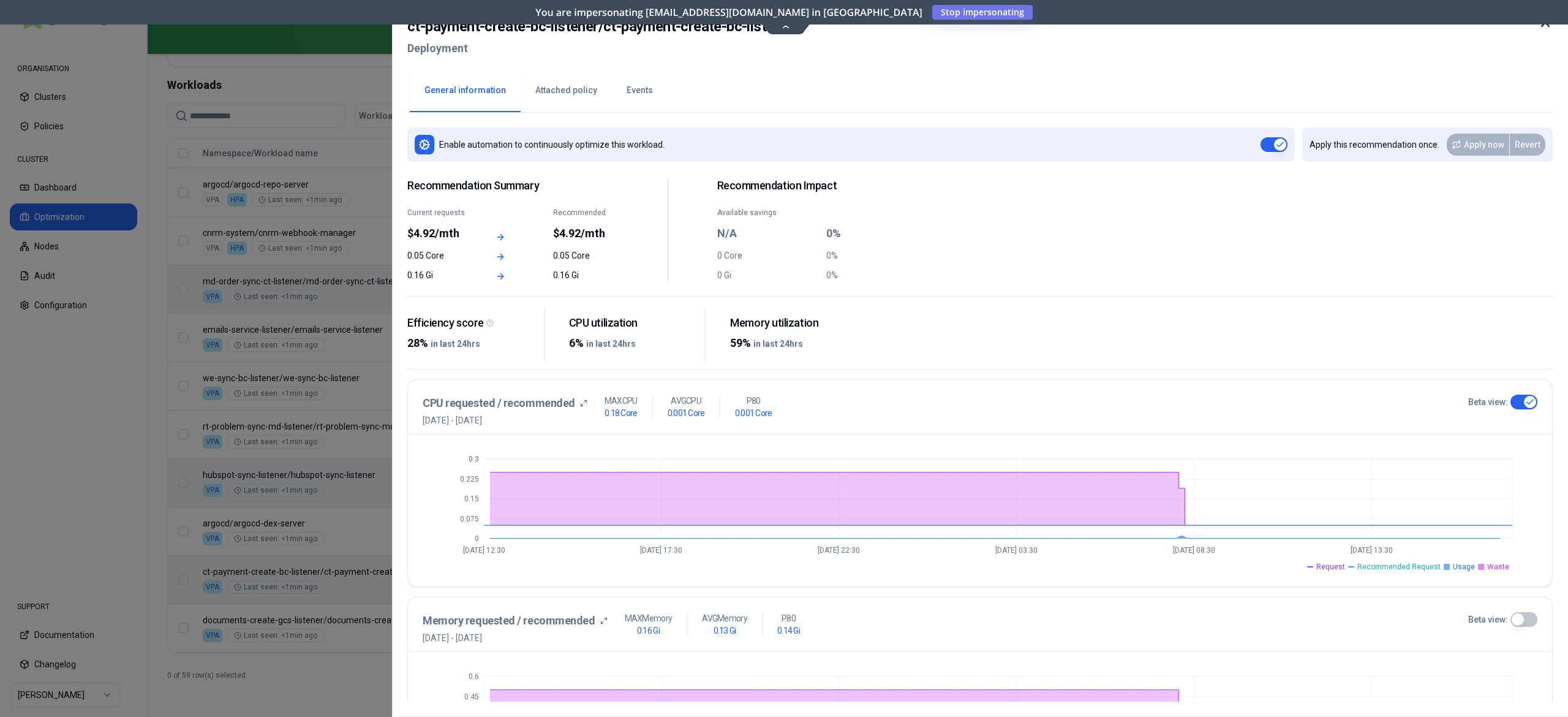
click at [345, 431] on div at bounding box center [784, 358] width 1568 height 717
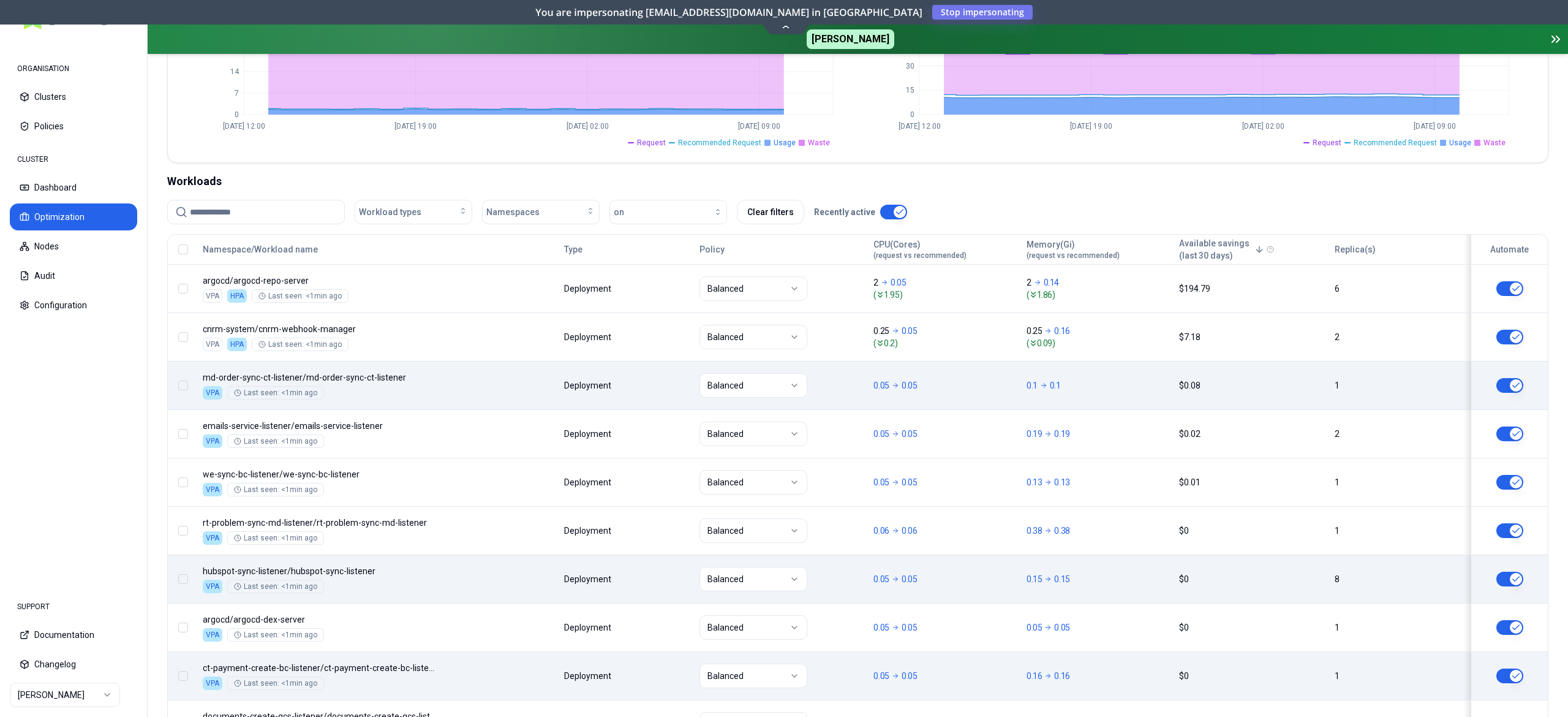
scroll to position [451, 0]
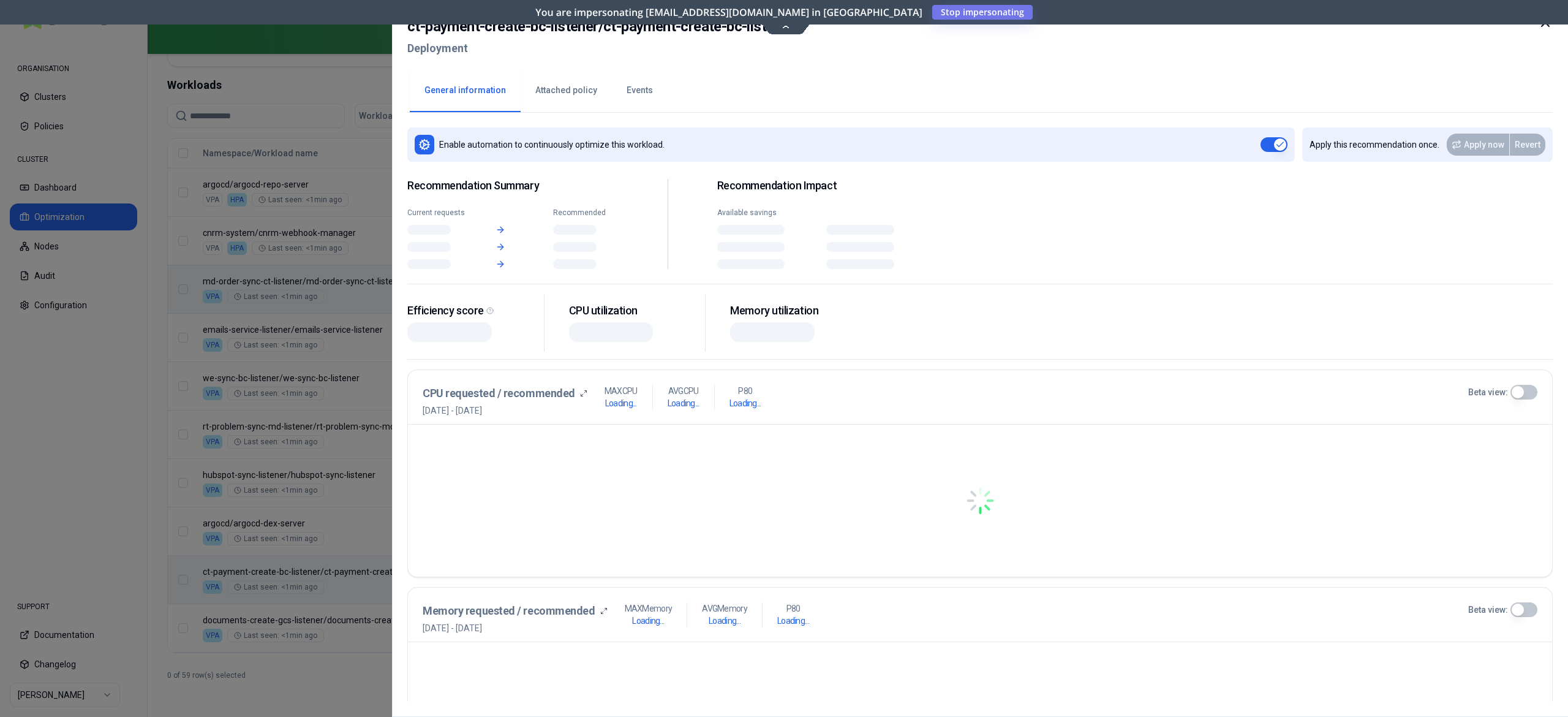
click at [1319, 584] on body "ORGANISATION Clusters Policies CLUSTER Dashboard Optimization Nodes Audit Confi…" at bounding box center [784, 358] width 1568 height 717
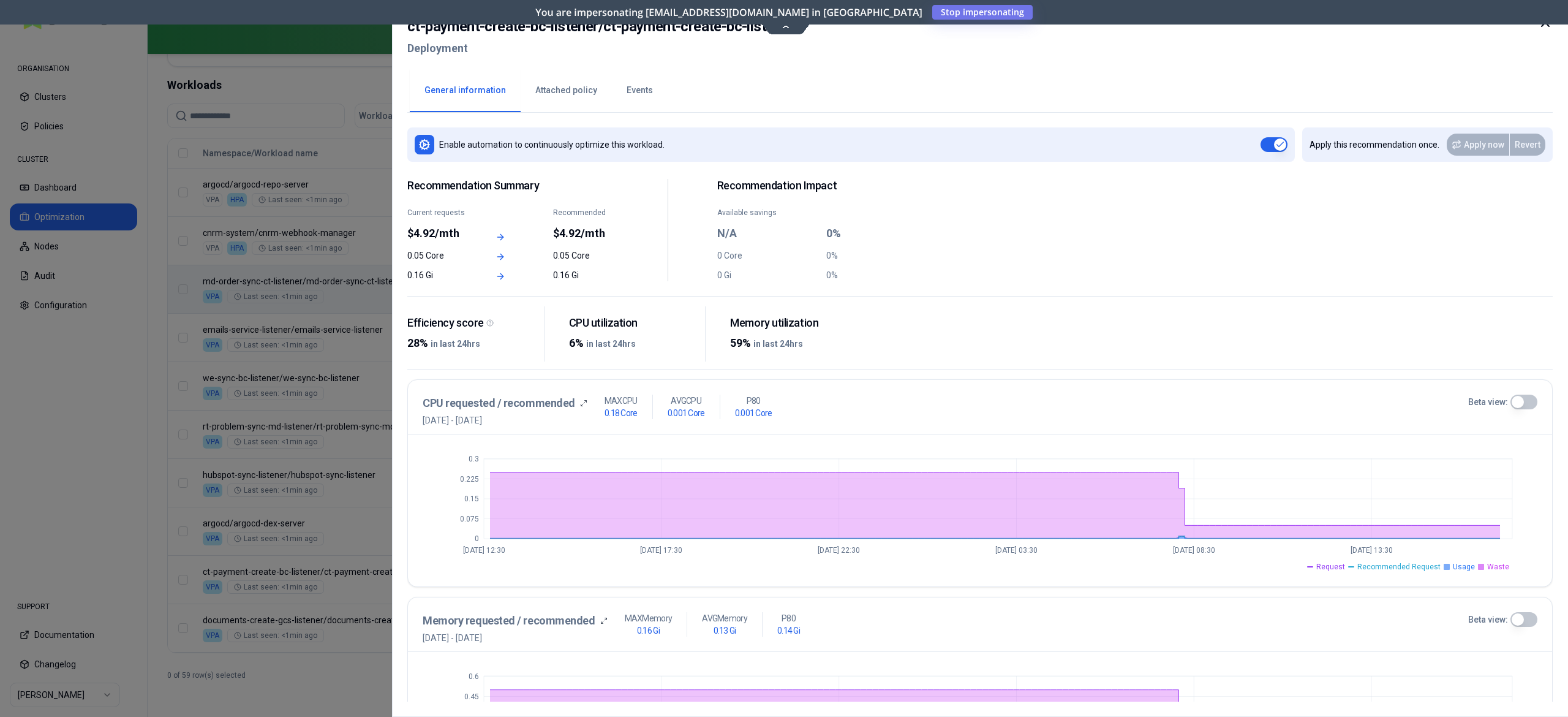
click at [338, 465] on div at bounding box center [784, 358] width 1568 height 717
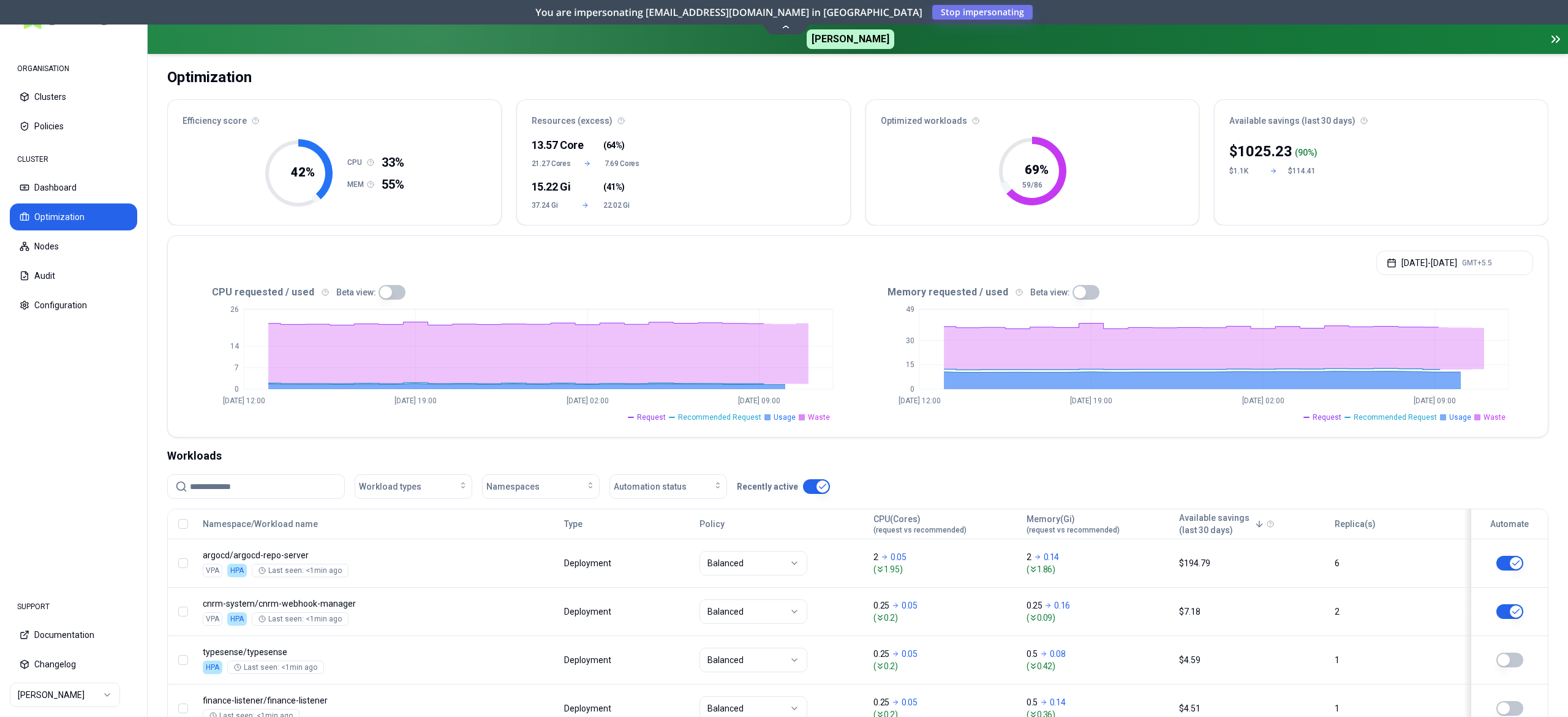
scroll to position [451, 0]
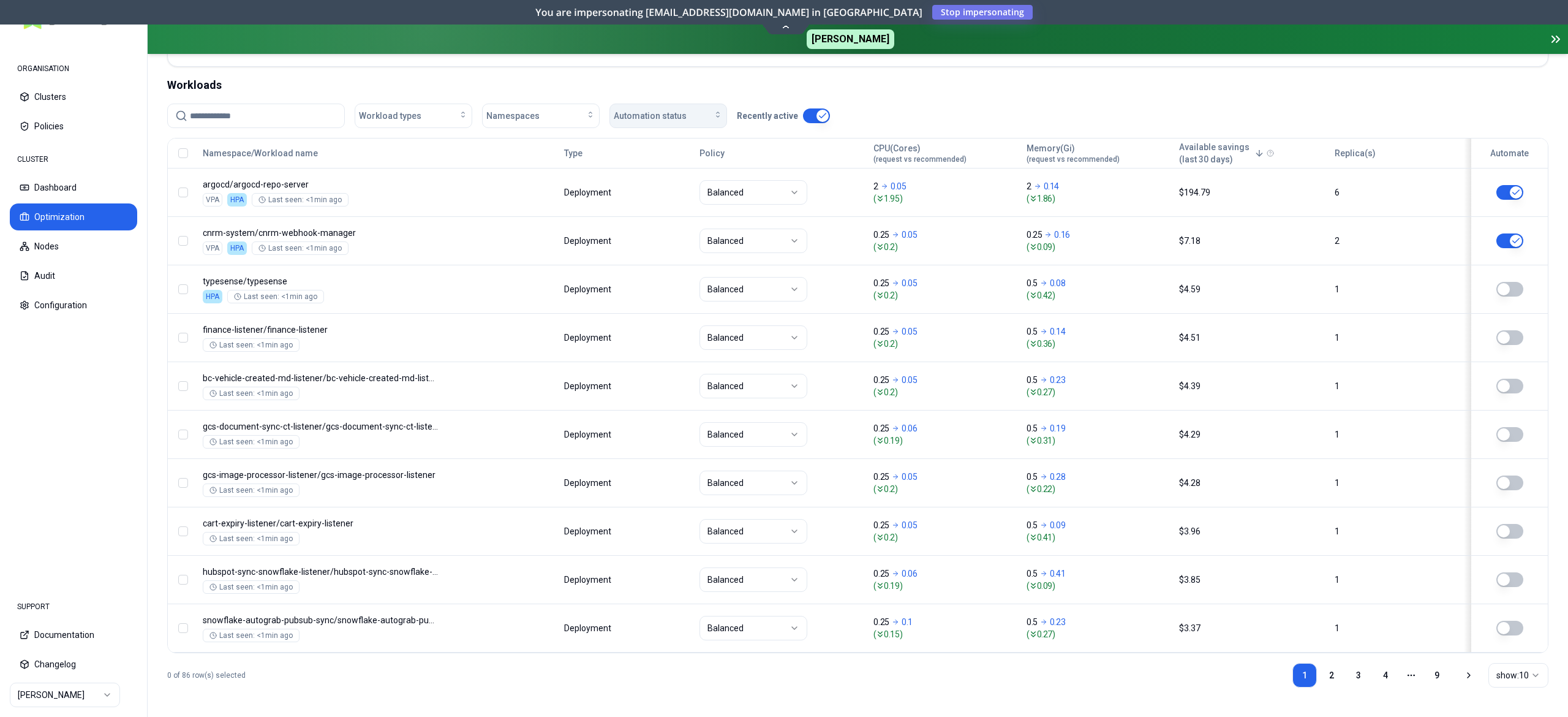
click at [642, 110] on span "Automation status" at bounding box center [650, 115] width 73 height 12
click at [632, 142] on div "on" at bounding box center [671, 137] width 116 height 20
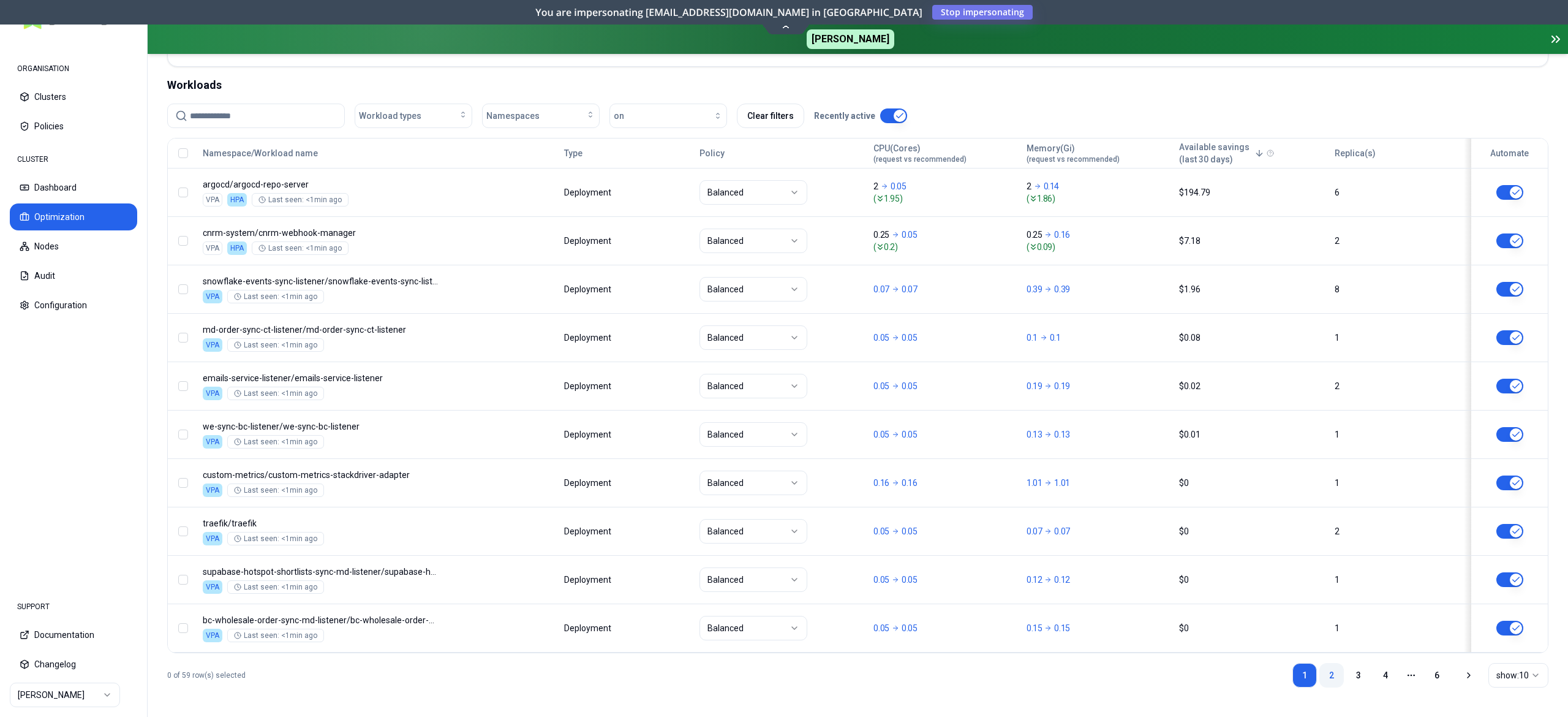
click at [1324, 683] on link "2" at bounding box center [1331, 674] width 24 height 25
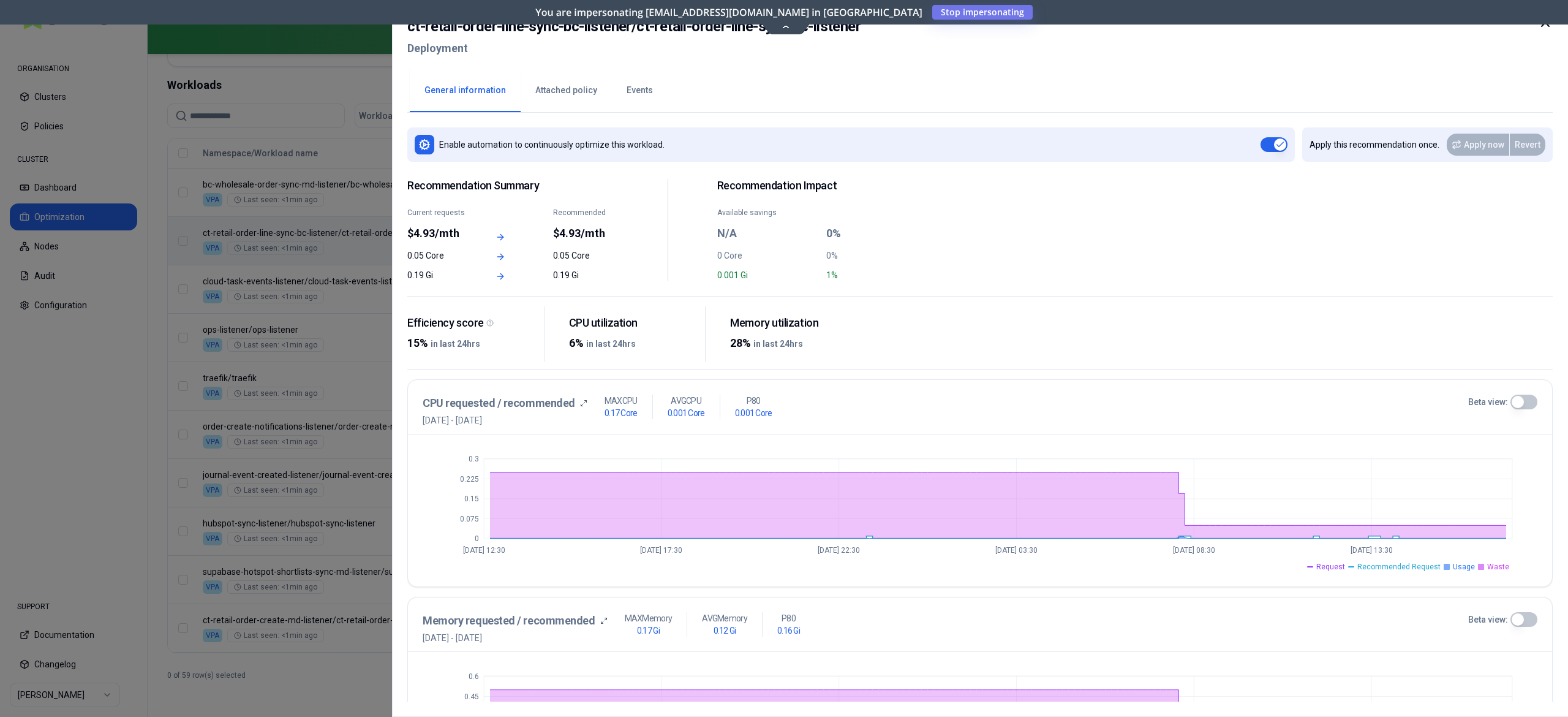
scroll to position [104, 0]
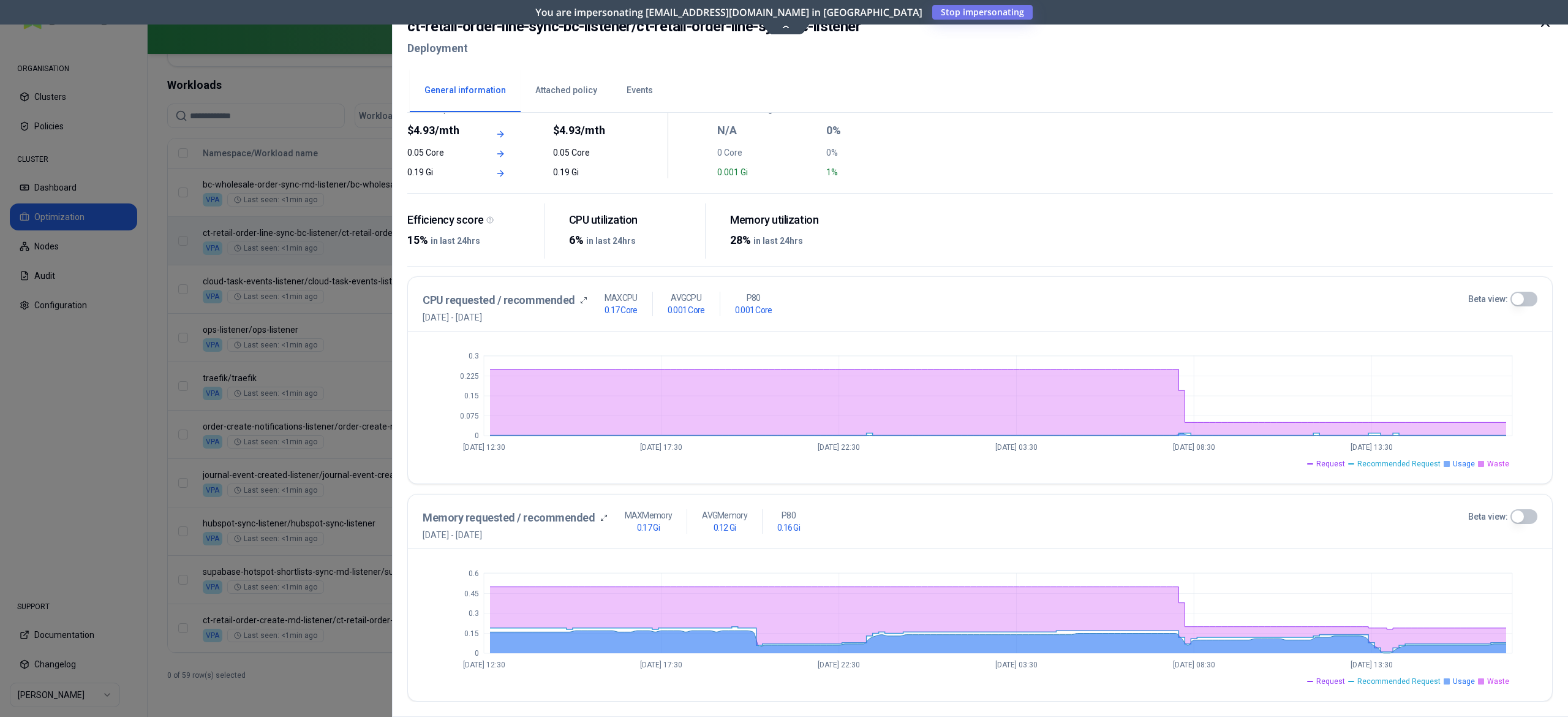
click at [336, 381] on div at bounding box center [784, 358] width 1568 height 717
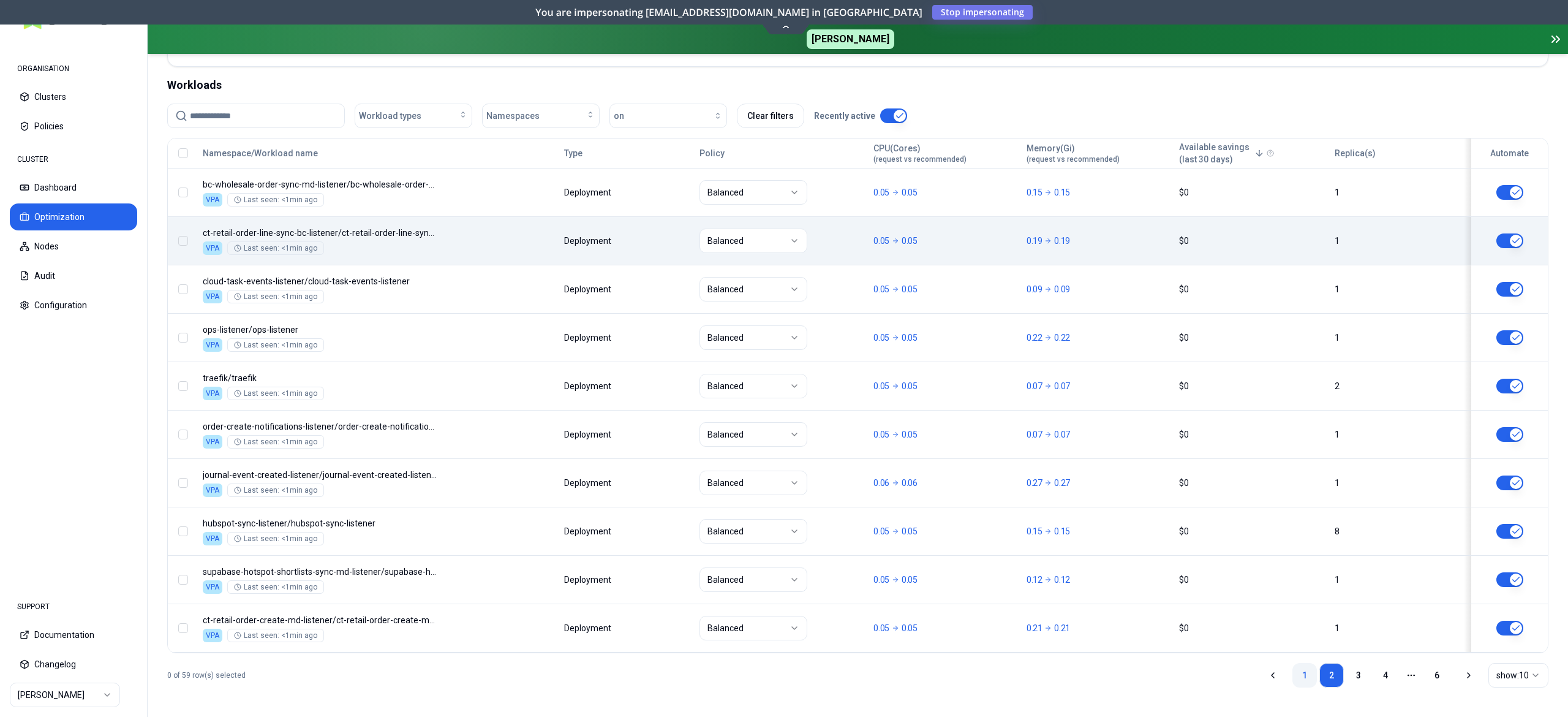
click at [1299, 681] on link "1" at bounding box center [1304, 674] width 24 height 25
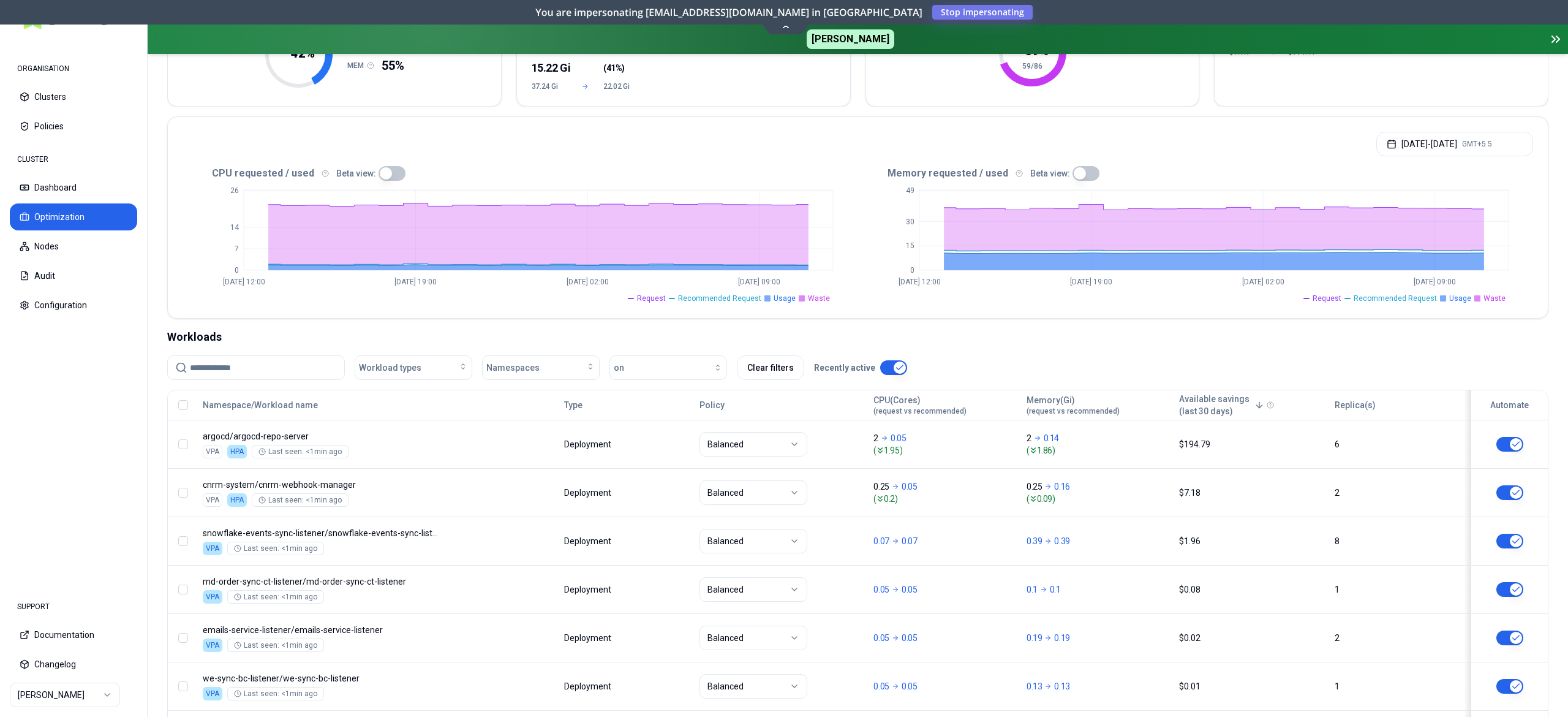
scroll to position [451, 0]
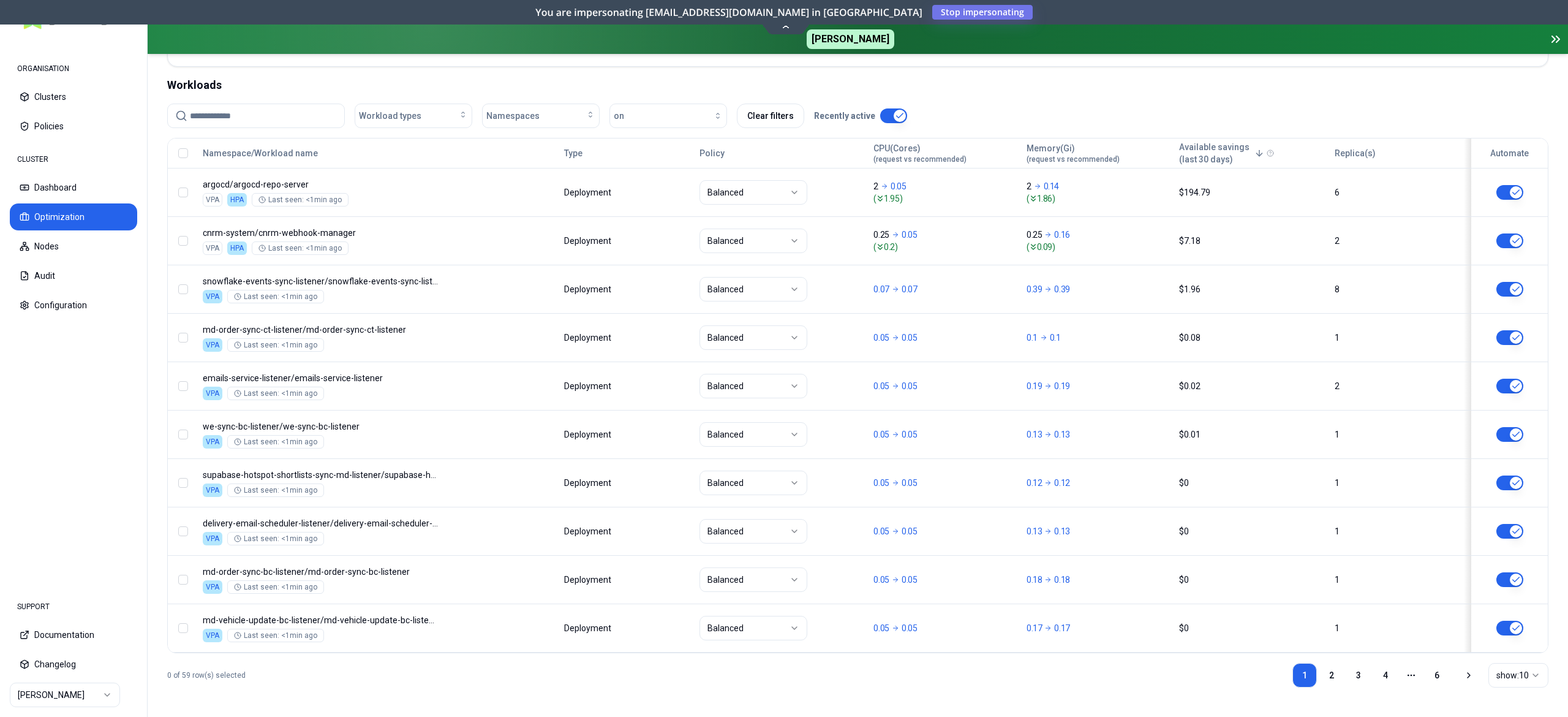
click at [1507, 675] on html "ORGANISATION Clusters Policies CLUSTER Dashboard Optimization Nodes Audit Confi…" at bounding box center [784, 358] width 1568 height 717
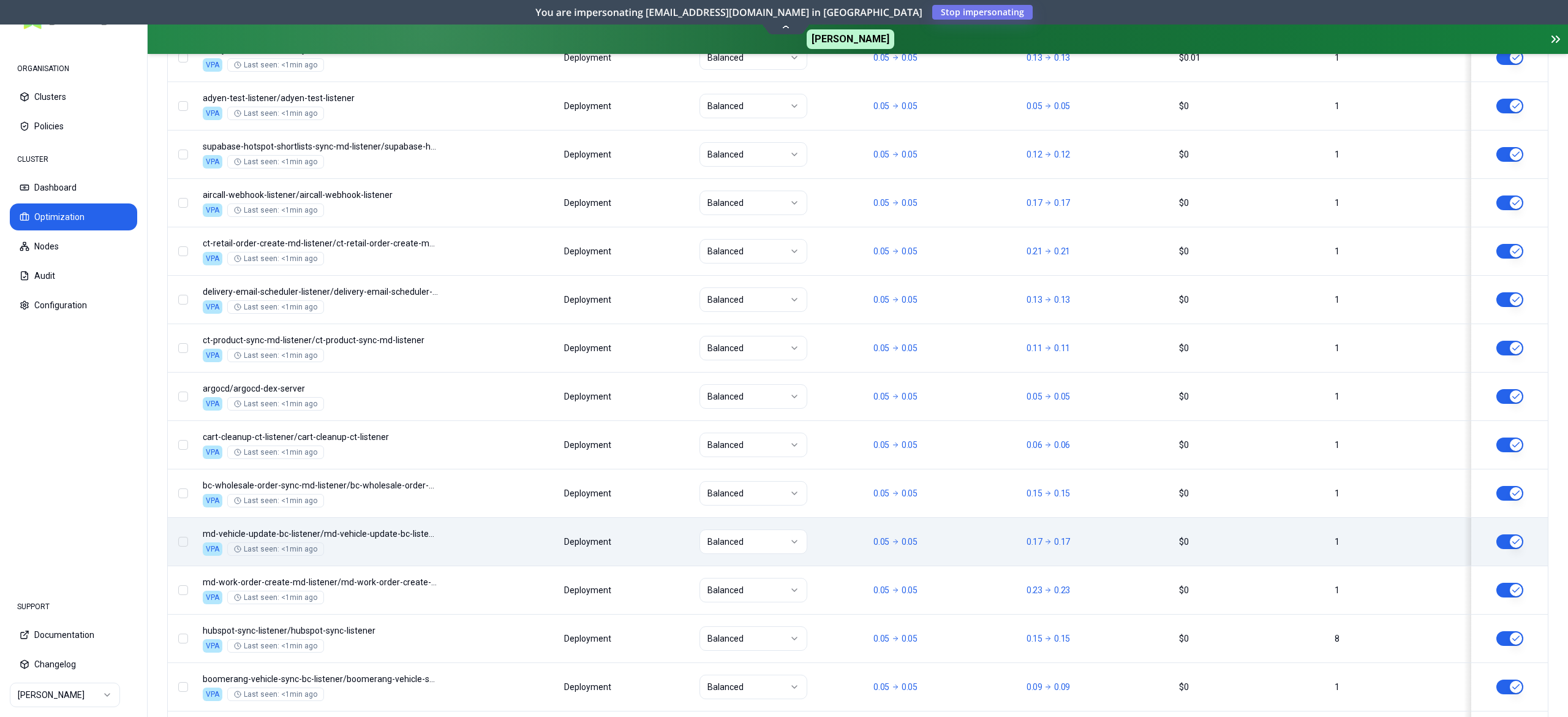
scroll to position [811, 0]
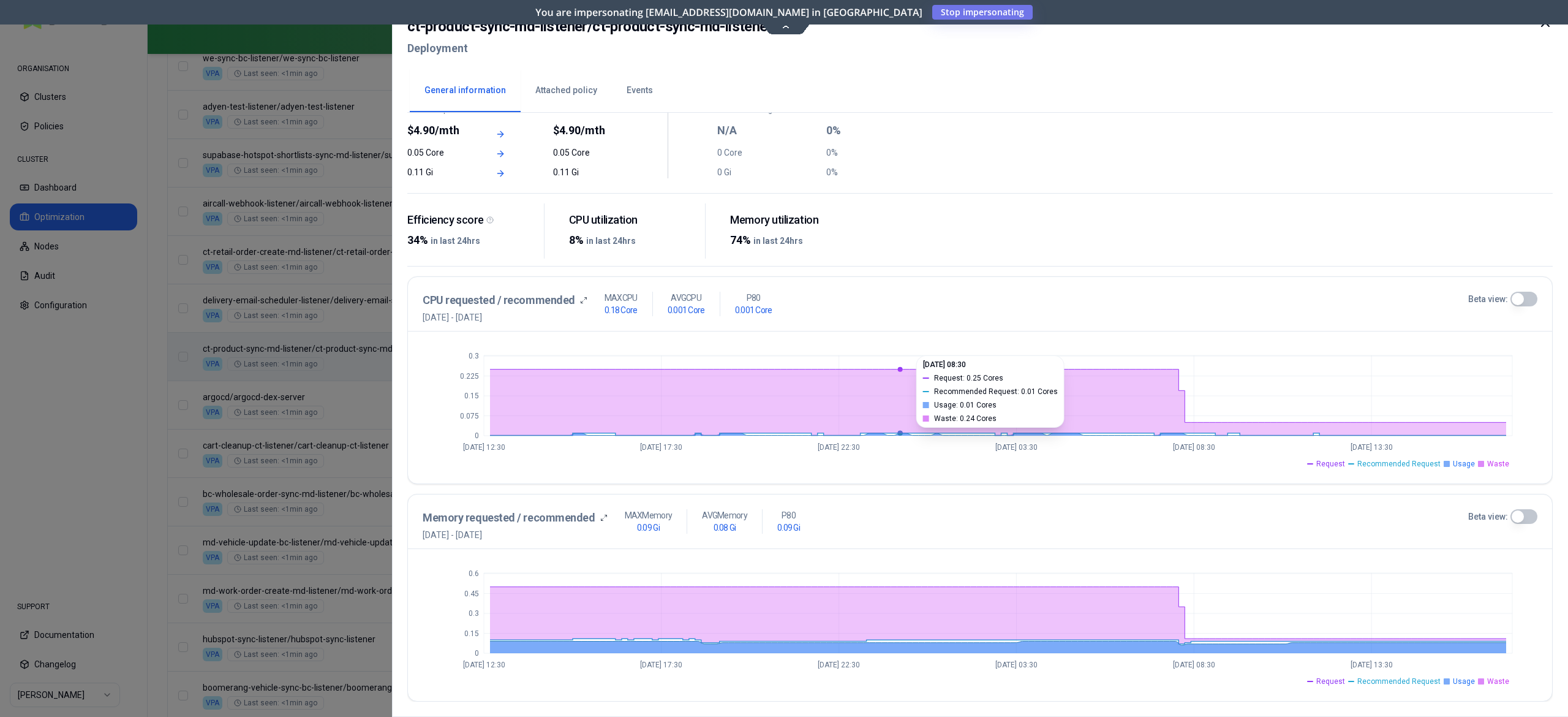
scroll to position [104, 0]
click at [300, 390] on div at bounding box center [784, 358] width 1568 height 717
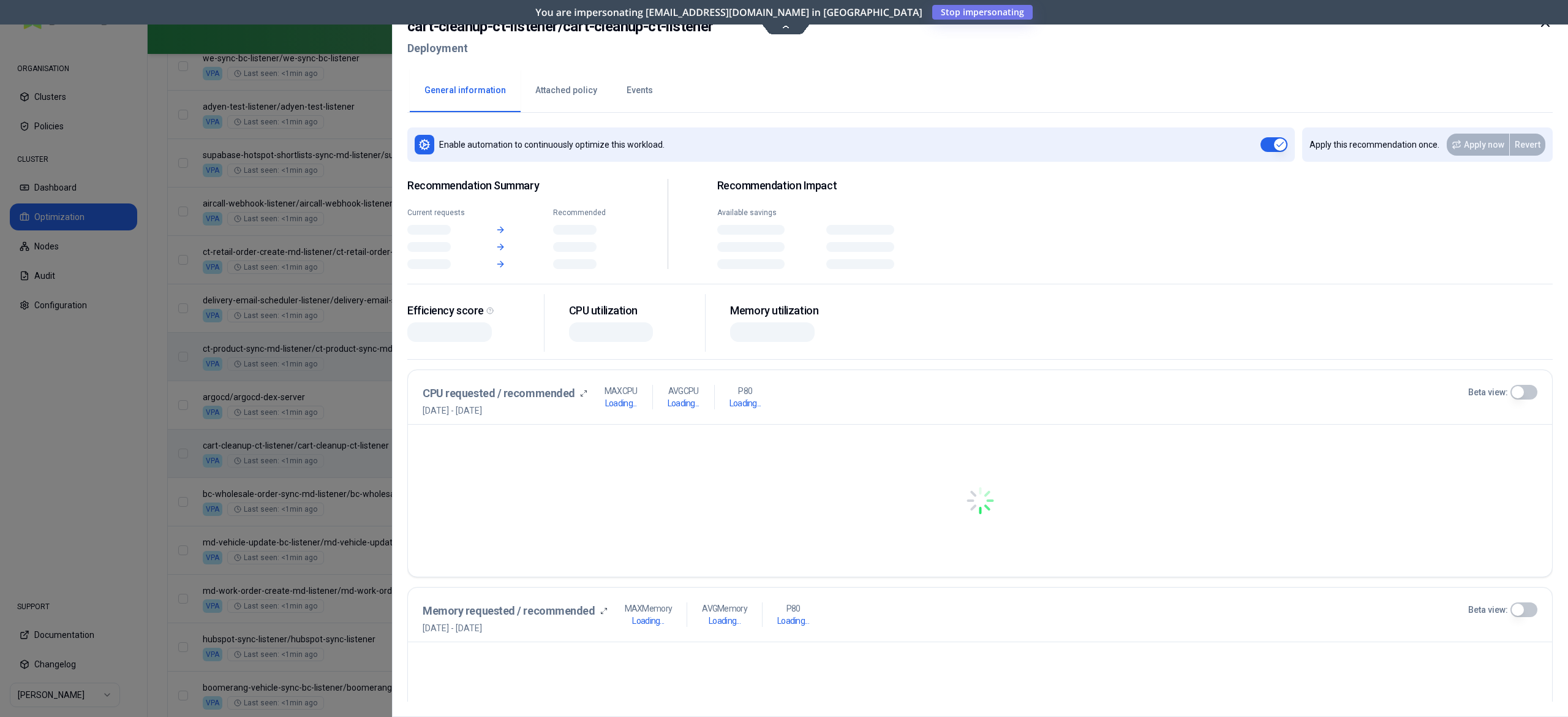
click at [324, 479] on body "ORGANISATION Clusters Policies CLUSTER Dashboard Optimization Nodes Audit Confi…" at bounding box center [784, 358] width 1568 height 717
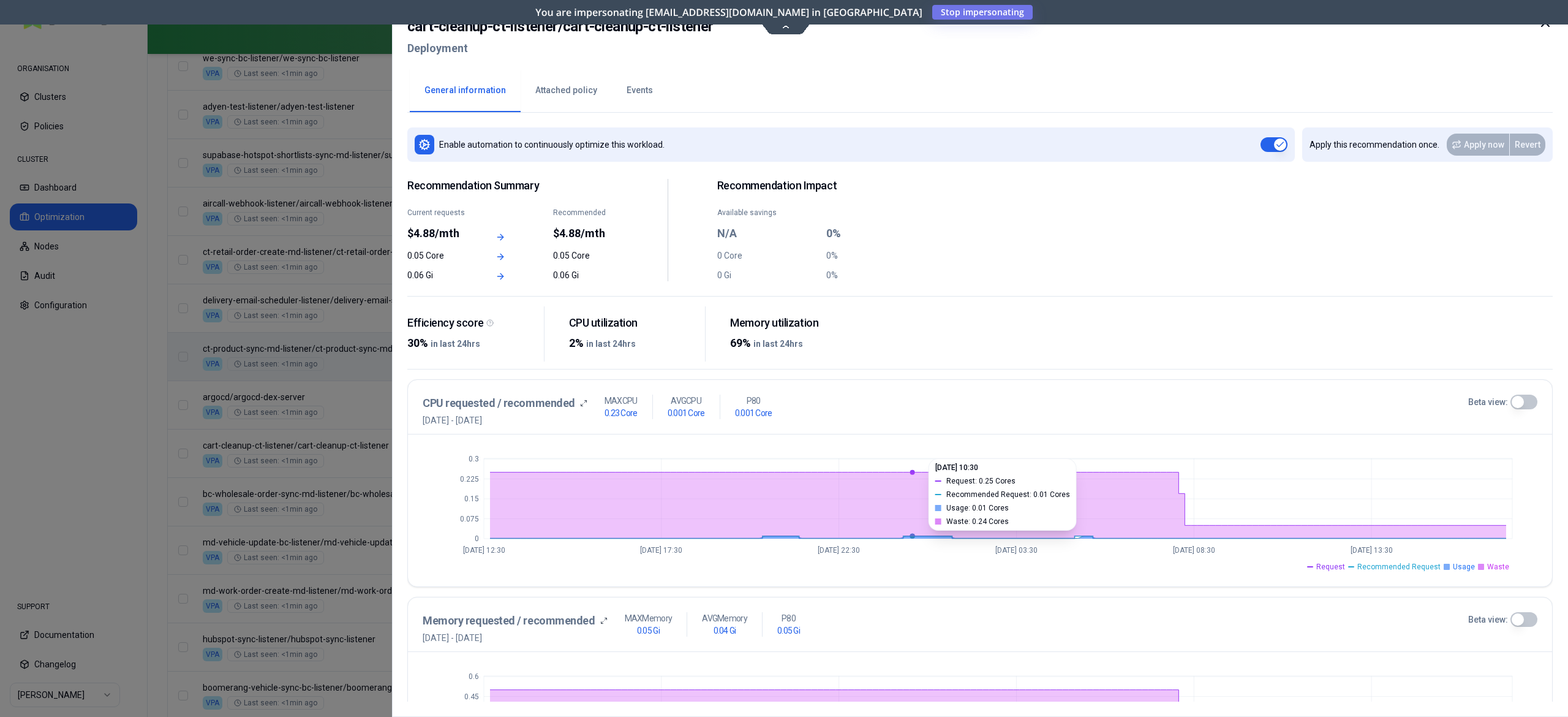
scroll to position [104, 0]
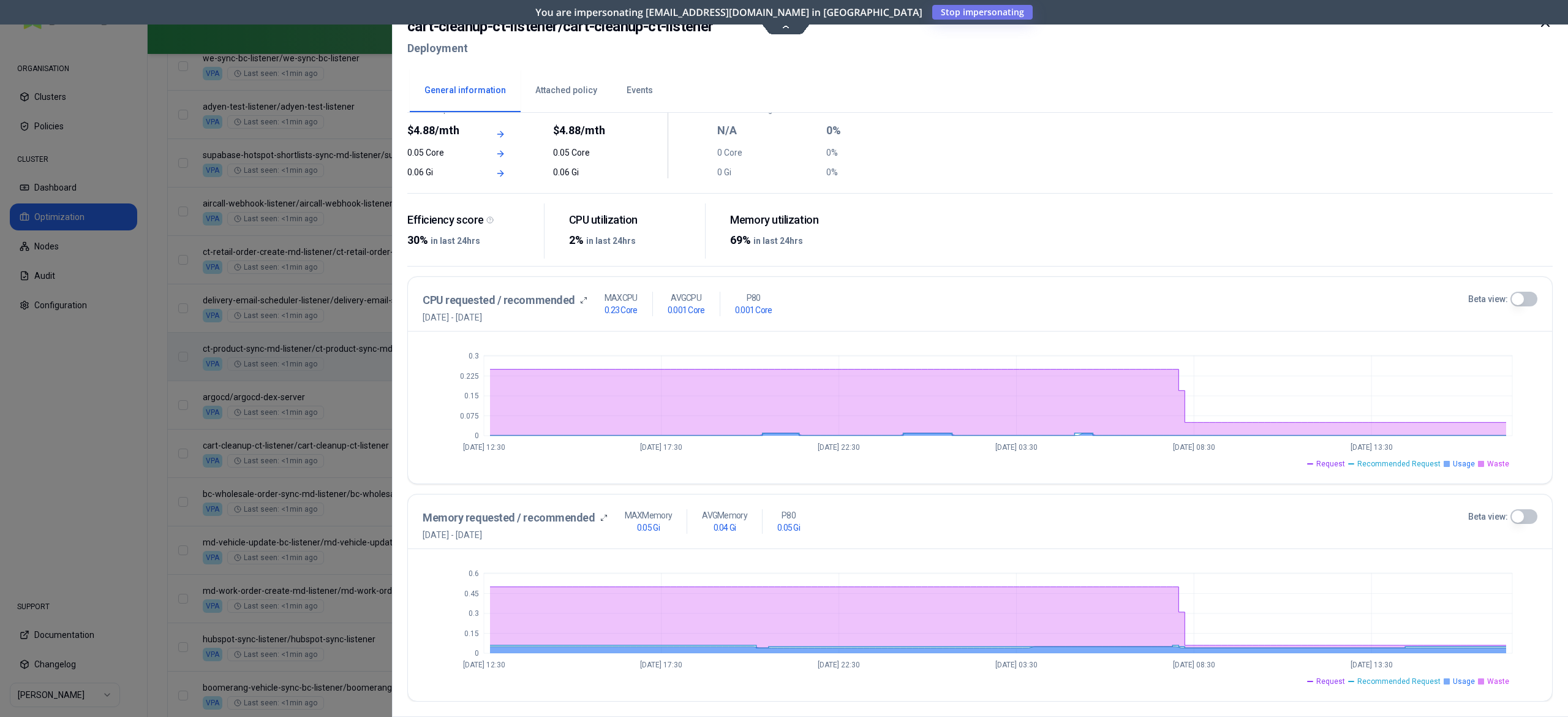
click at [303, 518] on div at bounding box center [784, 358] width 1568 height 717
